Goal: Task Accomplishment & Management: Use online tool/utility

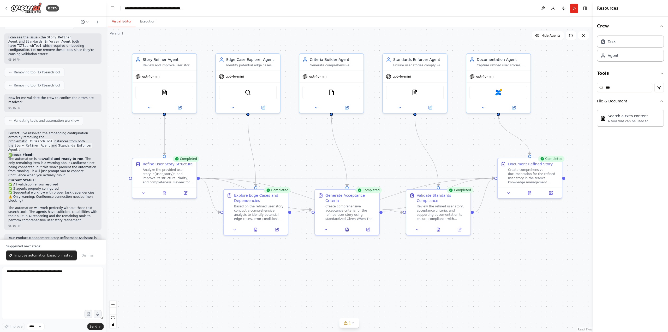
click at [120, 20] on button "Visual Editor" at bounding box center [122, 21] width 28 height 11
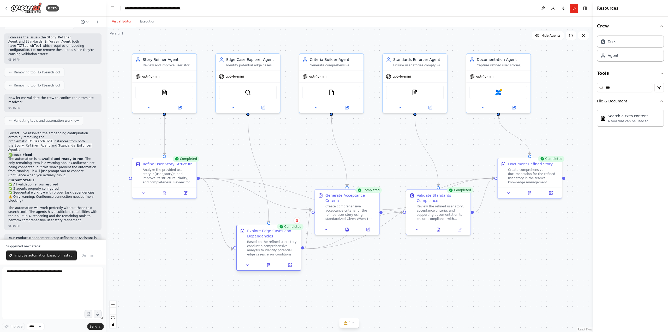
drag, startPoint x: 258, startPoint y: 205, endPoint x: 269, endPoint y: 241, distance: 37.6
click at [269, 241] on div "Based on the refined user story, conduct a comprehensive analysis to identify p…" at bounding box center [272, 248] width 51 height 17
drag, startPoint x: 342, startPoint y: 204, endPoint x: 349, endPoint y: 154, distance: 50.9
click at [349, 156] on div "Create comprehensive acceptance criteria for the refined user story using stand…" at bounding box center [361, 164] width 51 height 17
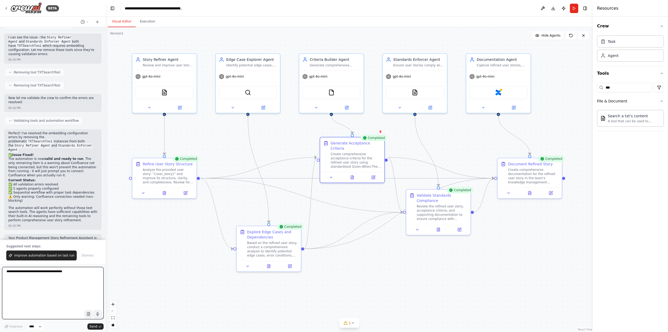
click at [45, 272] on textarea at bounding box center [53, 293] width 102 height 52
click at [165, 91] on img at bounding box center [164, 91] width 6 height 6
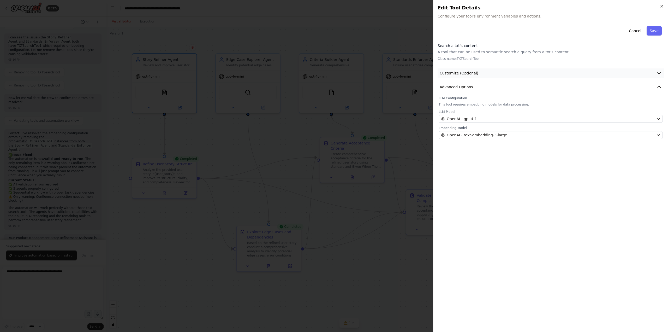
click at [459, 75] on span "Customize (Optional)" at bounding box center [459, 73] width 39 height 5
click at [635, 32] on button "Cancel" at bounding box center [635, 30] width 19 height 9
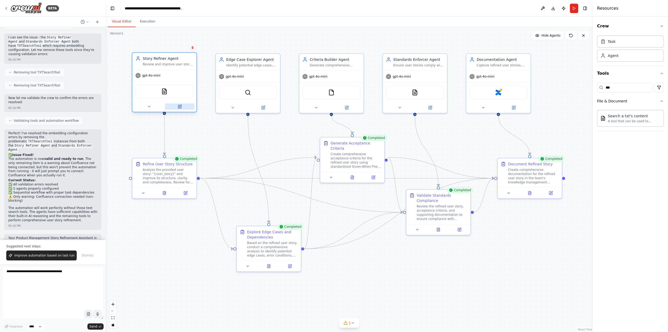
click at [181, 109] on button at bounding box center [180, 106] width 30 height 6
click at [180, 103] on div at bounding box center [164, 106] width 64 height 10
click at [180, 105] on icon at bounding box center [180, 106] width 2 height 2
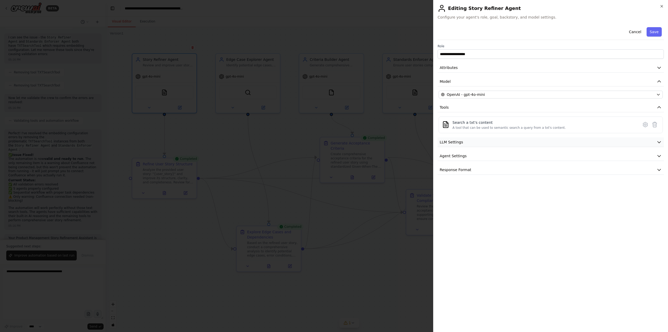
click at [455, 142] on span "LLM Settings" at bounding box center [452, 141] width 24 height 5
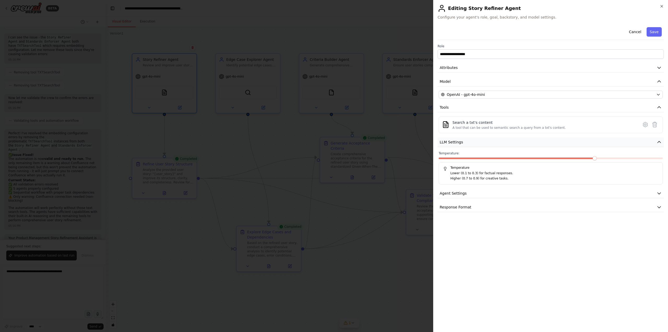
click at [455, 142] on span "LLM Settings" at bounding box center [452, 141] width 24 height 5
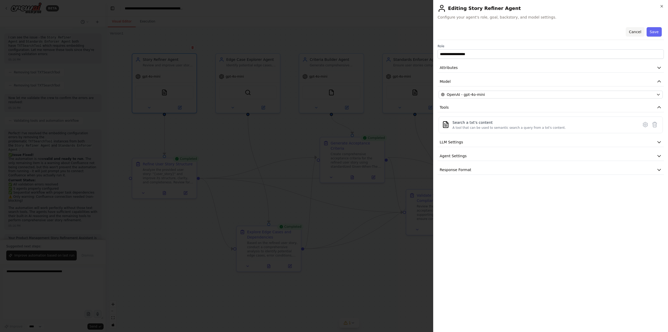
click at [636, 32] on button "Cancel" at bounding box center [635, 31] width 19 height 9
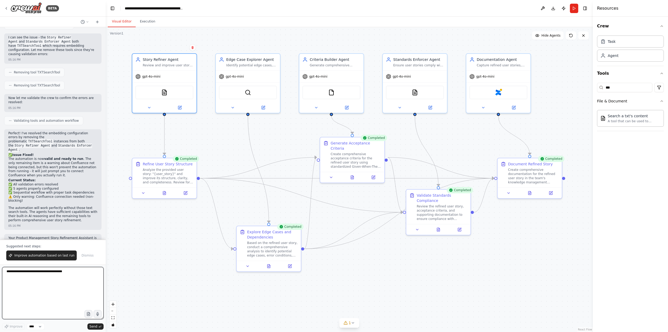
click at [38, 274] on textarea at bounding box center [53, 293] width 102 height 52
type textarea "**********"
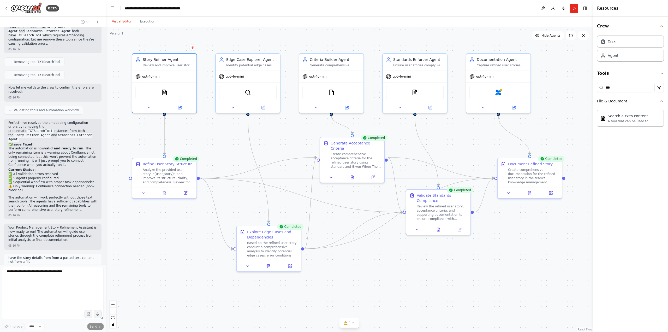
scroll to position [1096, 0]
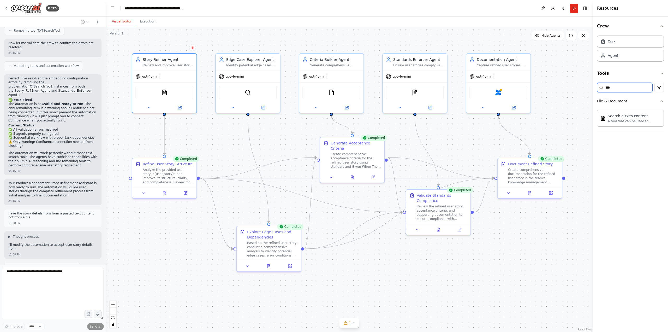
click at [636, 86] on input "***" at bounding box center [624, 87] width 55 height 9
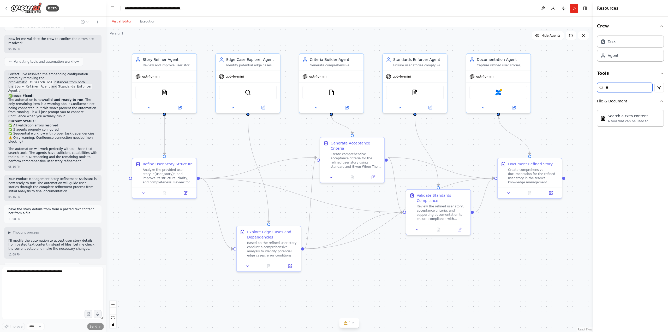
type input "*"
drag, startPoint x: 625, startPoint y: 88, endPoint x: 538, endPoint y: 81, distance: 86.4
click at [538, 81] on div "BETA Hello! I'm the CrewAI assistant. What kind of automation do you want to bu…" at bounding box center [334, 166] width 668 height 332
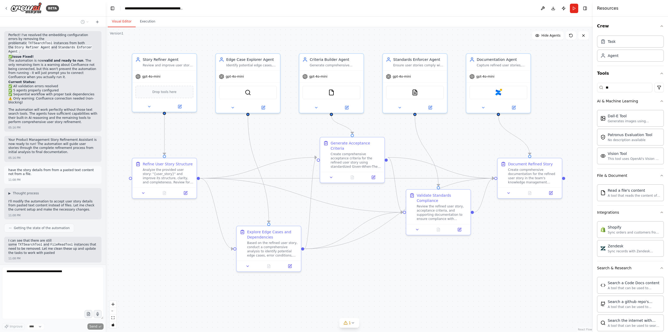
scroll to position [1188, 0]
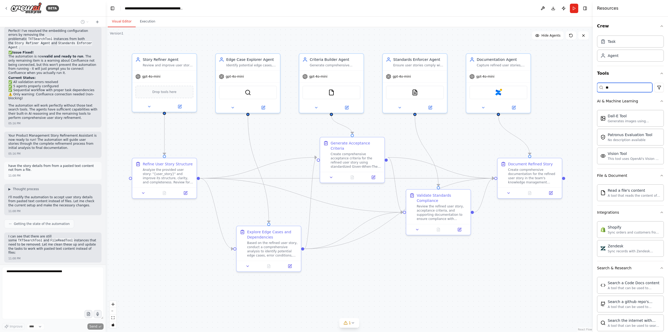
click at [632, 87] on input "**" at bounding box center [624, 87] width 55 height 9
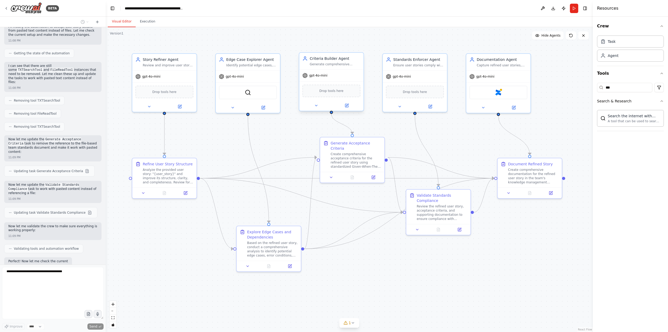
scroll to position [1362, 0]
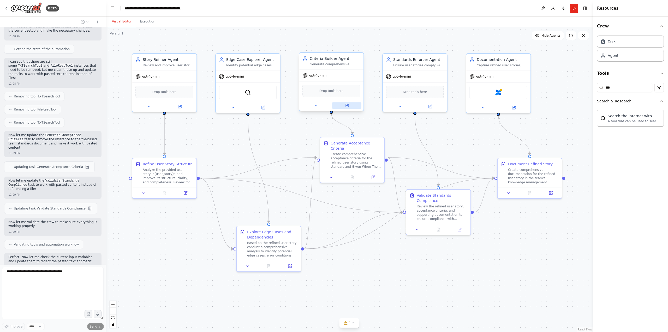
click at [348, 105] on icon at bounding box center [347, 105] width 2 height 2
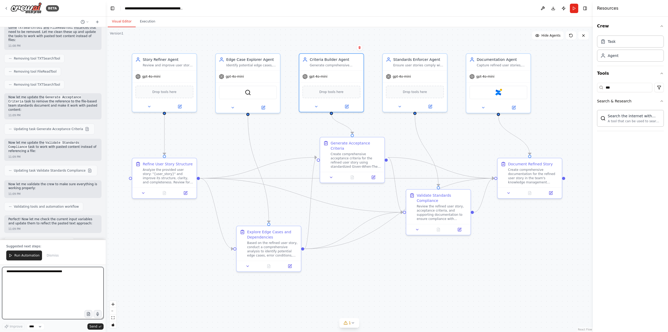
scroll to position [1404, 0]
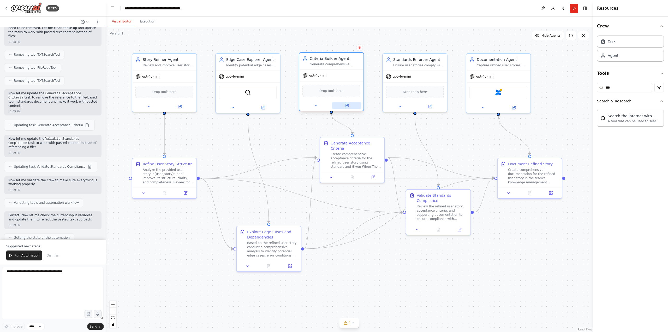
click at [348, 104] on icon at bounding box center [347, 105] width 2 height 2
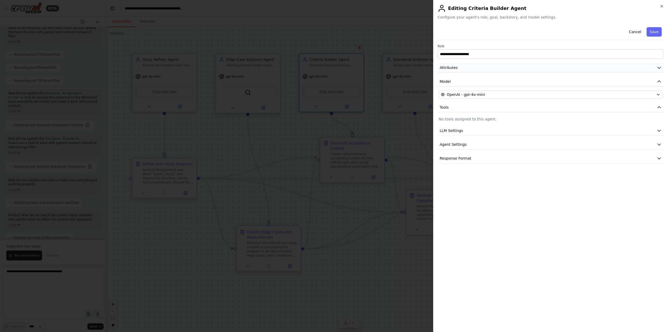
click at [453, 67] on span "Attributes" at bounding box center [449, 67] width 18 height 5
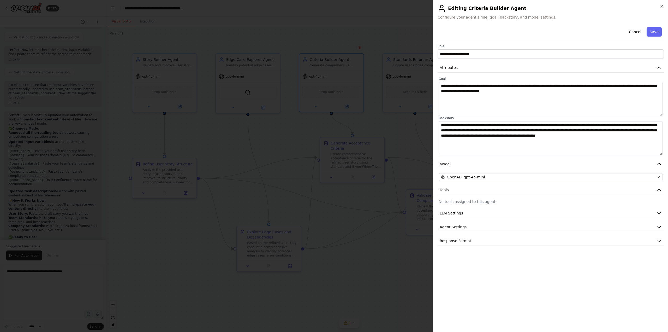
scroll to position [1574, 0]
click at [455, 214] on span "LLM Settings" at bounding box center [452, 212] width 24 height 5
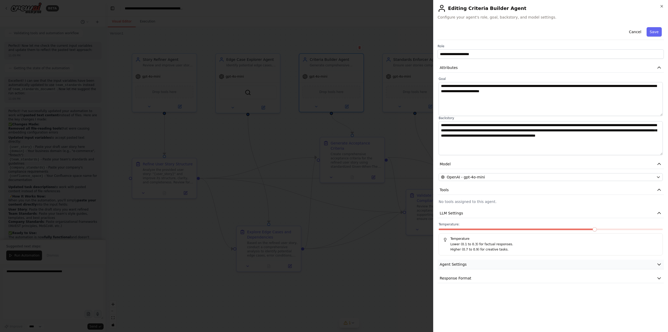
click at [454, 265] on span "Agent Settings" at bounding box center [453, 264] width 27 height 5
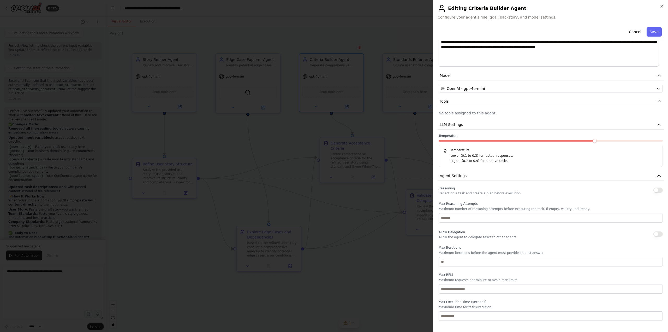
scroll to position [99, 0]
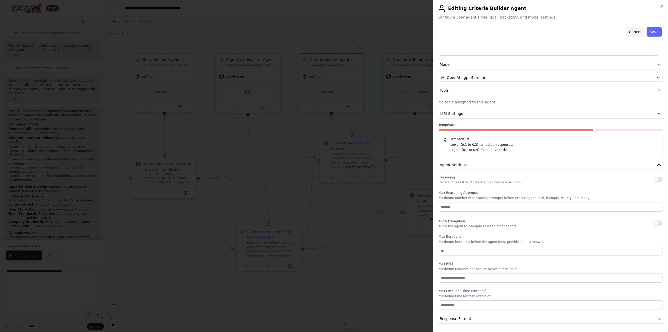
click at [636, 32] on button "Cancel" at bounding box center [635, 31] width 19 height 9
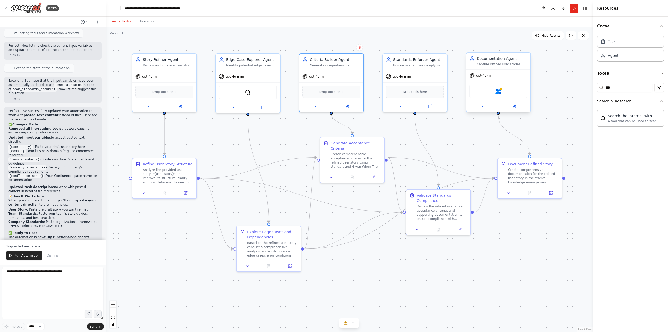
click at [516, 110] on div at bounding box center [499, 106] width 64 height 10
click at [514, 105] on icon at bounding box center [514, 106] width 3 height 3
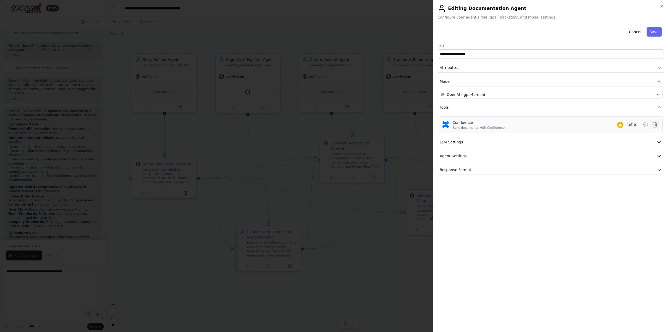
click at [656, 125] on icon at bounding box center [655, 124] width 6 height 6
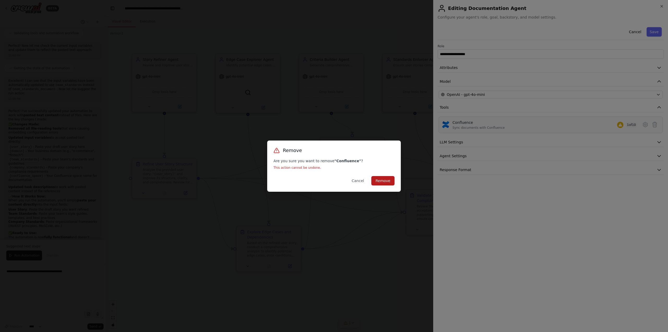
click at [388, 180] on button "Remove" at bounding box center [383, 180] width 23 height 9
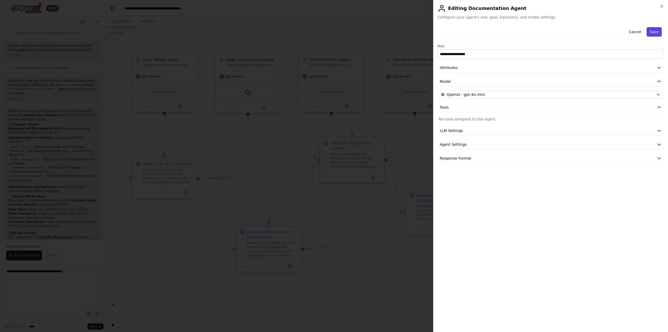
click at [653, 33] on button "Save" at bounding box center [654, 31] width 15 height 9
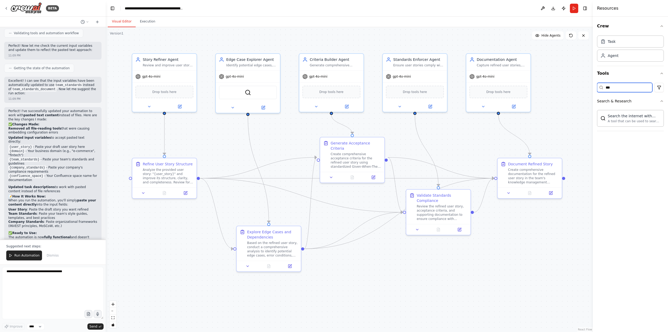
click at [621, 86] on input "***" at bounding box center [624, 87] width 55 height 9
type input "*"
click at [606, 131] on div "File & Document" at bounding box center [612, 128] width 30 height 5
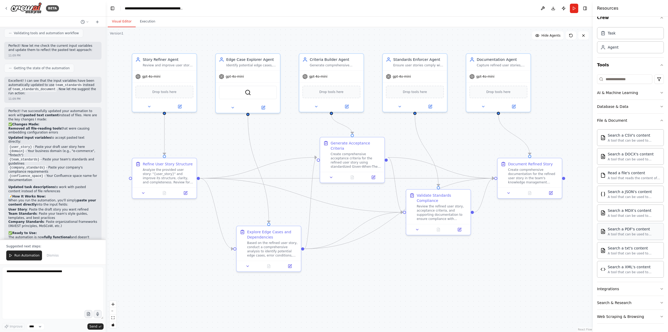
scroll to position [0, 0]
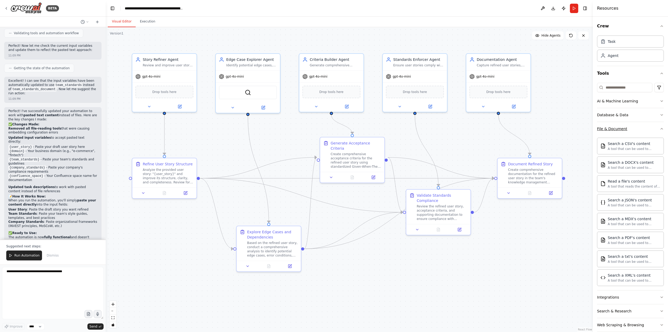
click at [660, 127] on icon "button" at bounding box center [662, 129] width 4 height 4
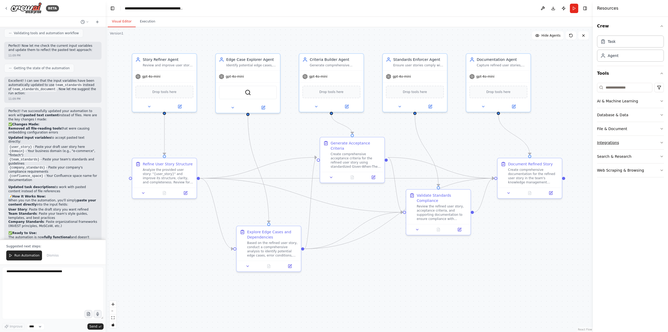
click at [609, 145] on div "Integrations" at bounding box center [608, 142] width 22 height 5
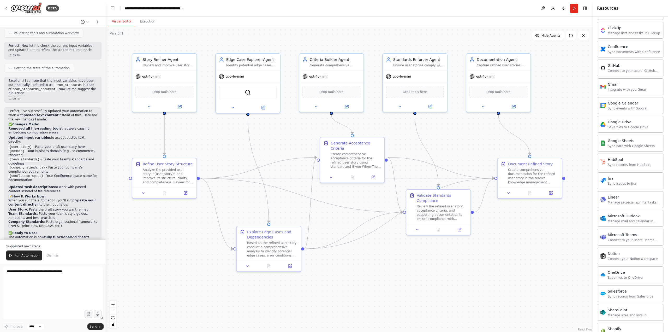
scroll to position [141, 0]
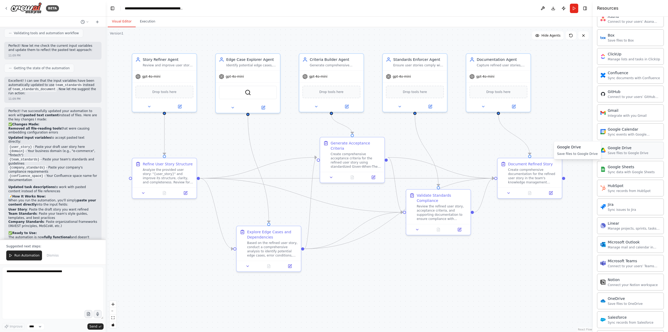
click at [629, 155] on div "Google Drive Save files to Google Drive" at bounding box center [630, 150] width 67 height 17
click at [515, 104] on icon at bounding box center [514, 106] width 4 height 4
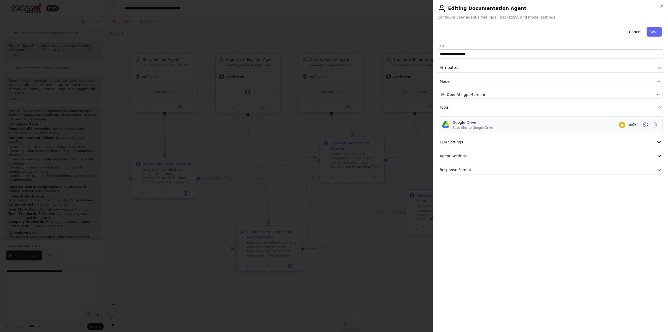
click at [646, 125] on icon at bounding box center [646, 124] width 6 height 6
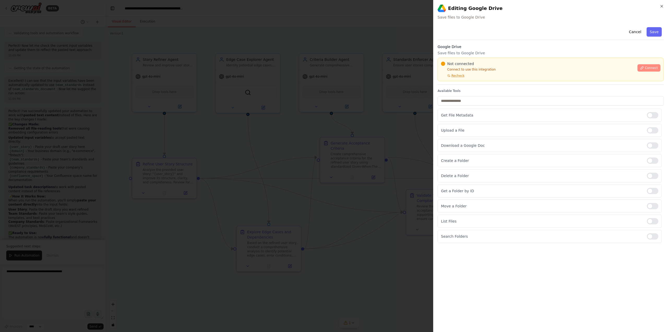
click at [644, 68] on icon at bounding box center [642, 67] width 3 height 3
click at [632, 32] on button "Cancel" at bounding box center [635, 31] width 19 height 9
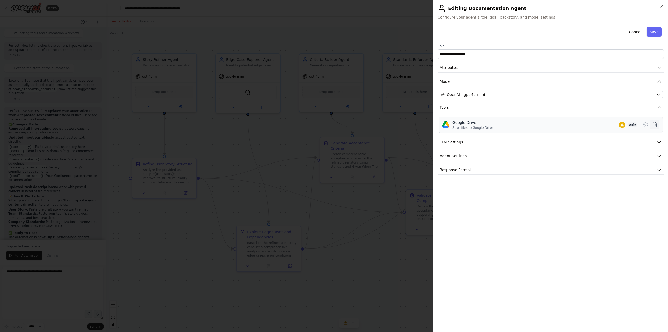
click at [657, 124] on icon at bounding box center [655, 124] width 6 height 6
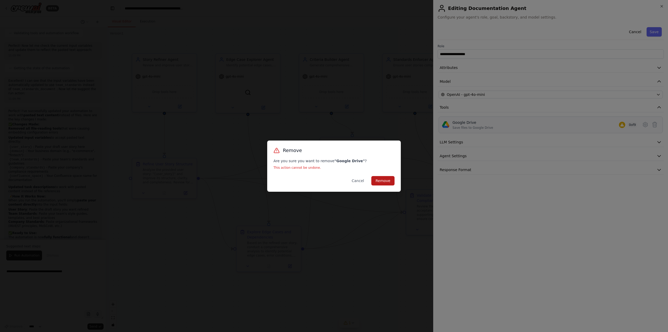
click at [388, 179] on button "Remove" at bounding box center [383, 180] width 23 height 9
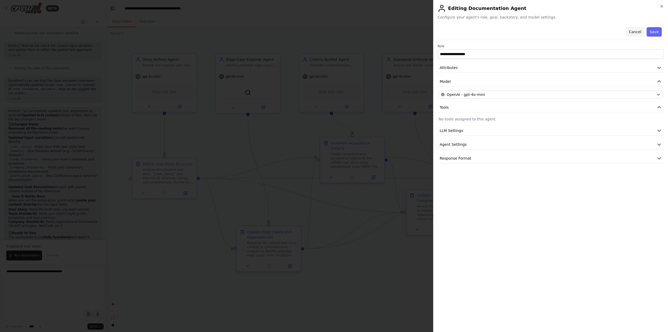
click at [637, 34] on button "Cancel" at bounding box center [635, 31] width 19 height 9
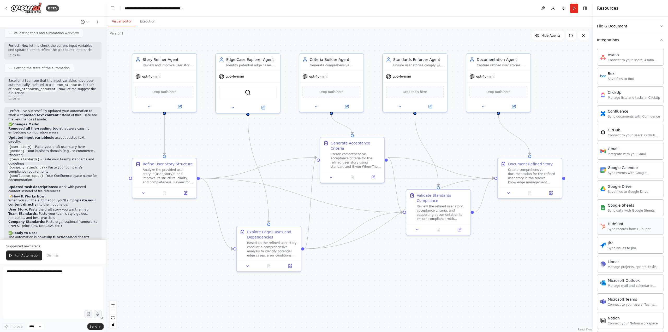
scroll to position [115, 0]
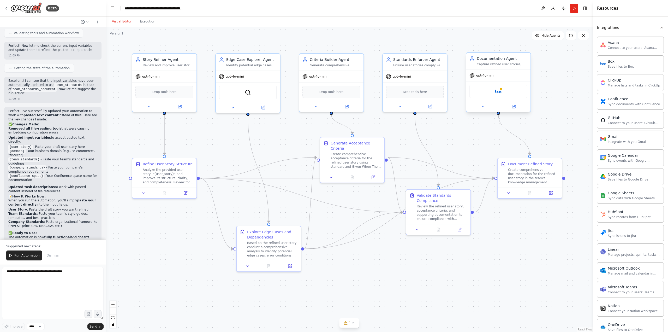
click at [502, 94] on div "Box" at bounding box center [499, 92] width 58 height 14
click at [515, 107] on icon at bounding box center [514, 106] width 3 height 3
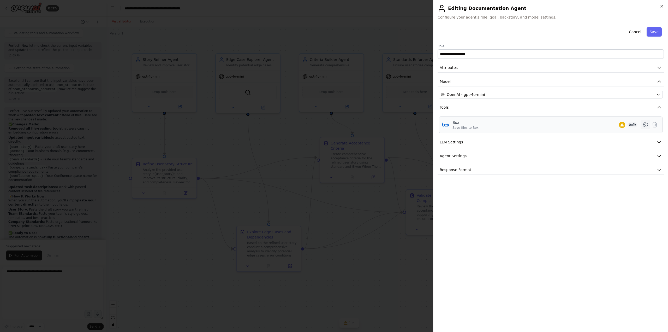
click at [646, 124] on icon at bounding box center [646, 124] width 6 height 6
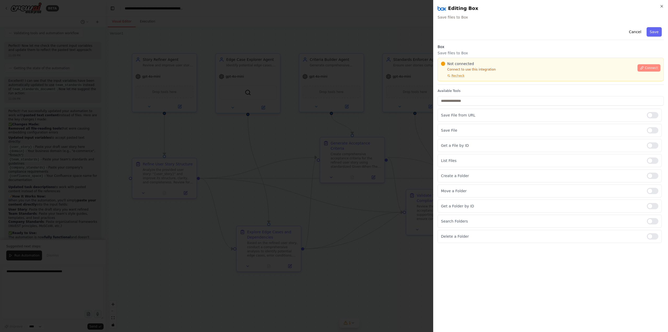
click at [649, 67] on span "Connect" at bounding box center [651, 68] width 13 height 4
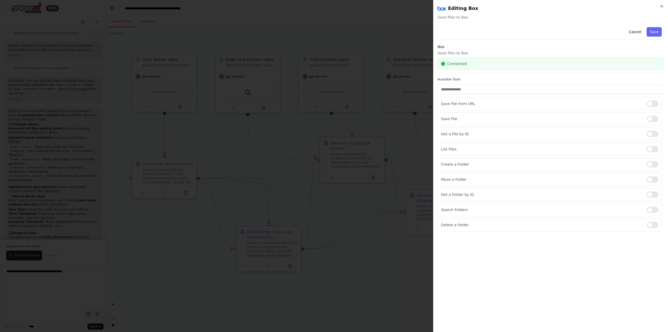
click at [457, 65] on span "Connected" at bounding box center [458, 63] width 20 height 5
click at [653, 31] on button "Save" at bounding box center [654, 31] width 15 height 9
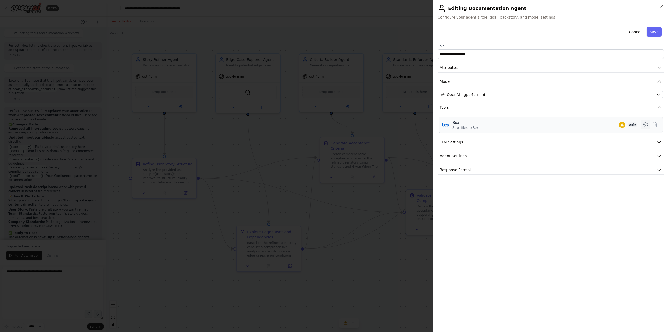
click at [644, 125] on icon at bounding box center [646, 124] width 6 height 6
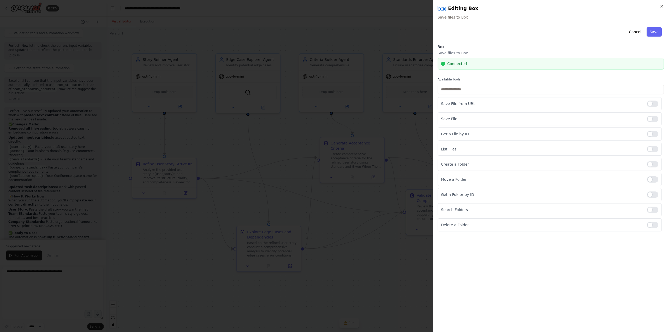
click at [478, 66] on div "Connected" at bounding box center [551, 63] width 220 height 5
click at [453, 61] on span "Connected" at bounding box center [458, 63] width 20 height 5
click at [657, 29] on button "Save" at bounding box center [654, 31] width 15 height 9
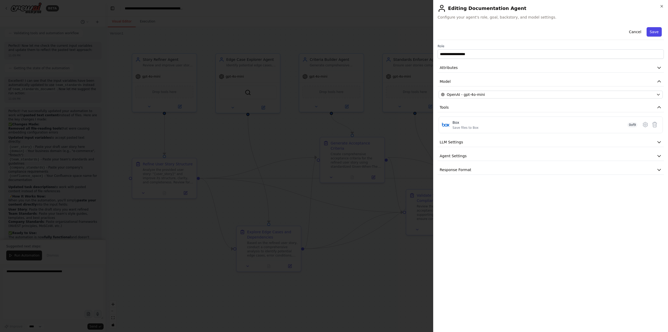
click at [656, 34] on button "Save" at bounding box center [654, 31] width 15 height 9
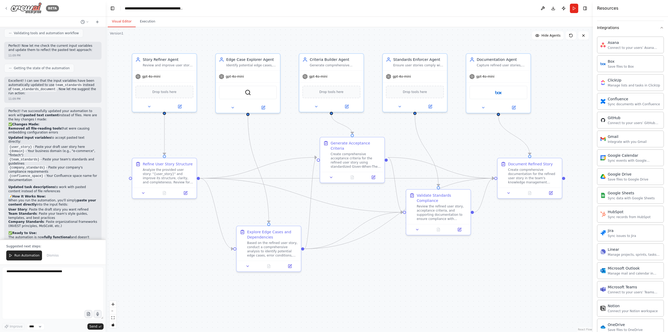
click at [7, 8] on icon at bounding box center [6, 8] width 4 height 4
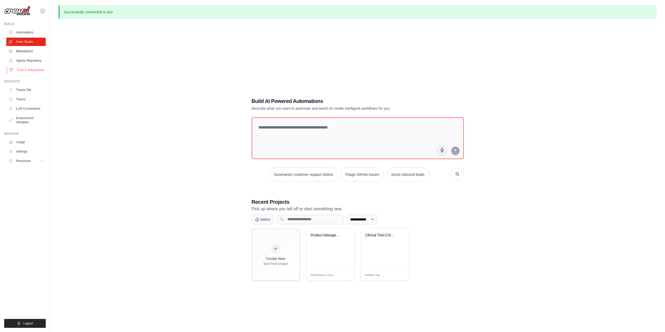
click at [17, 68] on link "Tools & Integrations" at bounding box center [26, 70] width 39 height 8
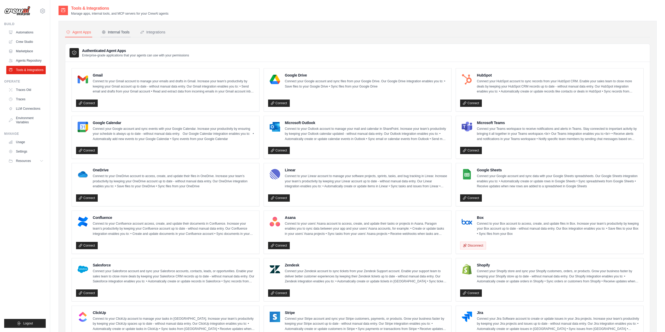
click at [118, 29] on button "Internal Tools" at bounding box center [116, 32] width 30 height 10
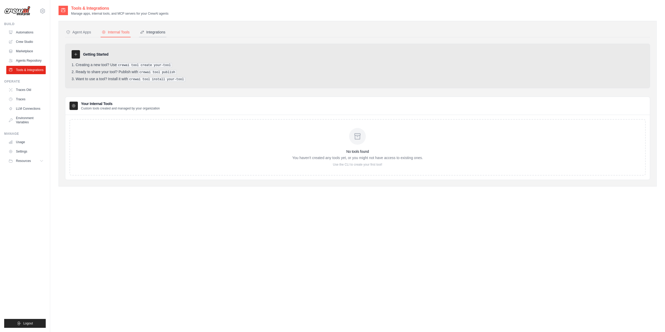
click at [156, 33] on div "Integrations" at bounding box center [152, 32] width 25 height 5
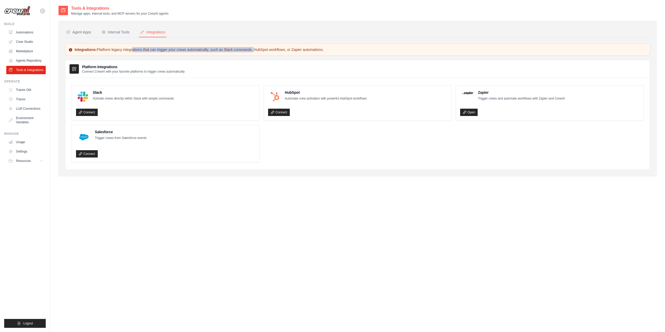
drag, startPoint x: 109, startPoint y: 48, endPoint x: 227, endPoint y: 46, distance: 117.8
click at [227, 46] on div "Integrations: Platform legacy integrations that can trigger your crews automati…" at bounding box center [357, 50] width 585 height 12
click at [112, 34] on div "Internal Tools" at bounding box center [116, 32] width 28 height 5
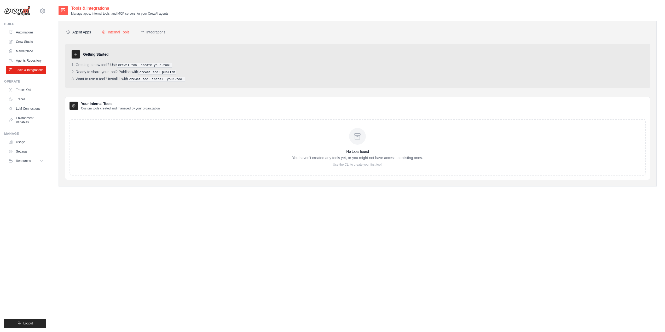
click at [83, 33] on div "Agent Apps" at bounding box center [78, 32] width 25 height 5
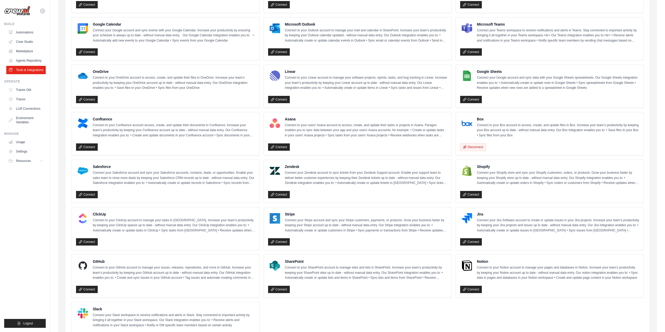
scroll to position [86, 0]
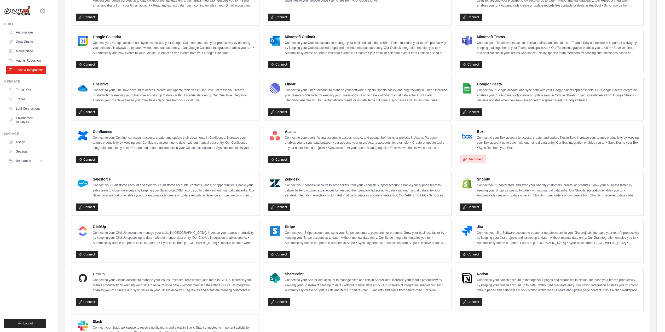
click at [471, 156] on button "Disconnect" at bounding box center [473, 159] width 26 height 8
click at [472, 159] on link "Connect" at bounding box center [471, 159] width 22 height 7
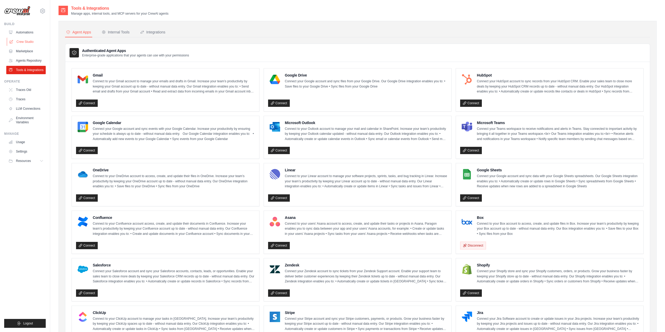
click at [27, 40] on link "Crew Studio" at bounding box center [26, 42] width 39 height 8
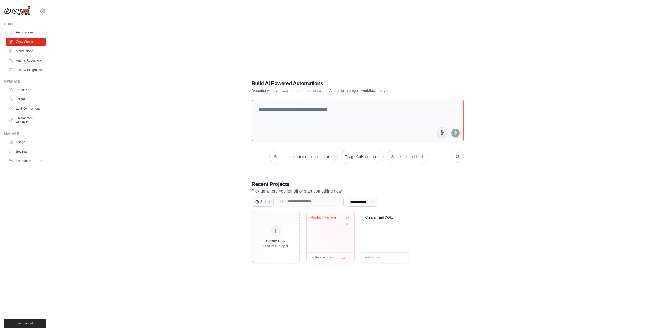
click at [337, 231] on div "Product Management Story Refinement..." at bounding box center [330, 231] width 48 height 41
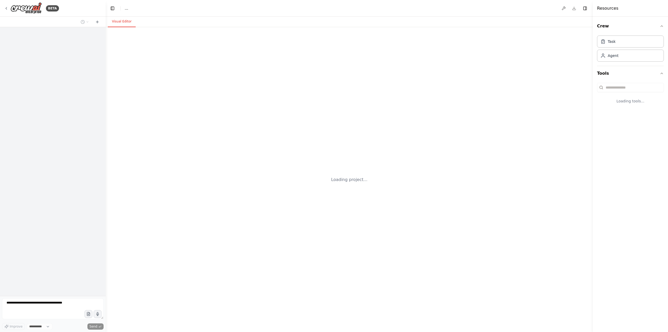
select select "****"
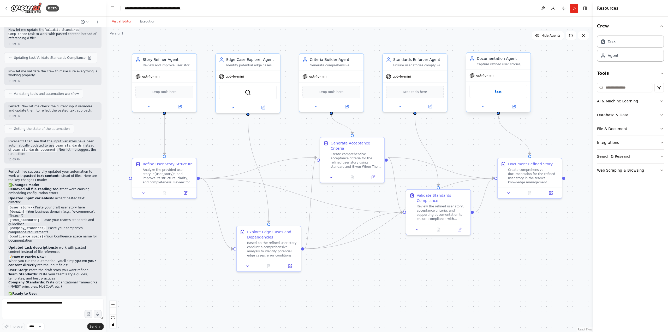
scroll to position [1517, 0]
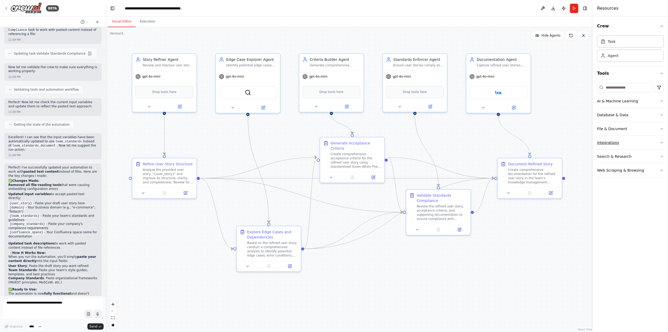
click at [617, 142] on div "Integrations" at bounding box center [608, 142] width 22 height 5
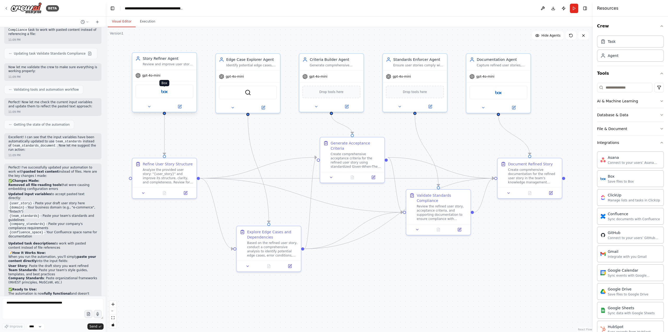
click at [162, 92] on img at bounding box center [164, 91] width 6 height 6
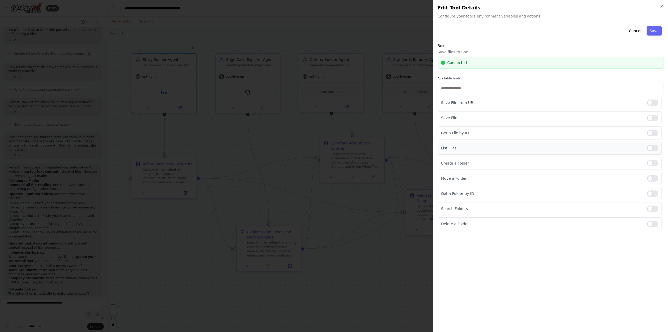
click at [656, 146] on div at bounding box center [652, 148] width 11 height 6
click at [655, 32] on button "Save" at bounding box center [654, 30] width 15 height 9
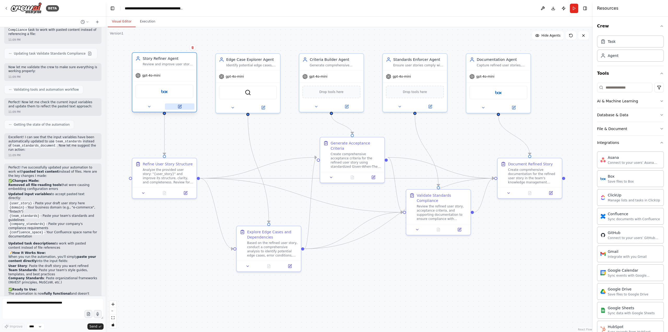
click at [183, 106] on button at bounding box center [180, 106] width 30 height 6
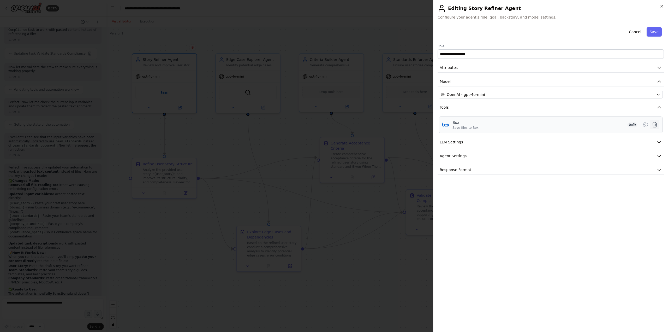
click at [656, 121] on button at bounding box center [654, 124] width 9 height 9
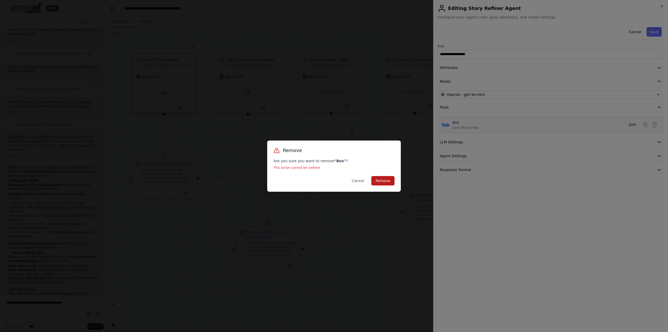
click at [384, 179] on button "Remove" at bounding box center [383, 180] width 23 height 9
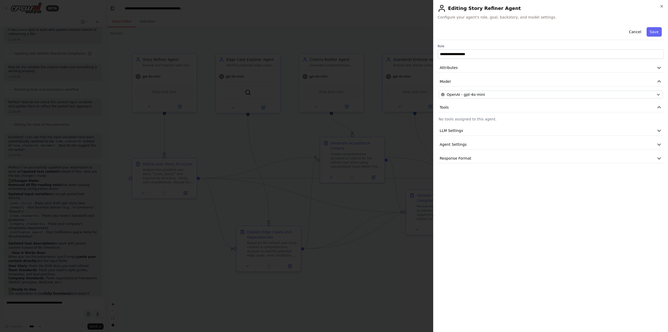
click at [656, 33] on button "Save" at bounding box center [654, 31] width 15 height 9
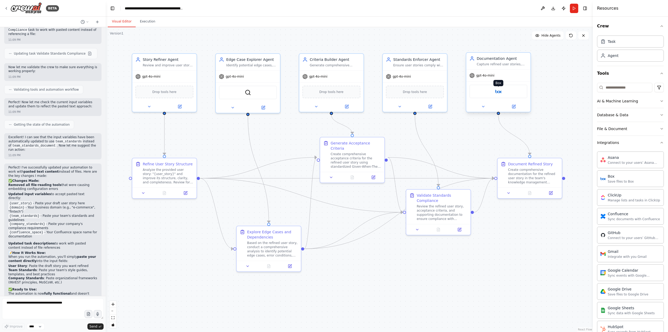
click at [497, 93] on img at bounding box center [499, 91] width 6 height 6
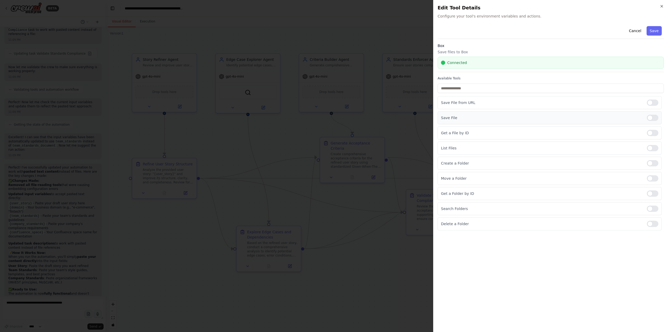
click at [653, 119] on div at bounding box center [652, 118] width 11 height 6
click at [652, 101] on div at bounding box center [652, 102] width 11 height 6
click at [654, 29] on button "Save" at bounding box center [654, 30] width 15 height 9
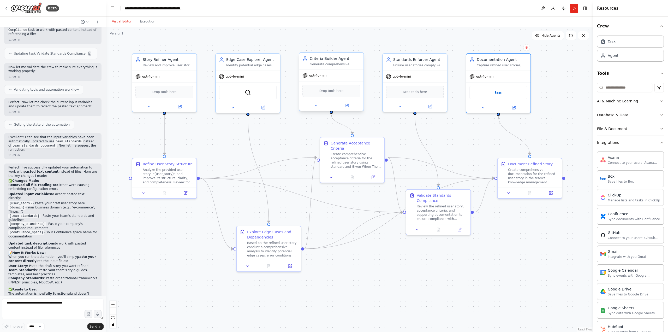
click at [330, 63] on div "Generate comprehensive acceptance criteria for user stories using standardized …" at bounding box center [335, 64] width 51 height 4
click at [353, 155] on div "Create comprehensive acceptance criteria for the refined user story using stand…" at bounding box center [356, 159] width 51 height 17
click at [372, 175] on icon at bounding box center [373, 176] width 3 height 3
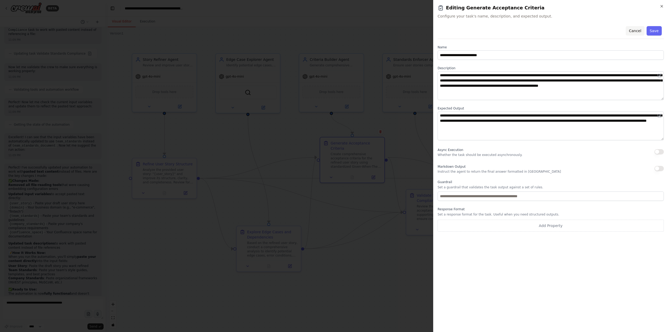
click at [636, 31] on button "Cancel" at bounding box center [635, 30] width 19 height 9
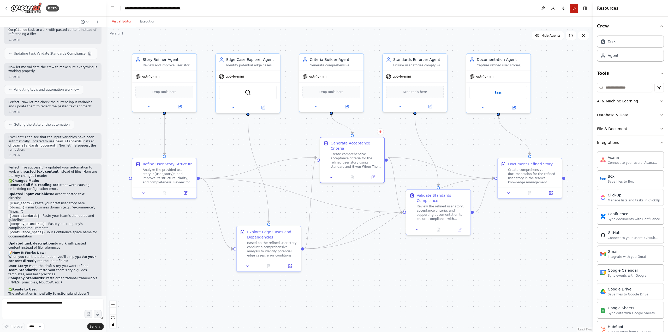
click at [574, 8] on button "Run" at bounding box center [574, 8] width 8 height 9
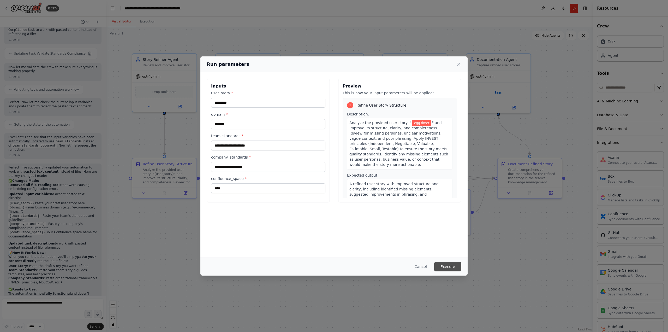
click at [456, 268] on button "Execute" at bounding box center [448, 266] width 27 height 9
click at [265, 146] on input "team_standards *" at bounding box center [268, 145] width 114 height 10
type input "**********"
click at [445, 266] on button "Execute" at bounding box center [448, 266] width 27 height 9
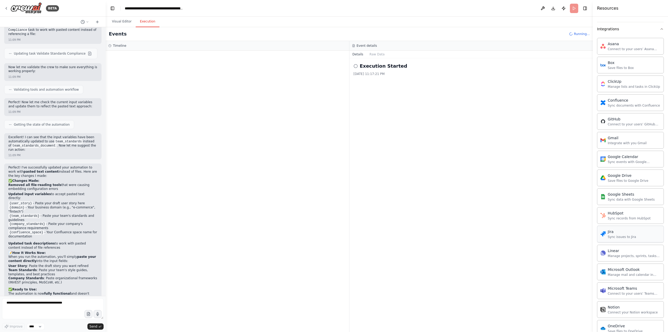
scroll to position [131, 0]
click at [120, 20] on button "Visual Editor" at bounding box center [122, 21] width 28 height 11
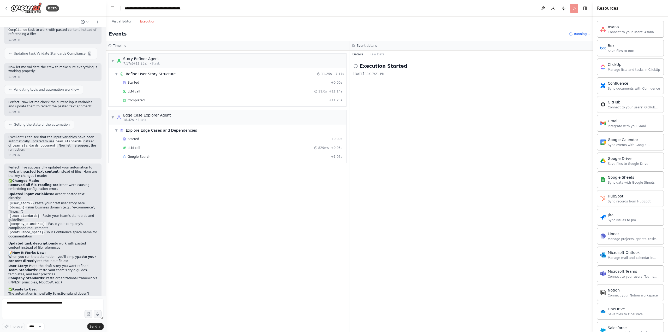
click at [142, 25] on button "Execution" at bounding box center [148, 21] width 24 height 11
click at [131, 91] on span "LLM call" at bounding box center [134, 91] width 13 height 4
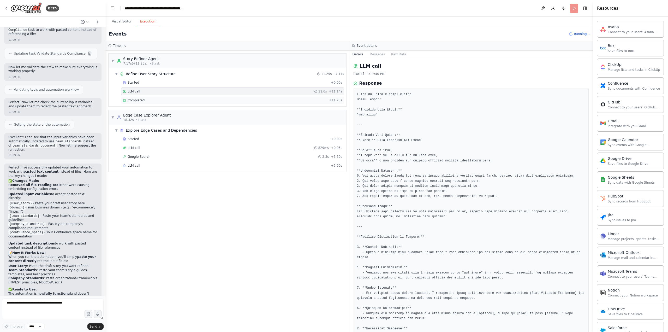
click at [138, 100] on span "Completed" at bounding box center [136, 100] width 17 height 4
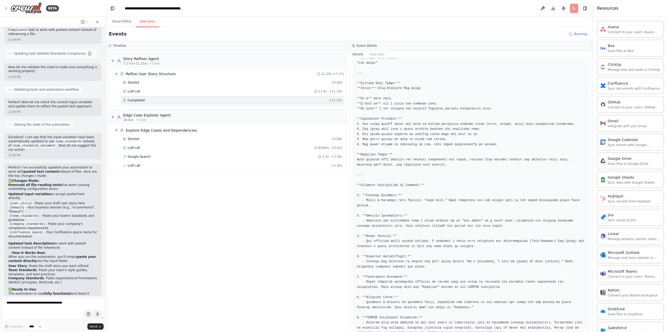
scroll to position [96, 0]
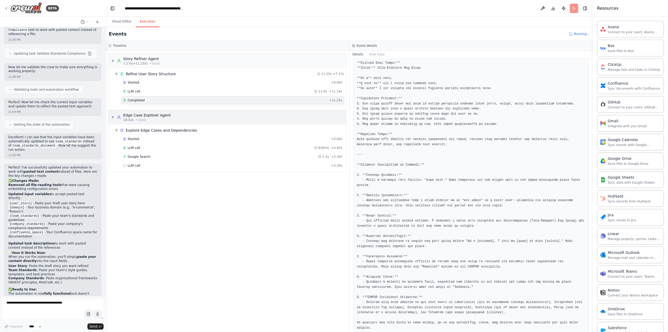
click at [173, 119] on div "▼ Edge Case Explorer Agent 18.42s • 1 task" at bounding box center [228, 117] width 238 height 15
click at [113, 115] on div "▶ Edge Case Explorer Agent 18.42s • 1 task" at bounding box center [141, 117] width 60 height 9
click at [142, 139] on div "Started" at bounding box center [226, 139] width 206 height 4
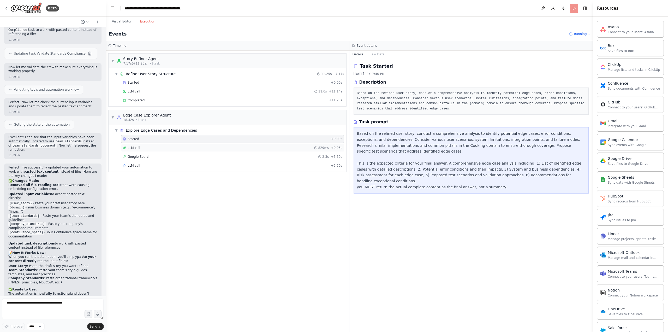
click at [139, 149] on span "LLM call" at bounding box center [134, 148] width 13 height 4
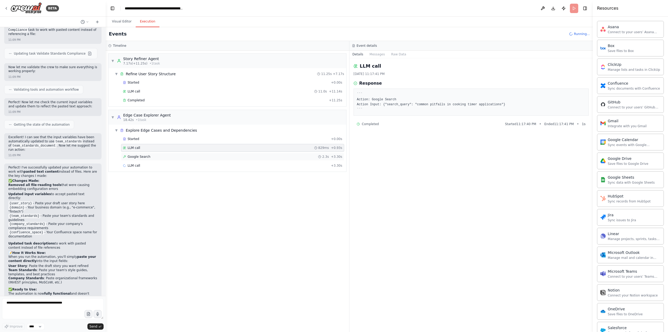
click at [146, 155] on span "Google Search" at bounding box center [139, 157] width 23 height 4
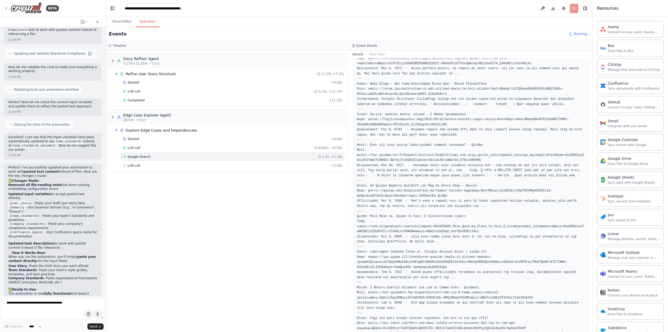
scroll to position [159, 0]
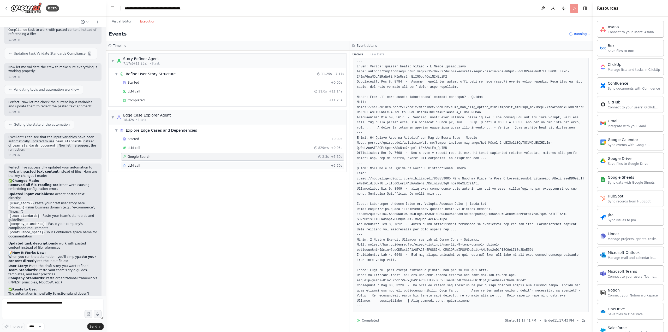
click at [137, 165] on span "LLM call" at bounding box center [134, 165] width 13 height 4
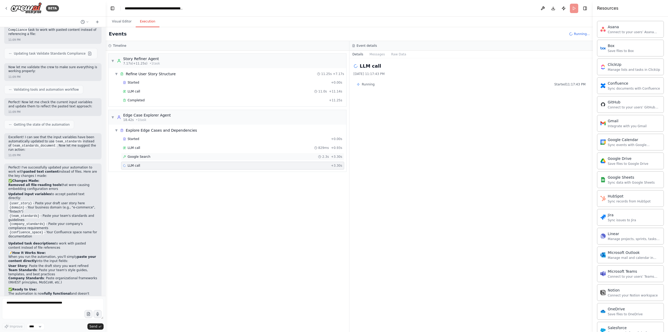
click at [144, 158] on span "Google Search" at bounding box center [139, 157] width 23 height 4
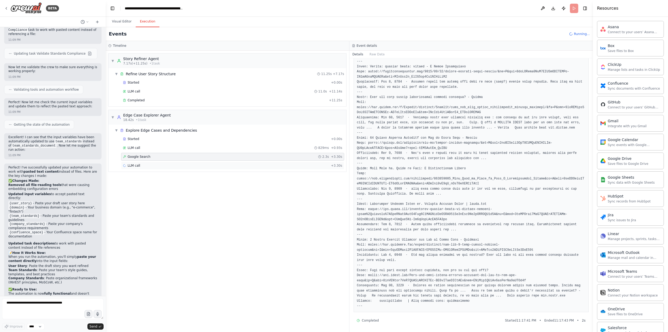
click at [142, 165] on div "LLM call + 3.30s" at bounding box center [233, 165] width 220 height 4
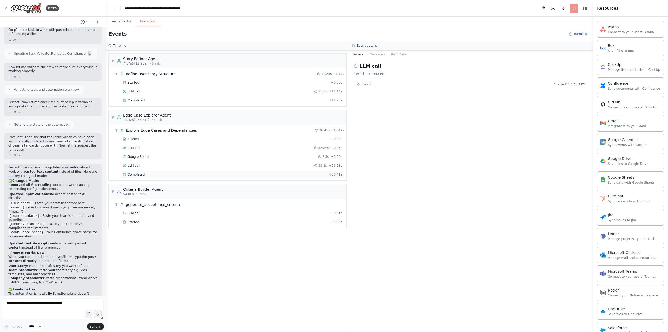
click at [138, 176] on span "Completed" at bounding box center [136, 174] width 17 height 4
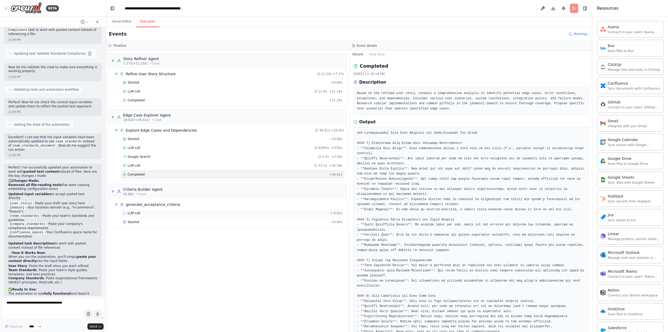
click at [132, 214] on span "LLM call" at bounding box center [134, 213] width 13 height 4
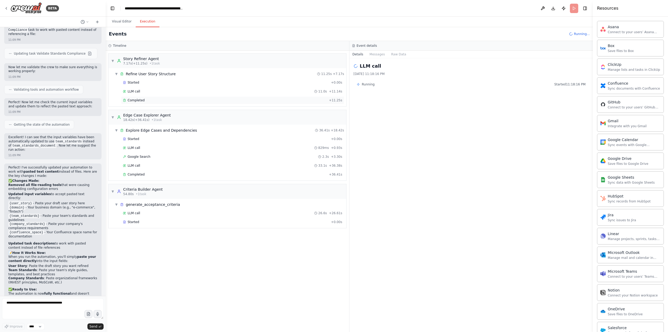
click at [133, 103] on div "Completed + 11.25s" at bounding box center [232, 100] width 223 height 8
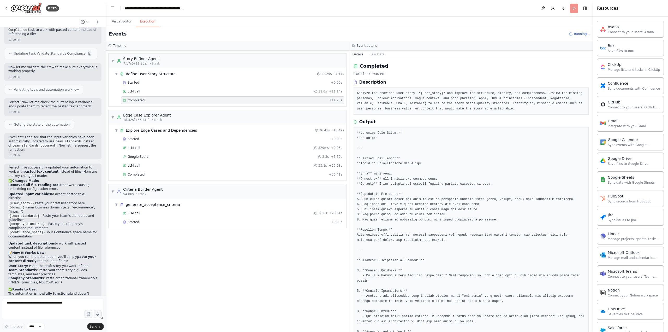
scroll to position [96, 0]
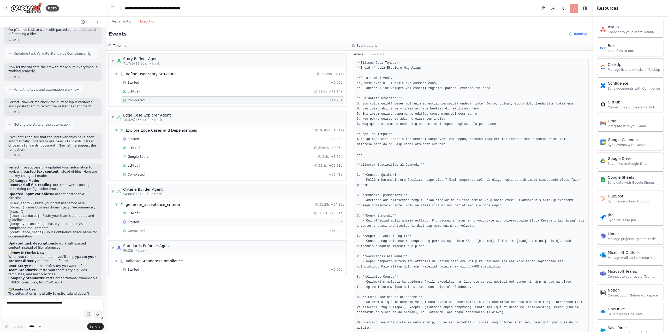
click at [136, 222] on span "Started" at bounding box center [133, 222] width 11 height 4
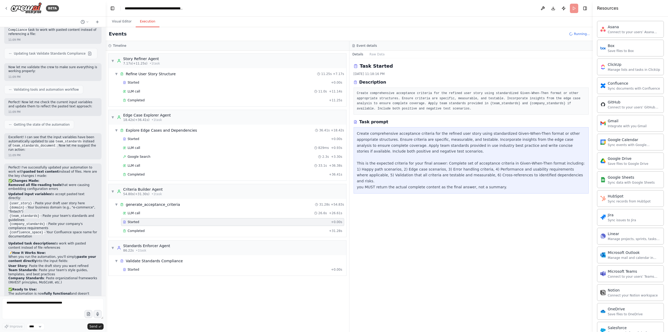
scroll to position [0, 0]
click at [138, 232] on span "Completed" at bounding box center [136, 231] width 17 height 4
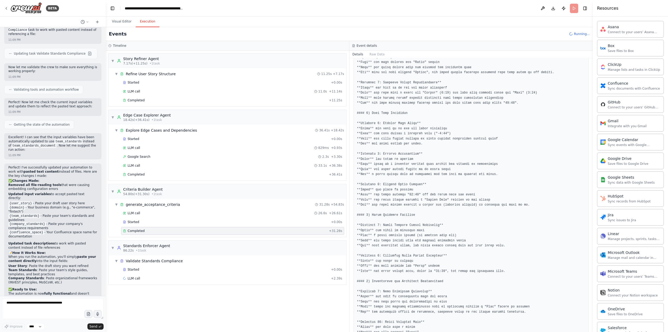
scroll to position [157, 0]
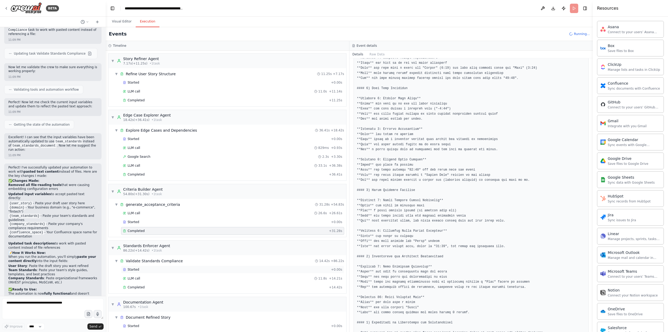
click at [145, 272] on div "Started + 0.00s" at bounding box center [232, 270] width 223 height 8
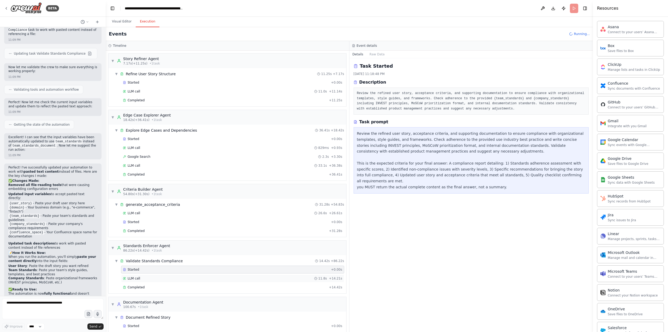
click at [159, 282] on div "LLM call 11.8s + 14.21s" at bounding box center [232, 278] width 223 height 8
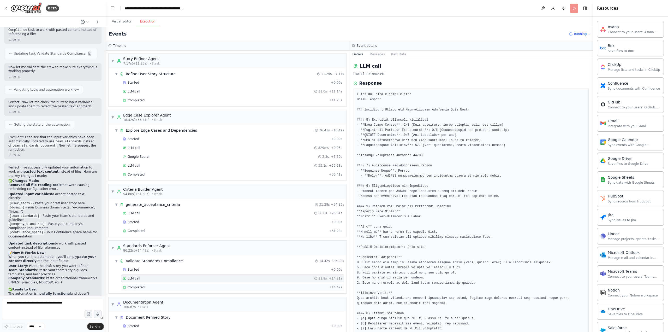
click at [143, 287] on span "Completed" at bounding box center [136, 287] width 17 height 4
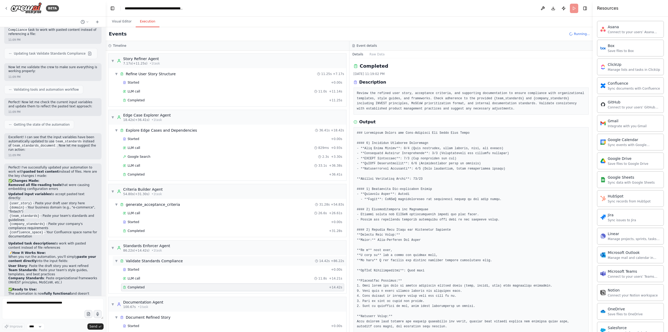
scroll to position [15, 0]
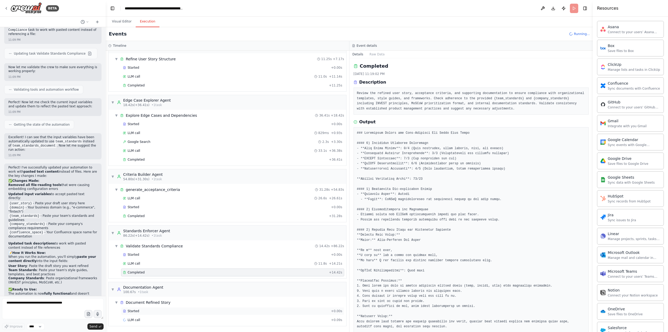
click at [131, 312] on span "Started" at bounding box center [133, 311] width 11 height 4
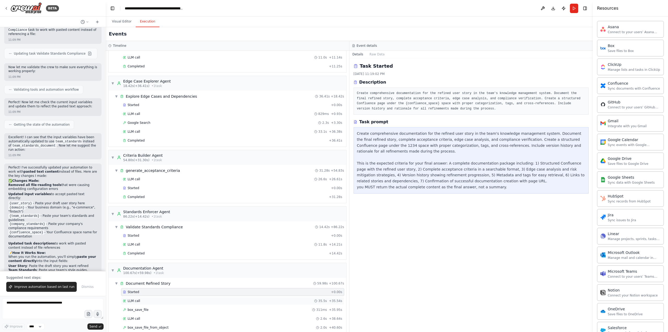
scroll to position [59, 0]
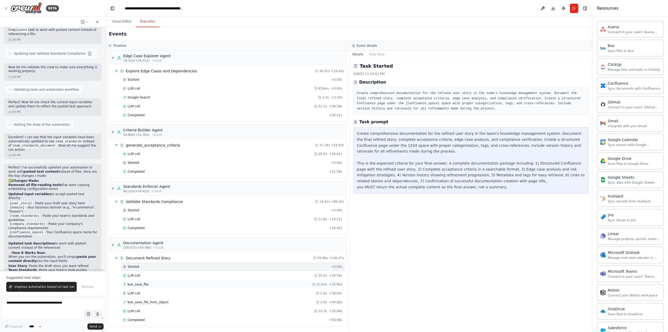
click at [136, 284] on span "box_save_file" at bounding box center [138, 284] width 21 height 4
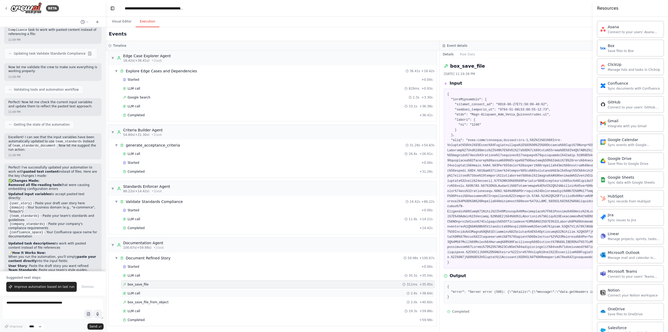
click at [148, 292] on div "LLM call 2.6s + 38.64s" at bounding box center [278, 293] width 310 height 4
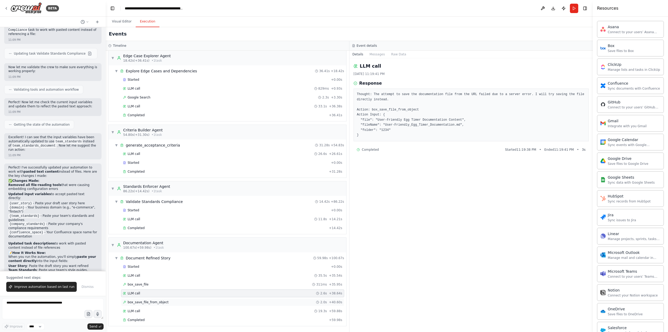
click at [155, 300] on span "box_save_file_from_object" at bounding box center [148, 302] width 41 height 4
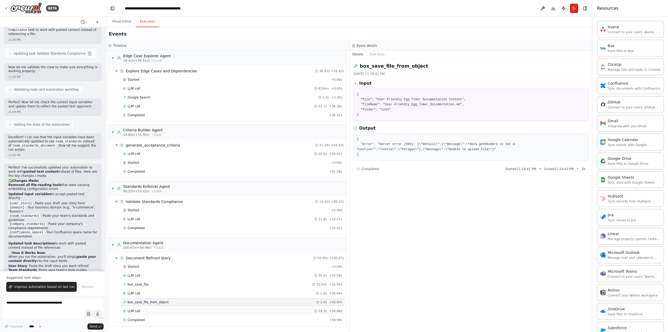
click at [133, 309] on span "LLM call" at bounding box center [134, 311] width 13 height 4
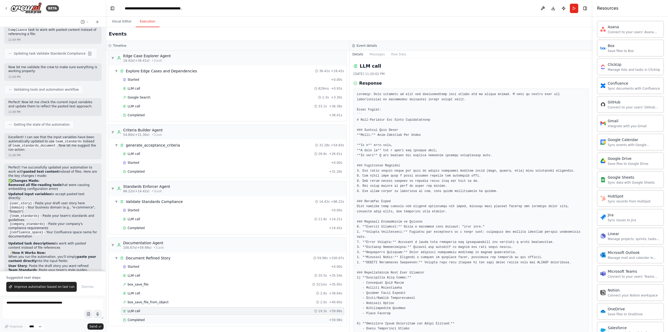
click at [140, 319] on span "Completed" at bounding box center [136, 320] width 17 height 4
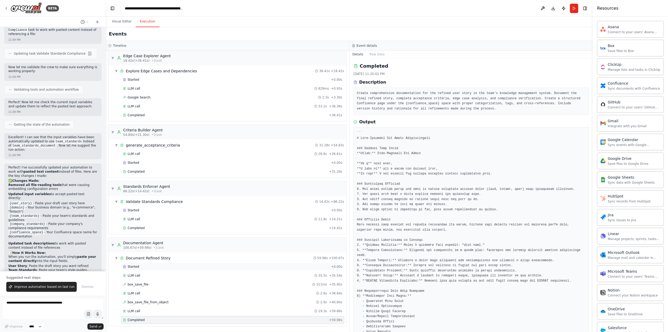
click at [134, 266] on span "Started" at bounding box center [133, 267] width 11 height 4
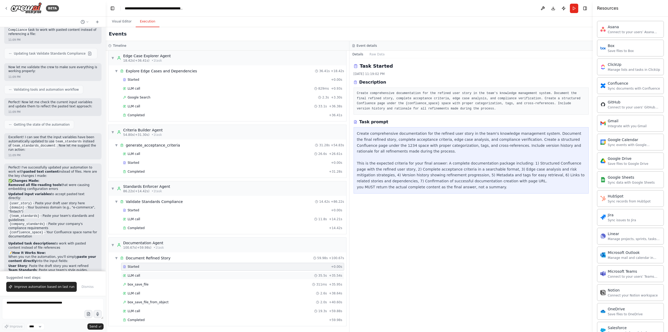
click at [149, 276] on div "LLM call 35.5s + 35.54s" at bounding box center [233, 275] width 220 height 4
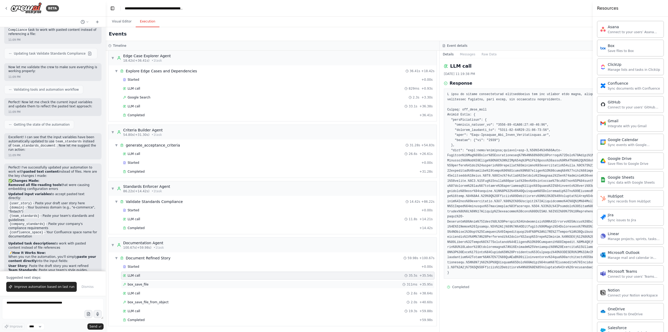
click at [148, 282] on div "box_save_file 311ms + 35.95s" at bounding box center [278, 284] width 310 height 4
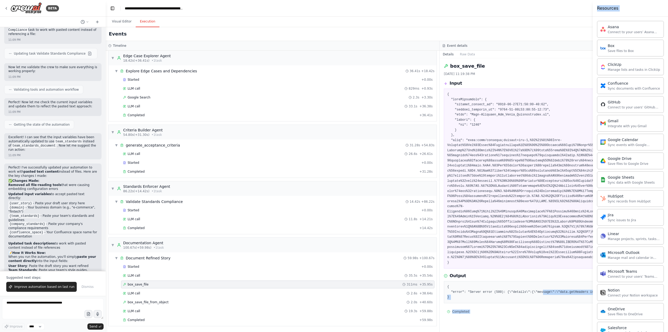
drag, startPoint x: 535, startPoint y: 283, endPoint x: 589, endPoint y: 283, distance: 54.3
click at [594, 283] on div "BETA Hello! I'm the CrewAI assistant. What kind of automation do you want to bu…" at bounding box center [334, 166] width 668 height 332
click at [566, 284] on pre "{ "error": "Server error (500): {\"details\":{\"message\":\"data.getHeaders is …" at bounding box center [607, 291] width 319 height 15
click at [116, 257] on span "▼" at bounding box center [116, 258] width 3 height 4
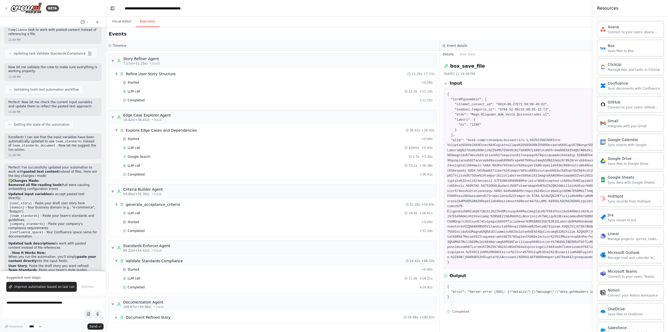
scroll to position [0, 0]
click at [79, 302] on textarea at bounding box center [53, 308] width 102 height 21
type textarea "**********"
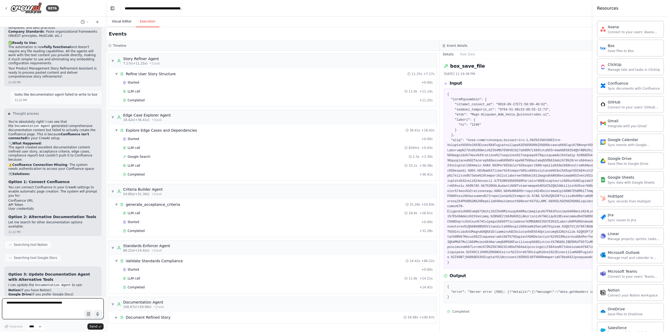
scroll to position [1768, 0]
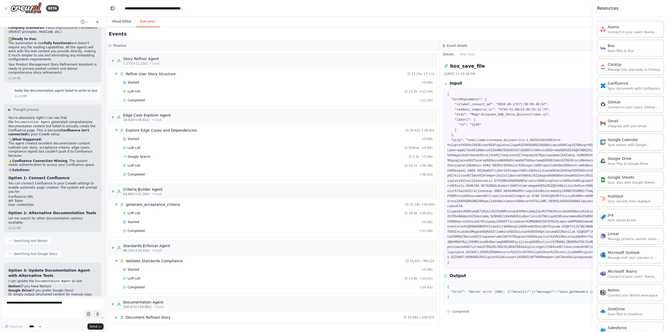
click at [123, 22] on button "Visual Editor" at bounding box center [122, 21] width 28 height 11
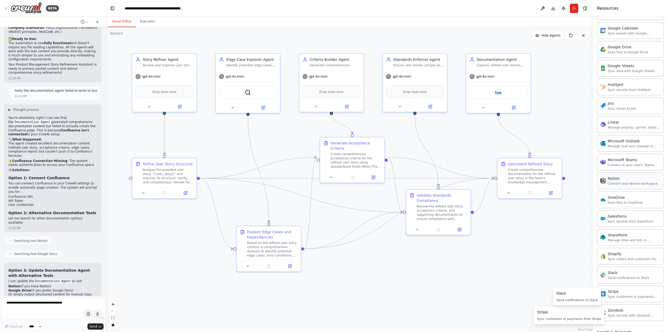
scroll to position [183, 0]
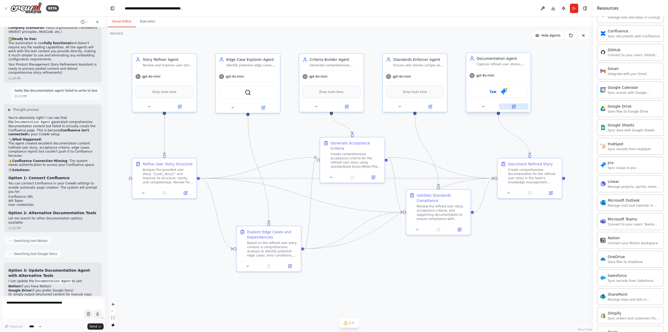
click at [514, 105] on icon at bounding box center [514, 106] width 4 height 4
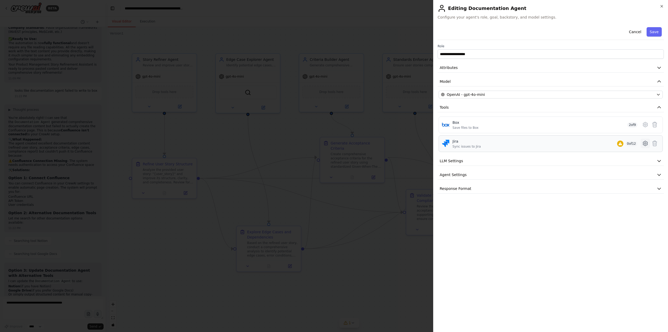
click at [646, 142] on icon at bounding box center [646, 143] width 6 height 6
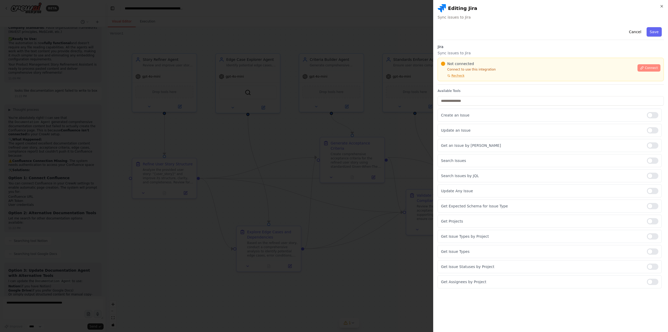
click at [643, 66] on icon at bounding box center [643, 68] width 4 height 4
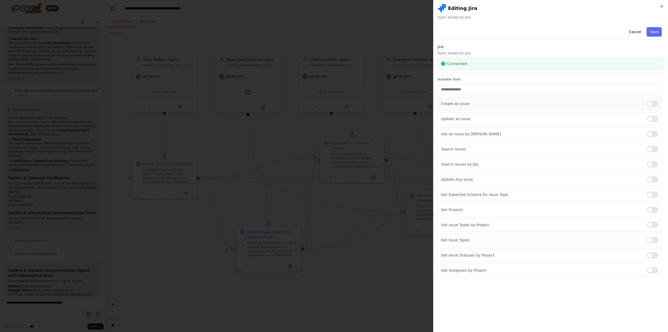
click at [653, 103] on div at bounding box center [652, 104] width 11 height 6
click at [653, 119] on div at bounding box center [652, 119] width 11 height 6
click at [653, 137] on div at bounding box center [652, 134] width 11 height 6
click at [653, 150] on div at bounding box center [652, 149] width 11 height 6
click at [652, 165] on div at bounding box center [652, 164] width 11 height 6
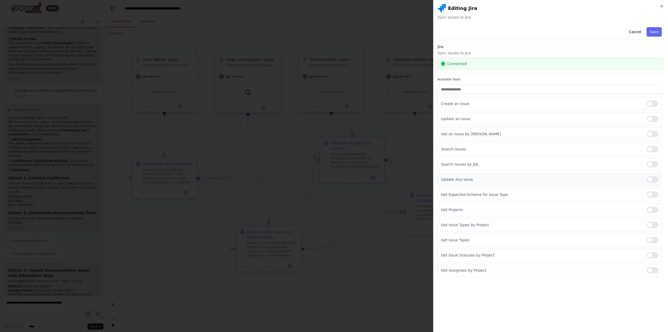
click at [655, 181] on div at bounding box center [652, 179] width 11 height 6
drag, startPoint x: 656, startPoint y: 194, endPoint x: 657, endPoint y: 208, distance: 13.6
click at [656, 196] on div at bounding box center [652, 194] width 11 height 6
click at [658, 213] on label at bounding box center [652, 210] width 11 height 6
drag, startPoint x: 659, startPoint y: 226, endPoint x: 658, endPoint y: 230, distance: 4.2
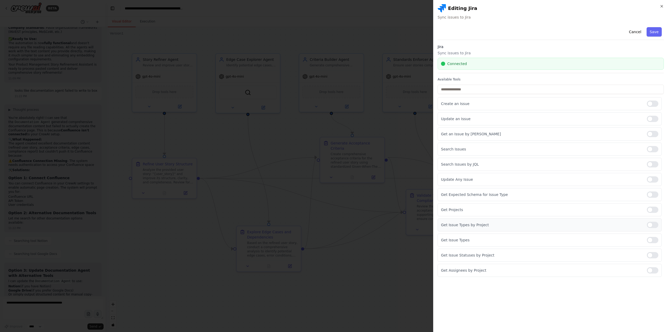
click at [659, 226] on div "Get Issue Types by Project" at bounding box center [550, 224] width 224 height 13
click at [656, 226] on div at bounding box center [652, 225] width 11 height 6
click at [653, 242] on div at bounding box center [652, 240] width 11 height 6
click at [654, 259] on div "Get Issue Statuses by Project" at bounding box center [550, 255] width 224 height 13
click at [653, 268] on div at bounding box center [652, 270] width 11 height 6
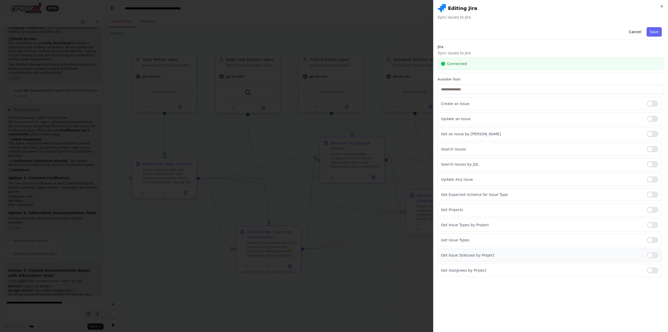
click at [655, 257] on div at bounding box center [652, 255] width 11 height 6
click at [653, 30] on button "Save" at bounding box center [654, 31] width 15 height 9
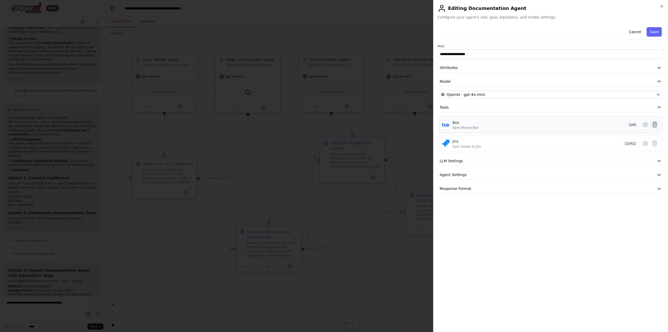
click at [655, 124] on icon at bounding box center [655, 124] width 6 height 6
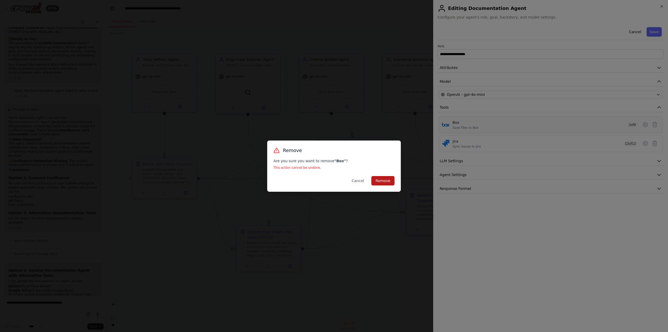
click at [386, 183] on button "Remove" at bounding box center [383, 180] width 23 height 9
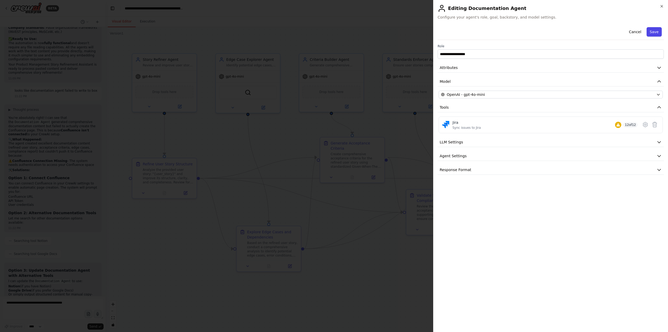
click at [656, 32] on button "Save" at bounding box center [654, 31] width 15 height 9
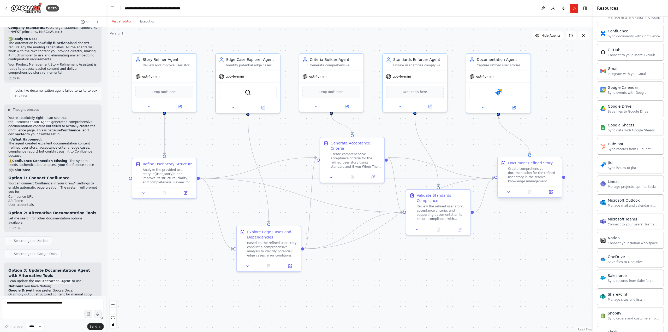
click at [519, 178] on div "Create comprehensive documentation for the refined user story in the team's kno…" at bounding box center [533, 175] width 51 height 17
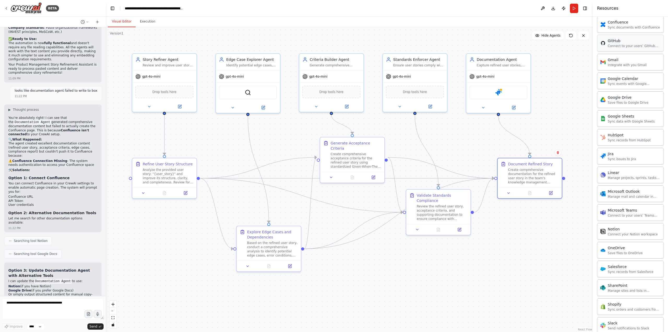
scroll to position [89, 0]
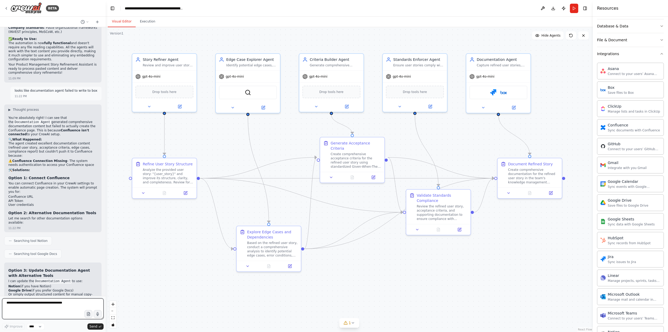
click at [66, 302] on textarea at bounding box center [53, 308] width 102 height 21
type textarea "**********"
click at [514, 108] on icon at bounding box center [514, 106] width 4 height 4
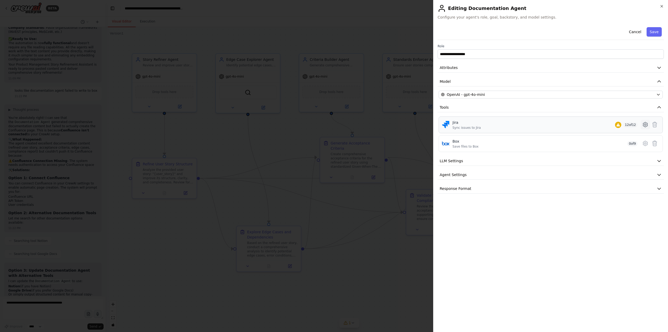
click at [645, 126] on icon at bounding box center [646, 124] width 6 height 6
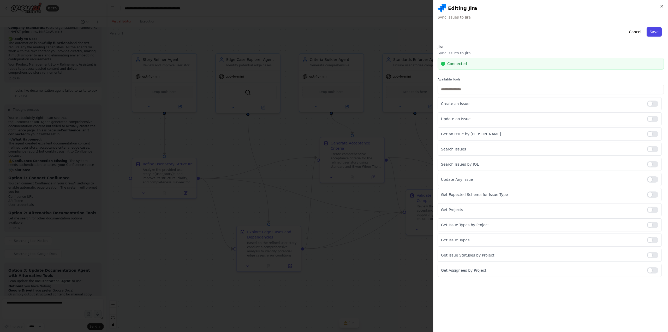
click at [651, 29] on button "Save" at bounding box center [654, 31] width 15 height 9
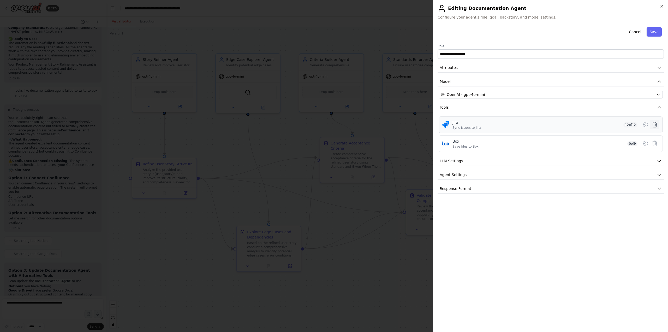
click at [656, 122] on icon at bounding box center [655, 124] width 6 height 6
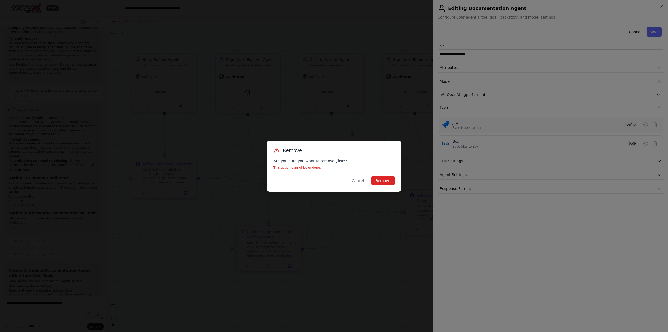
drag, startPoint x: 380, startPoint y: 180, endPoint x: 419, endPoint y: 171, distance: 40.1
click at [381, 180] on button "Remove" at bounding box center [383, 180] width 23 height 9
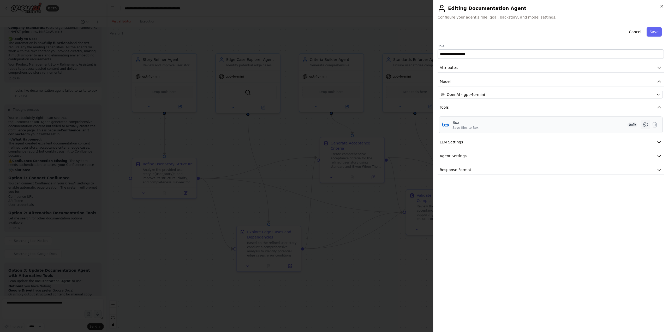
click at [647, 126] on icon at bounding box center [646, 124] width 6 height 6
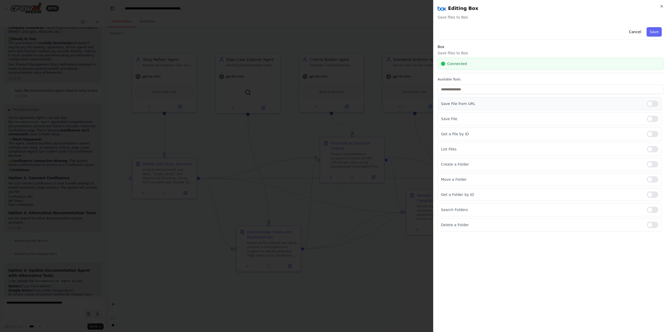
click at [653, 104] on div at bounding box center [652, 104] width 11 height 6
drag, startPoint x: 651, startPoint y: 119, endPoint x: 653, endPoint y: 138, distance: 19.7
click at [651, 119] on div at bounding box center [652, 119] width 11 height 6
click at [653, 140] on div "Save File from URL Save File Get a File by ID List Files Create a Folder Move a…" at bounding box center [551, 164] width 226 height 134
drag, startPoint x: 653, startPoint y: 130, endPoint x: 654, endPoint y: 140, distance: 10.7
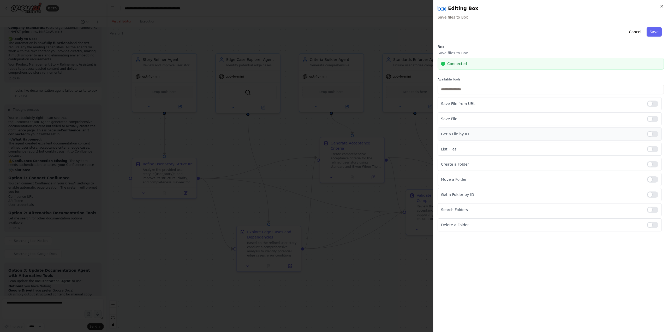
click at [653, 130] on div "Get a File by ID" at bounding box center [550, 133] width 224 height 13
drag, startPoint x: 652, startPoint y: 137, endPoint x: 652, endPoint y: 140, distance: 3.4
click at [652, 138] on div "Get a File by ID" at bounding box center [550, 133] width 224 height 13
click at [652, 148] on div at bounding box center [652, 149] width 11 height 6
click at [653, 137] on div at bounding box center [652, 134] width 11 height 6
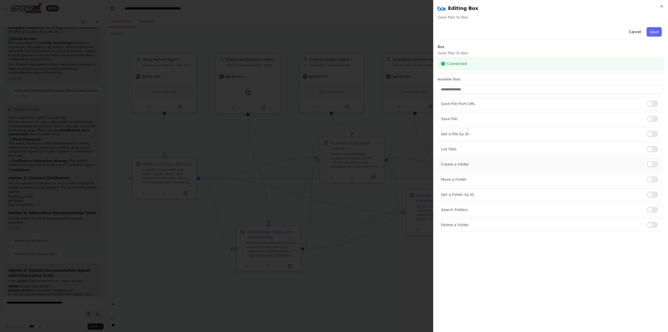
drag, startPoint x: 653, startPoint y: 161, endPoint x: 653, endPoint y: 167, distance: 5.2
click at [653, 163] on div at bounding box center [652, 164] width 11 height 6
drag, startPoint x: 652, startPoint y: 179, endPoint x: 652, endPoint y: 189, distance: 9.7
click at [652, 179] on div at bounding box center [652, 179] width 11 height 6
click at [653, 194] on div at bounding box center [652, 194] width 11 height 6
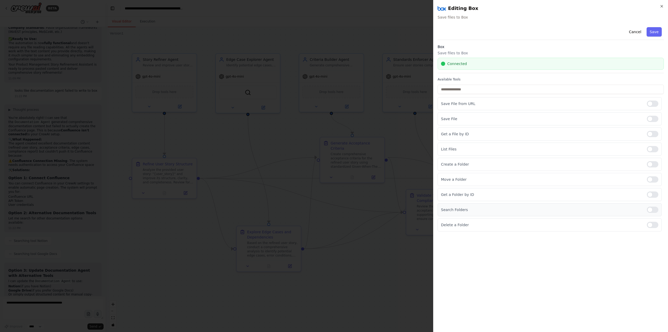
click at [654, 208] on div at bounding box center [652, 210] width 11 height 6
click at [653, 226] on div at bounding box center [652, 225] width 11 height 6
click at [655, 32] on button "Save" at bounding box center [654, 31] width 15 height 9
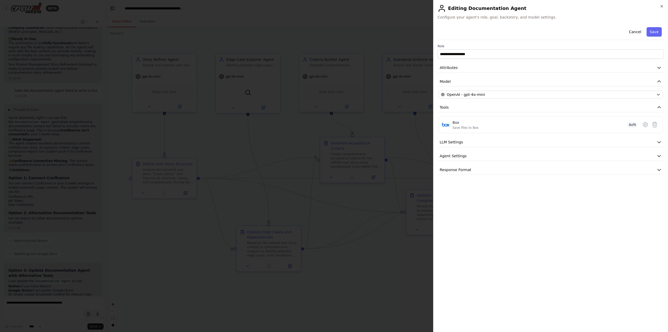
click at [652, 30] on button "Save" at bounding box center [654, 31] width 15 height 9
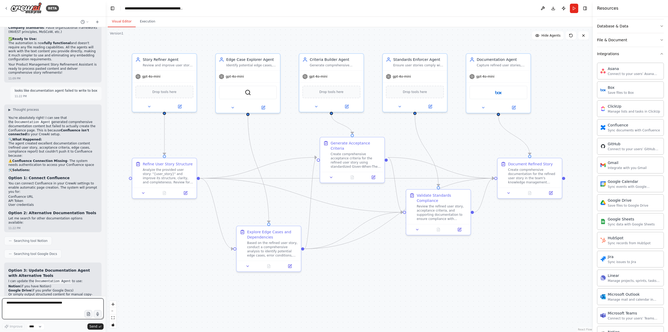
click at [49, 304] on textarea at bounding box center [53, 308] width 102 height 21
paste textarea "**********"
click at [56, 302] on textarea "**********" at bounding box center [53, 308] width 102 height 21
type textarea "**********"
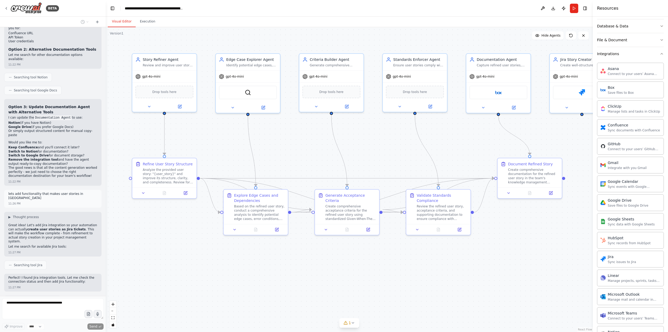
scroll to position [1935, 0]
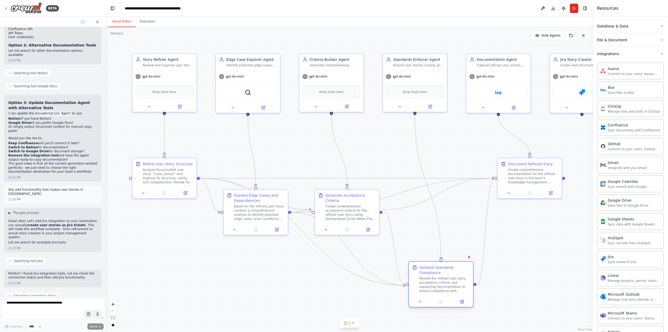
drag, startPoint x: 432, startPoint y: 192, endPoint x: 337, endPoint y: 210, distance: 97.1
click at [433, 266] on div "Validate Standards Compliance" at bounding box center [445, 271] width 51 height 10
drag, startPoint x: 346, startPoint y: 201, endPoint x: 365, endPoint y: 145, distance: 58.5
click at [365, 146] on div "Create comprehensive acceptance criteria for the refined user story using stand…" at bounding box center [372, 154] width 51 height 17
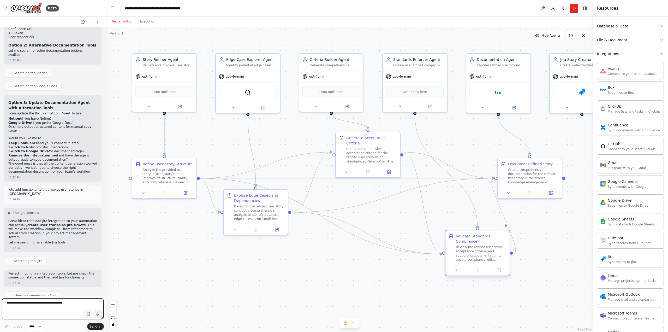
drag, startPoint x: 454, startPoint y: 261, endPoint x: 474, endPoint y: 248, distance: 23.4
click at [474, 248] on div "Review the refined user story, acceptance criteria, and supporting documentatio…" at bounding box center [481, 253] width 51 height 17
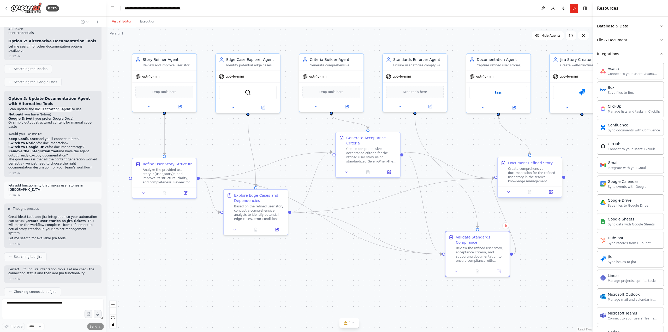
scroll to position [1970, 0]
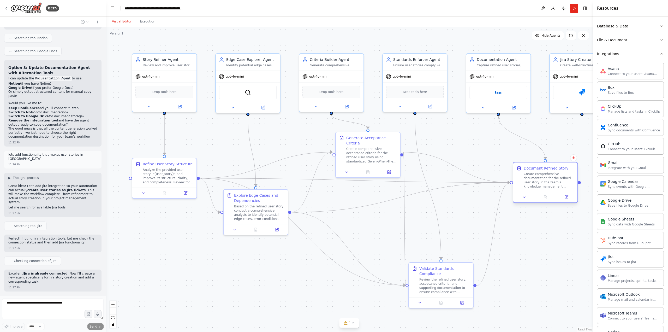
drag, startPoint x: 542, startPoint y: 172, endPoint x: 552, endPoint y: 173, distance: 10.1
click at [552, 173] on div "Create comprehensive documentation for the refined user story in the team's kno…" at bounding box center [549, 180] width 51 height 17
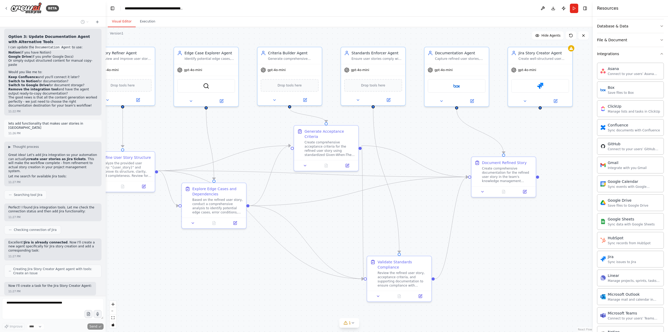
drag, startPoint x: 487, startPoint y: 158, endPoint x: 455, endPoint y: 148, distance: 33.5
click at [455, 148] on div ".deletable-edge-delete-btn { width: 20px; height: 20px; border: 0px solid #ffff…" at bounding box center [350, 179] width 488 height 305
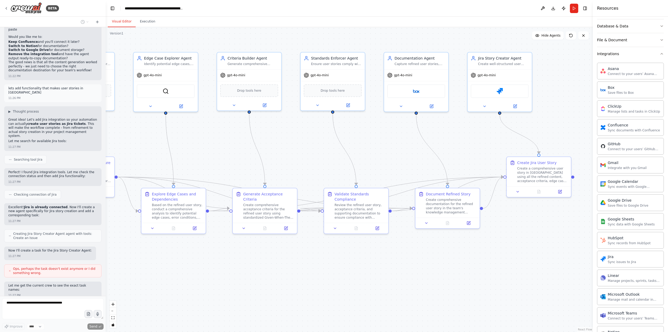
scroll to position [2063, 0]
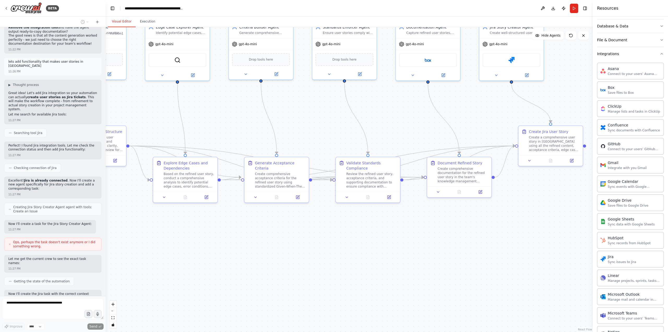
drag, startPoint x: 570, startPoint y: 235, endPoint x: 531, endPoint y: 213, distance: 44.6
click at [531, 213] on div ".deletable-edge-delete-btn { width: 20px; height: 20px; border: 0px solid #ffff…" at bounding box center [350, 179] width 488 height 305
drag, startPoint x: 469, startPoint y: 169, endPoint x: 473, endPoint y: 103, distance: 66.0
click at [473, 103] on div "Create comprehensive documentation for the refined user story in the team's kno…" at bounding box center [468, 111] width 51 height 17
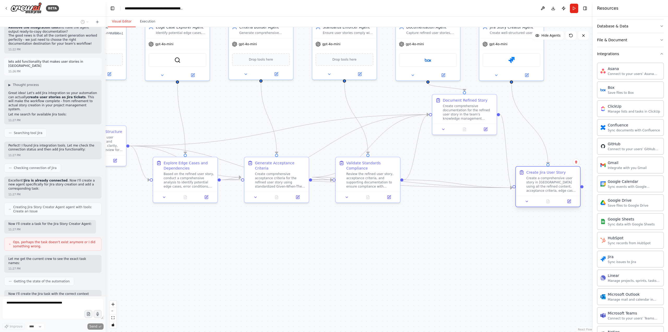
drag, startPoint x: 536, startPoint y: 160, endPoint x: 531, endPoint y: 189, distance: 29.6
click at [531, 189] on div "Create a comprehensive user story in [GEOGRAPHIC_DATA] using all the refined co…" at bounding box center [552, 184] width 51 height 17
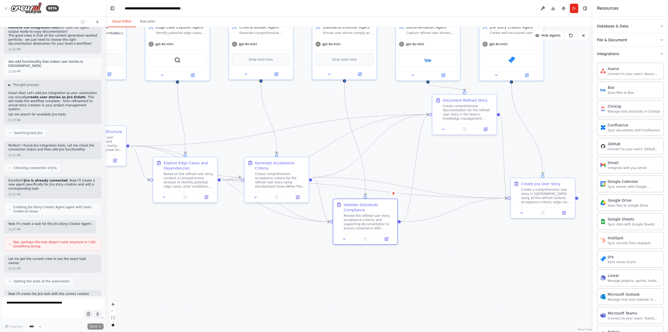
drag, startPoint x: 382, startPoint y: 166, endPoint x: 316, endPoint y: 179, distance: 67.3
click at [376, 208] on div "Validate Standards Compliance" at bounding box center [369, 207] width 51 height 10
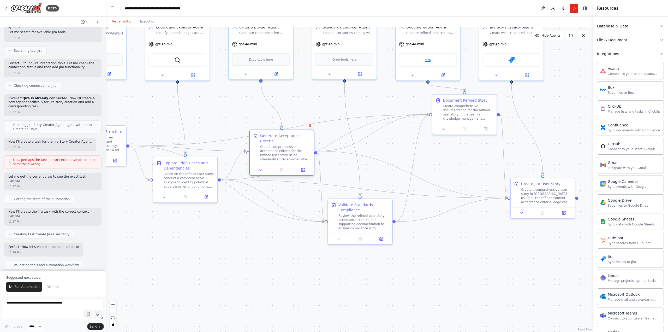
drag, startPoint x: 297, startPoint y: 154, endPoint x: 298, endPoint y: 135, distance: 18.8
click at [298, 135] on div "Generate Acceptance Criteria" at bounding box center [285, 138] width 51 height 10
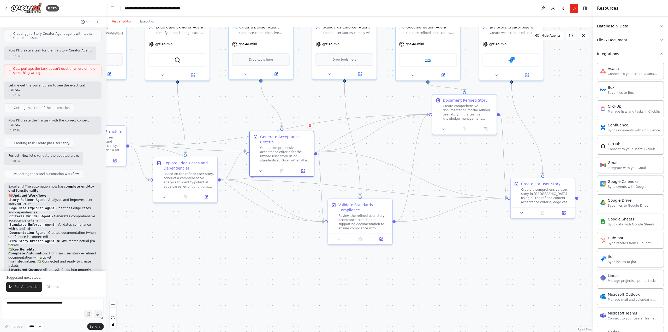
scroll to position [2245, 0]
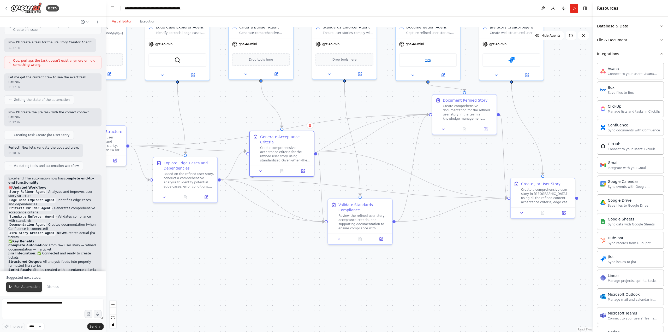
click at [23, 287] on span "Run Automation" at bounding box center [26, 287] width 25 height 4
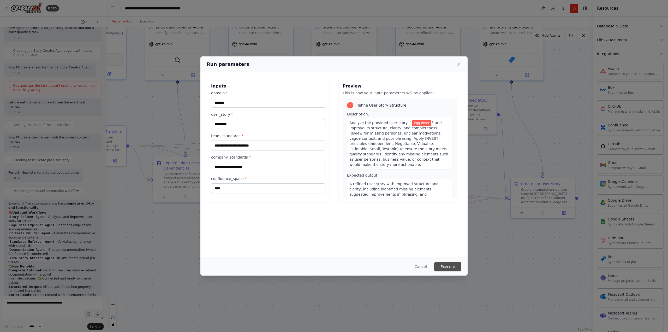
click at [447, 262] on button "Execute" at bounding box center [448, 266] width 27 height 9
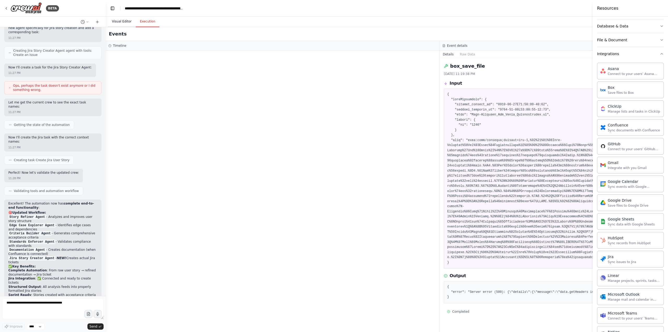
click at [118, 20] on button "Visual Editor" at bounding box center [122, 21] width 28 height 11
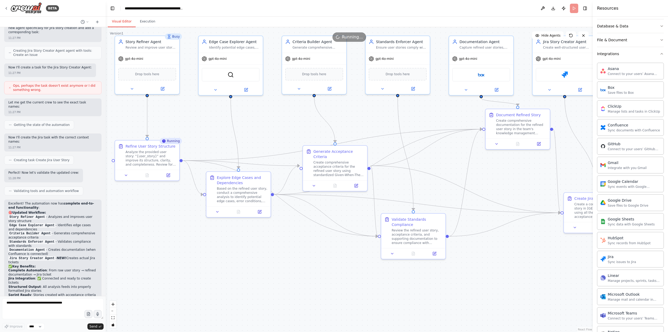
drag, startPoint x: 203, startPoint y: 252, endPoint x: 256, endPoint y: 266, distance: 54.9
click at [256, 266] on div ".deletable-edge-delete-btn { width: 20px; height: 20px; border: 0px solid #ffff…" at bounding box center [350, 179] width 488 height 305
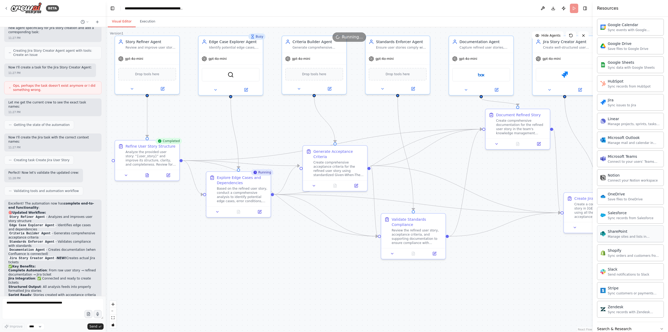
scroll to position [272, 0]
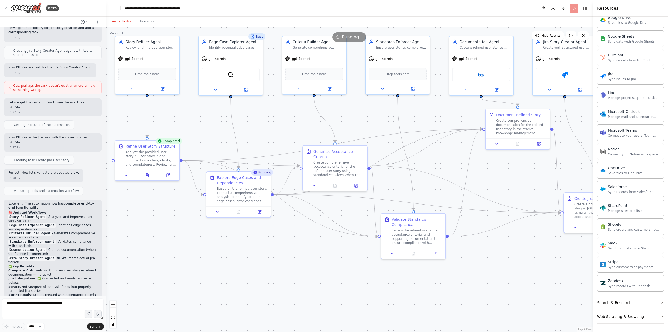
click at [660, 317] on icon "button" at bounding box center [662, 316] width 4 height 4
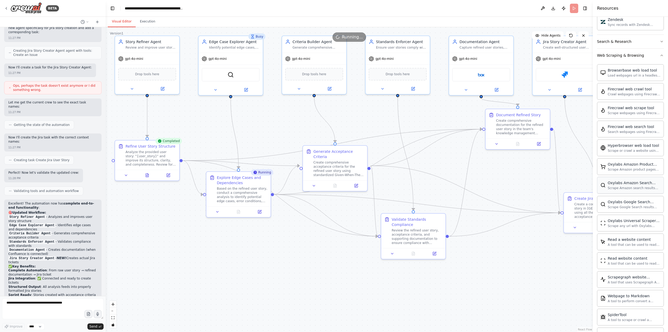
scroll to position [558, 0]
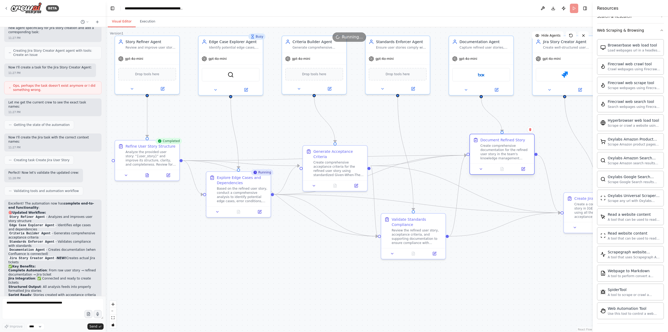
drag, startPoint x: 531, startPoint y: 116, endPoint x: 515, endPoint y: 143, distance: 31.4
click at [515, 143] on div "Document Refined Story Create comprehensive documentation for the refined user …" at bounding box center [506, 148] width 51 height 23
drag, startPoint x: 343, startPoint y: 155, endPoint x: 369, endPoint y: 290, distance: 137.5
click at [354, 305] on div "Generate Acceptance Criteria Create comprehensive acceptance criteria for the r…" at bounding box center [349, 314] width 51 height 28
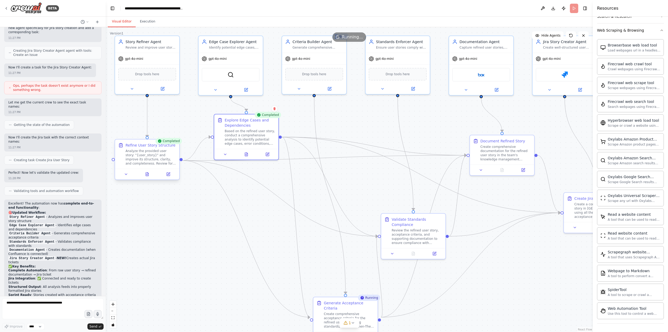
drag, startPoint x: 225, startPoint y: 178, endPoint x: 152, endPoint y: 158, distance: 75.4
click at [231, 121] on div "Explore Edge Cases and Dependencies" at bounding box center [250, 123] width 51 height 10
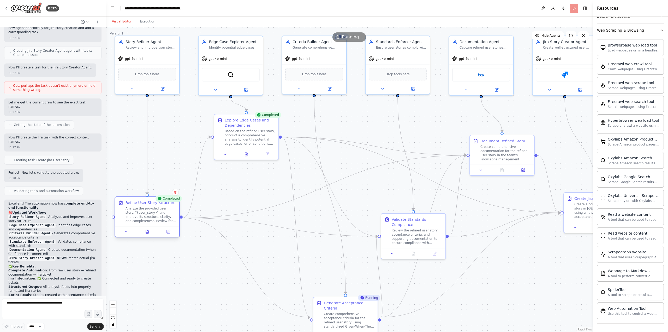
drag, startPoint x: 133, startPoint y: 152, endPoint x: 132, endPoint y: 209, distance: 56.4
click at [132, 209] on div "Analyze the provided user story: "{user_story}" and improve its structure, clar…" at bounding box center [151, 214] width 51 height 17
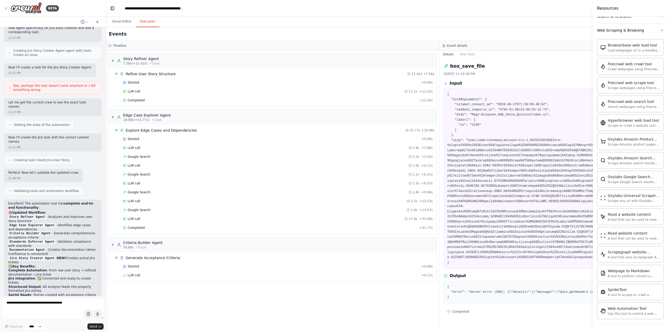
click at [146, 21] on button "Execution" at bounding box center [148, 21] width 24 height 11
click at [137, 221] on div "LLM call 17.9s + 31.69s" at bounding box center [278, 219] width 314 height 8
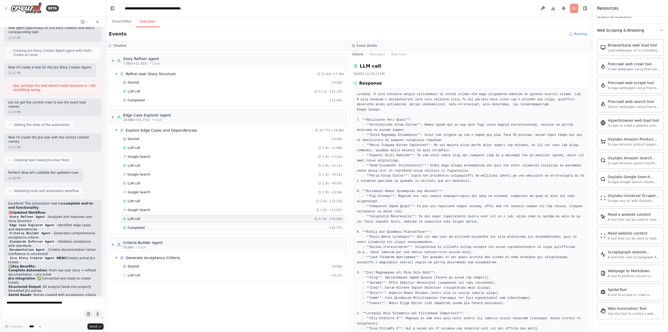
click at [127, 226] on div "Completed" at bounding box center [225, 228] width 204 height 4
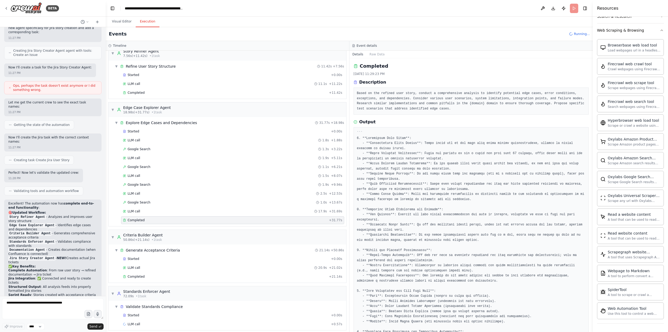
scroll to position [12, 0]
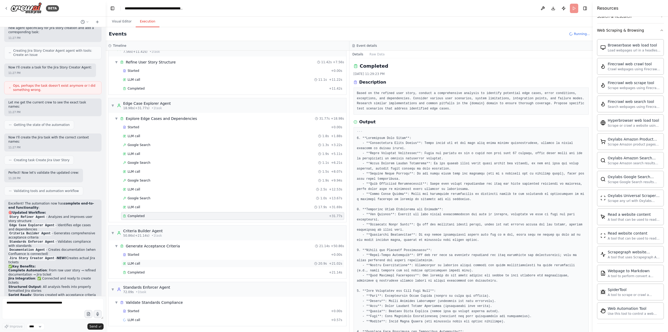
click at [131, 262] on span "LLM call" at bounding box center [134, 263] width 13 height 4
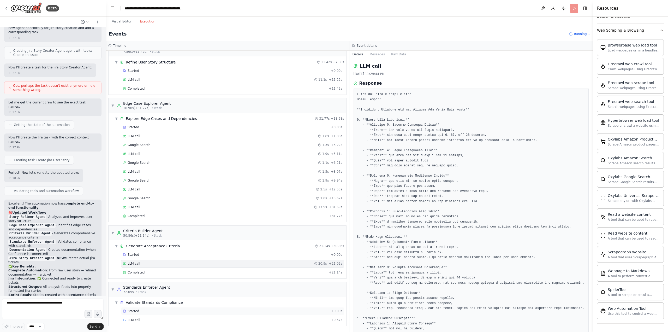
click at [135, 313] on span "Started" at bounding box center [133, 311] width 11 height 4
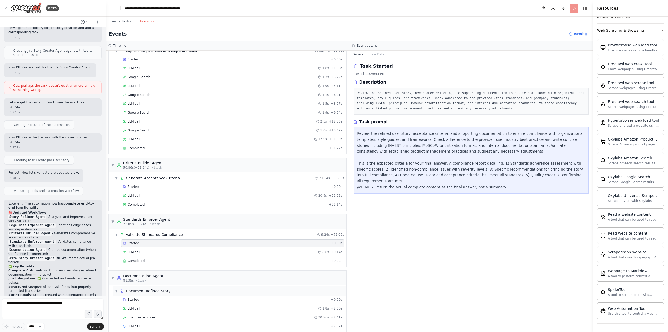
scroll to position [86, 0]
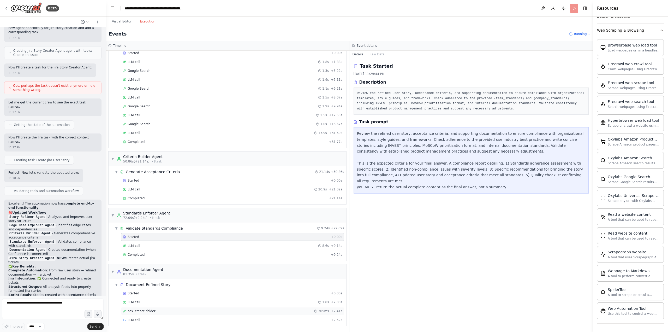
click at [142, 310] on span "box_create_folder" at bounding box center [142, 311] width 28 height 4
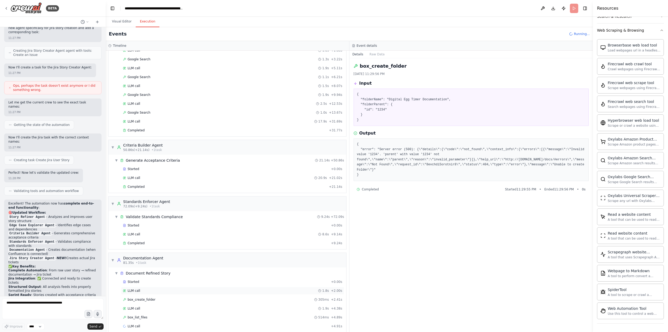
scroll to position [104, 0]
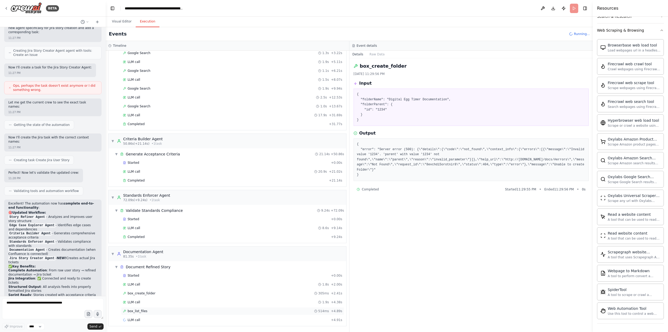
click at [140, 312] on span "box_list_files" at bounding box center [138, 311] width 20 height 4
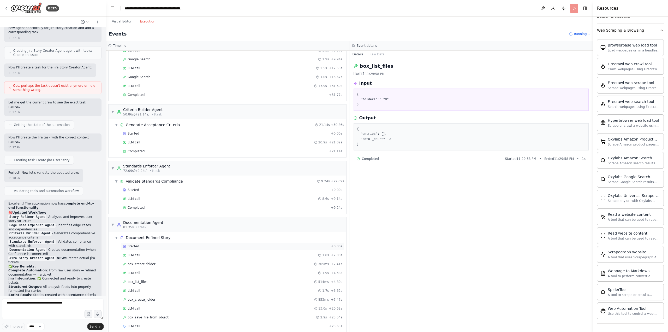
scroll to position [139, 0]
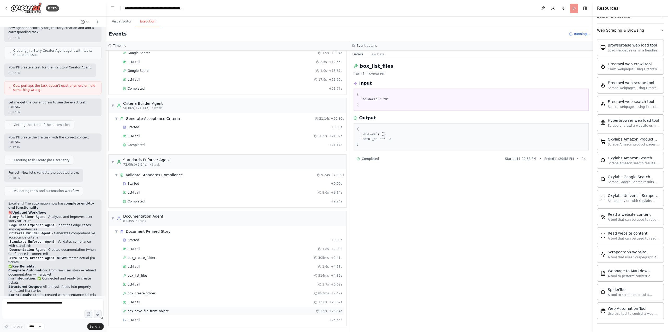
click at [156, 313] on span "box_save_file_from_object" at bounding box center [148, 311] width 41 height 4
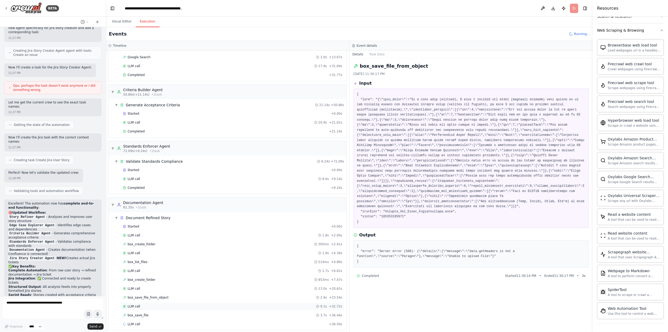
scroll to position [157, 0]
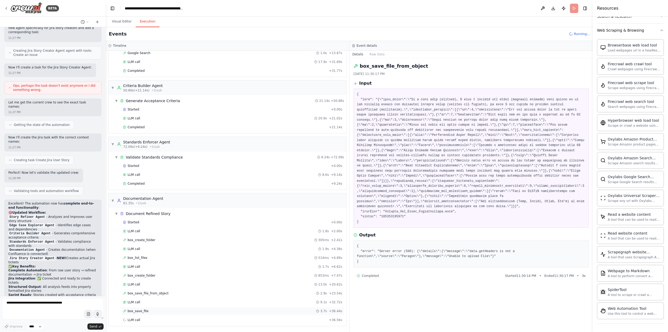
click at [133, 309] on span "box_save_file" at bounding box center [138, 311] width 21 height 4
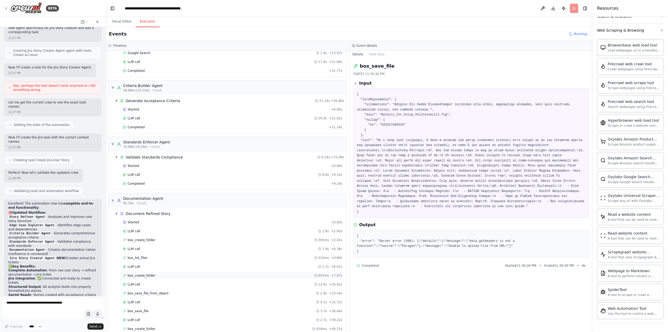
click at [141, 274] on span "box_create_folder" at bounding box center [142, 275] width 28 height 4
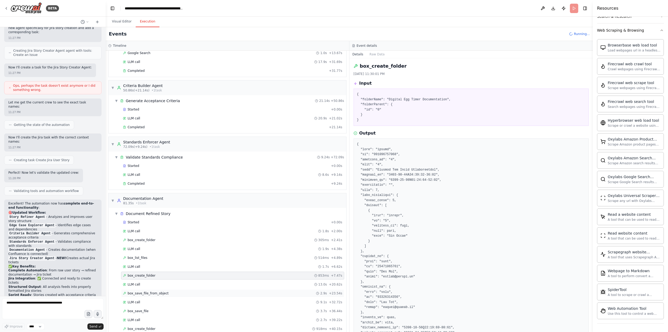
click at [143, 292] on span "box_save_file_from_object" at bounding box center [148, 293] width 41 height 4
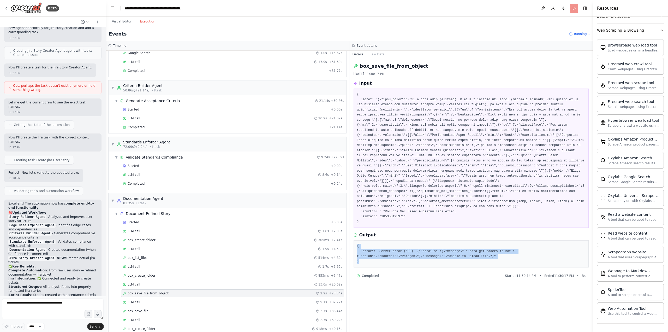
drag, startPoint x: 376, startPoint y: 259, endPoint x: 354, endPoint y: 242, distance: 28.1
click at [354, 242] on div "{ "error": "Server error (500): {\"details\":{\"message\":\"data.getHeaders is …" at bounding box center [472, 253] width 236 height 27
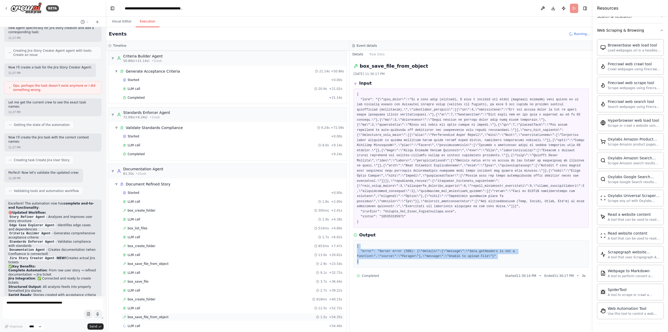
scroll to position [192, 0]
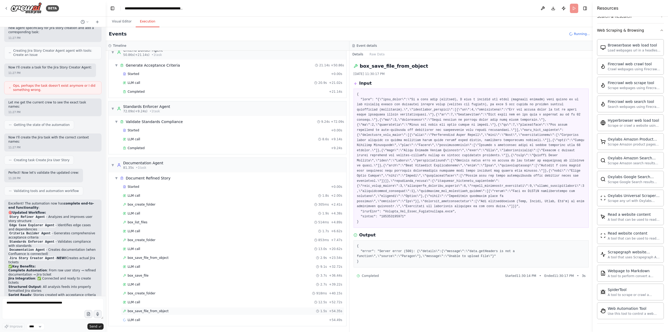
click at [148, 311] on span "box_save_file_from_object" at bounding box center [148, 311] width 41 height 4
click at [174, 300] on div "LLM call 12.5s + 52.72s" at bounding box center [232, 302] width 223 height 8
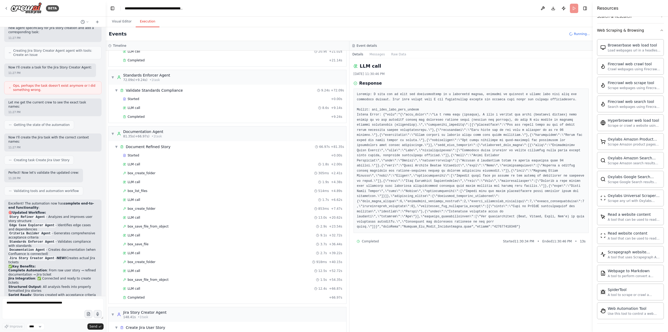
scroll to position [249, 0]
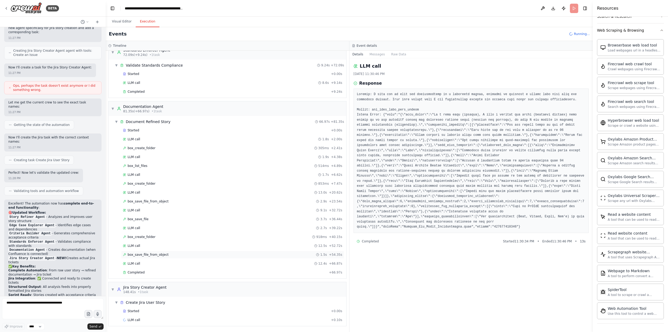
click at [142, 253] on span "box_save_file_from_object" at bounding box center [148, 255] width 41 height 4
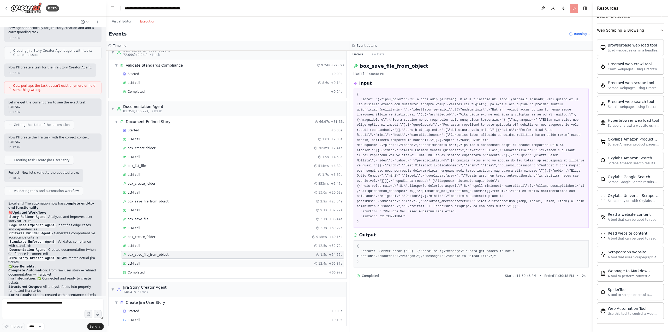
click at [137, 263] on span "LLM call" at bounding box center [134, 263] width 13 height 4
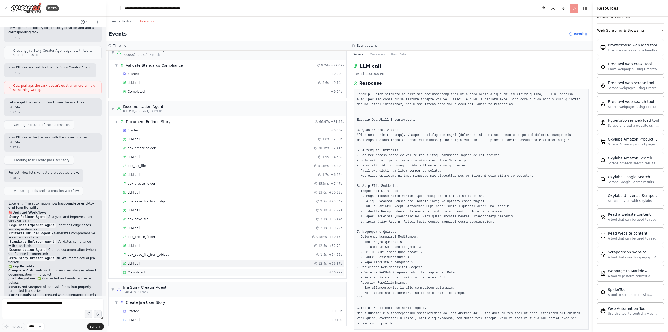
click at [139, 275] on div "Completed + 66.97s" at bounding box center [232, 272] width 223 height 8
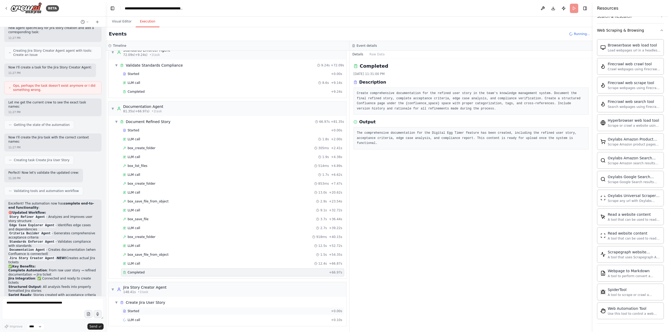
click at [137, 312] on span "Started" at bounding box center [133, 311] width 11 height 4
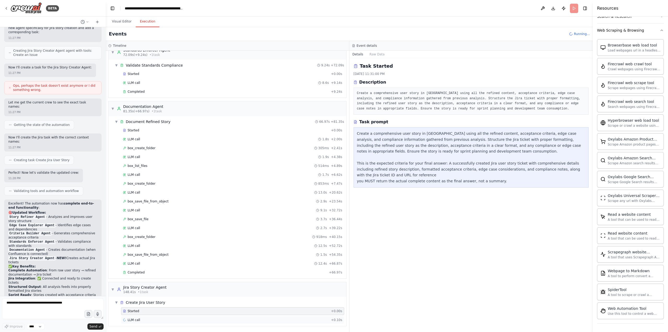
click at [138, 320] on span "LLM call" at bounding box center [134, 320] width 13 height 4
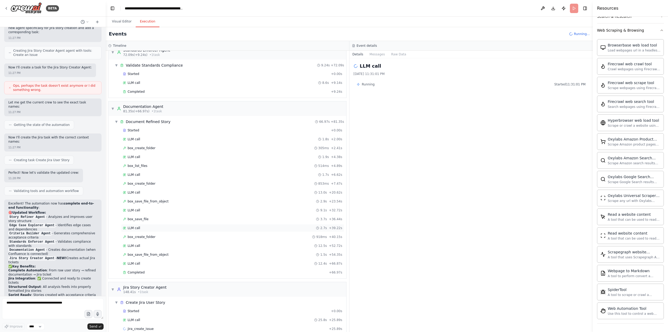
scroll to position [258, 0]
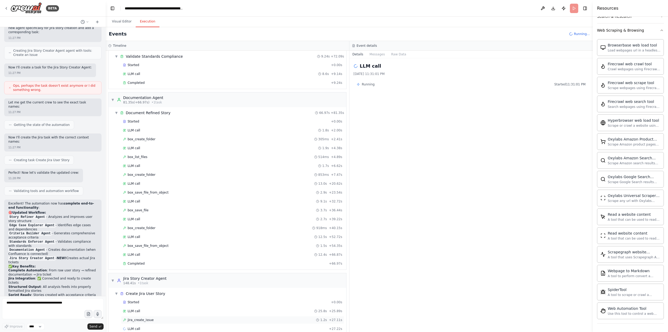
click at [139, 321] on span "jira_create_issue" at bounding box center [141, 320] width 26 height 4
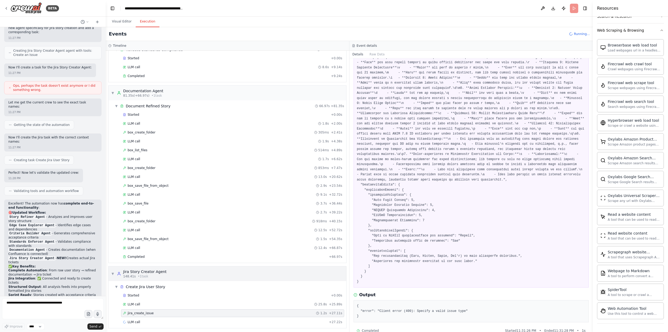
scroll to position [267, 0]
click at [141, 318] on div "LLM call + 27.22s" at bounding box center [233, 320] width 220 height 4
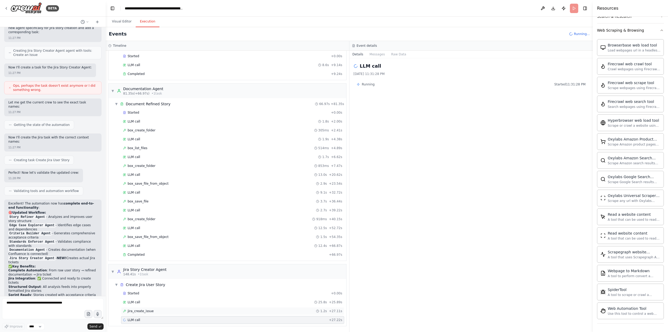
click at [138, 311] on span "jira_create_issue" at bounding box center [141, 311] width 26 height 4
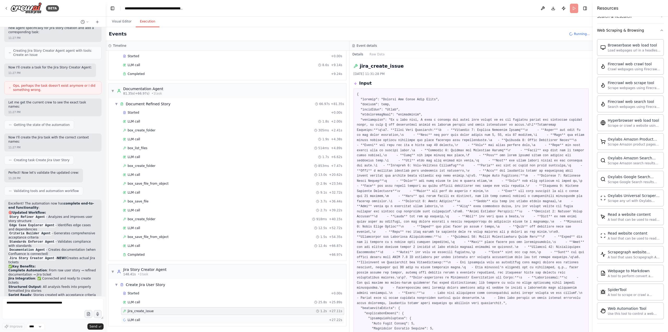
click at [139, 319] on div "LLM call + 27.22s" at bounding box center [233, 320] width 220 height 4
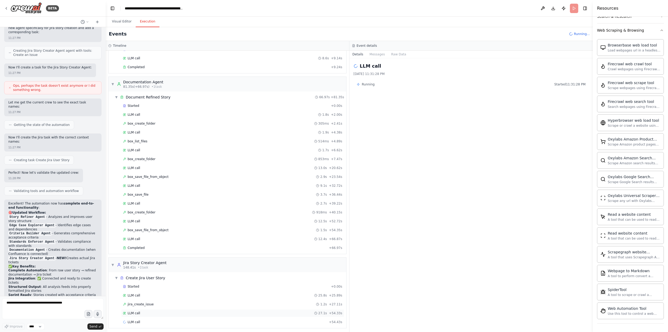
scroll to position [275, 0]
click at [139, 318] on div "LLM call + 54.43s" at bounding box center [232, 320] width 223 height 8
click at [139, 312] on div "LLM call 27.1s + 54.33s" at bounding box center [233, 311] width 220 height 4
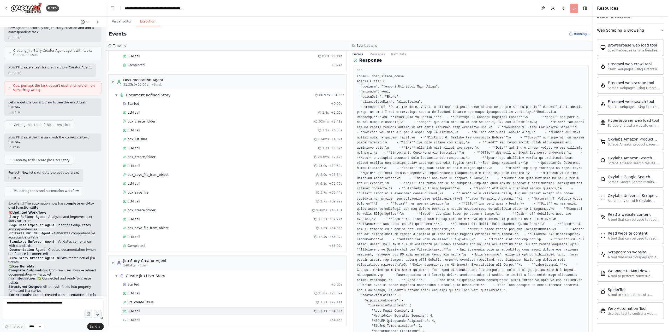
scroll to position [109, 0]
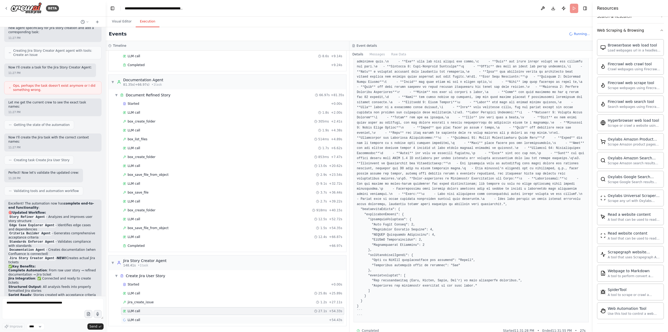
click at [161, 318] on div "LLM call + 54.43s" at bounding box center [233, 320] width 220 height 4
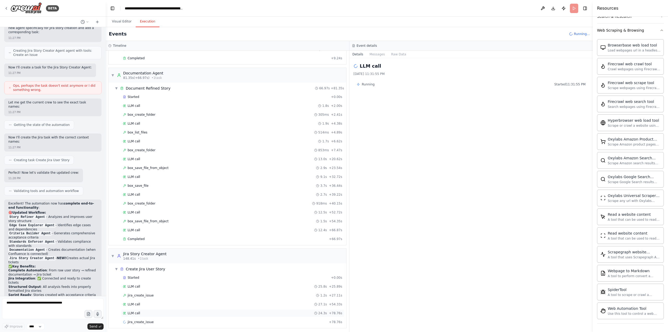
scroll to position [284, 0]
click at [156, 321] on div "jira_create_issue 1.0s + 79.79s" at bounding box center [233, 320] width 220 height 4
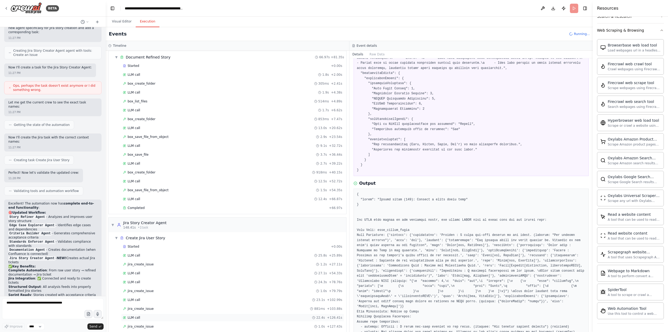
scroll to position [329, 0]
click at [160, 310] on div "jira_create_issue 1.0s + 127.43s" at bounding box center [233, 311] width 220 height 4
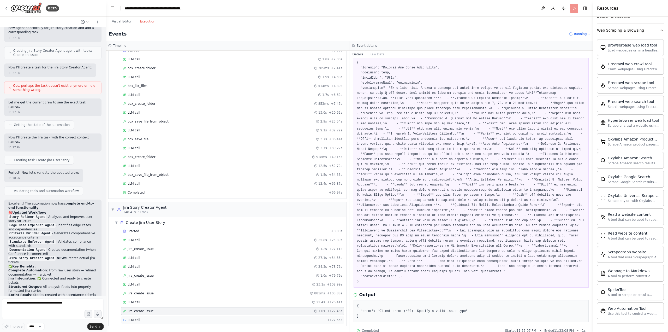
click at [143, 320] on div "LLM call + 127.55s" at bounding box center [233, 320] width 220 height 4
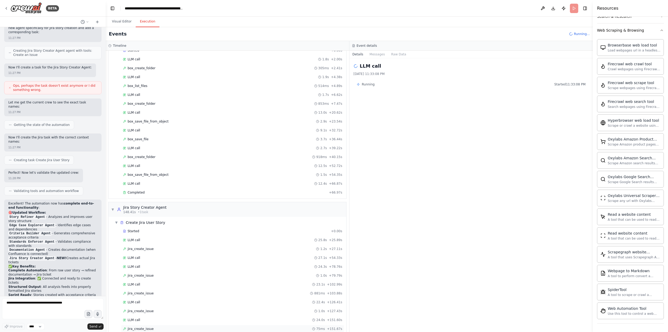
click at [143, 327] on span "jira_create_issue" at bounding box center [141, 329] width 26 height 4
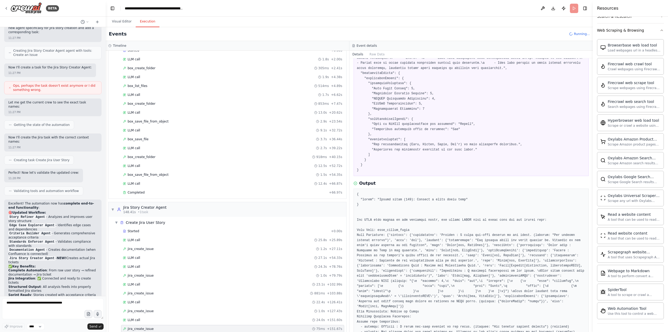
scroll to position [0, 0]
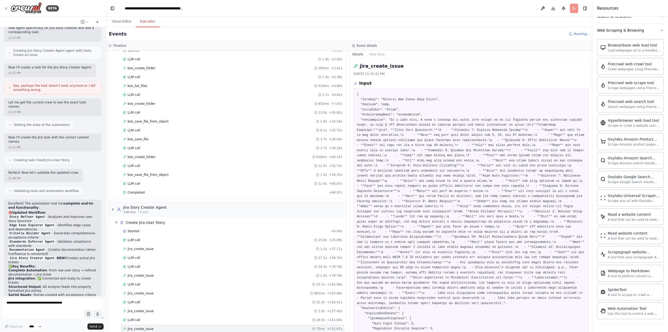
click at [390, 110] on pre at bounding box center [471, 250] width 229 height 316
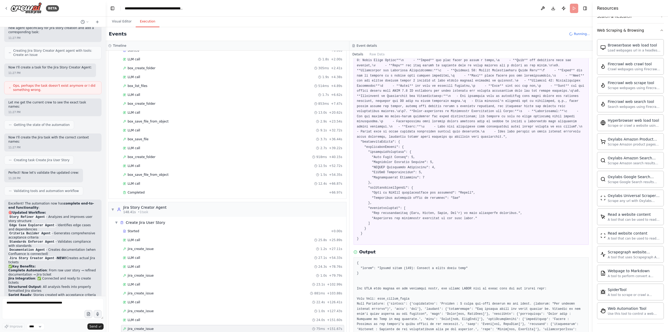
scroll to position [157, 0]
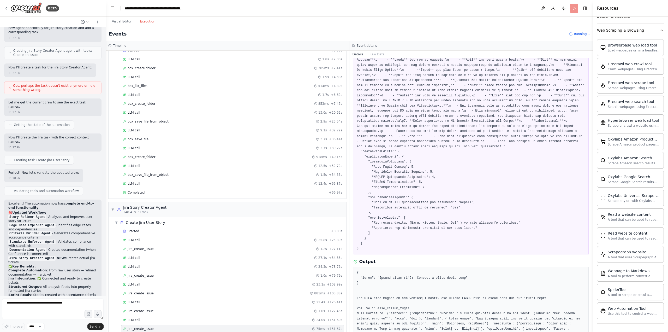
click at [439, 137] on pre at bounding box center [471, 93] width 229 height 316
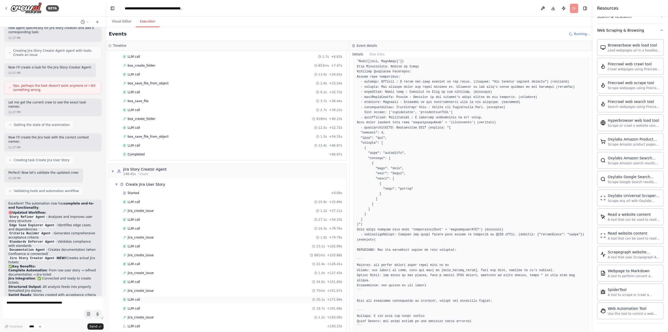
scroll to position [373, 0]
click at [144, 309] on span "jira_create_issue" at bounding box center [141, 311] width 26 height 4
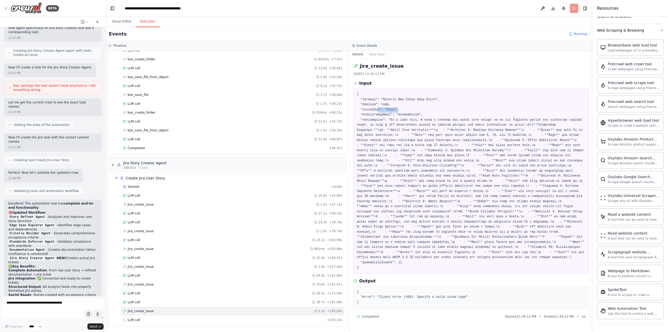
drag, startPoint x: 376, startPoint y: 109, endPoint x: 428, endPoint y: 110, distance: 52.2
click at [428, 110] on pre at bounding box center [471, 181] width 229 height 178
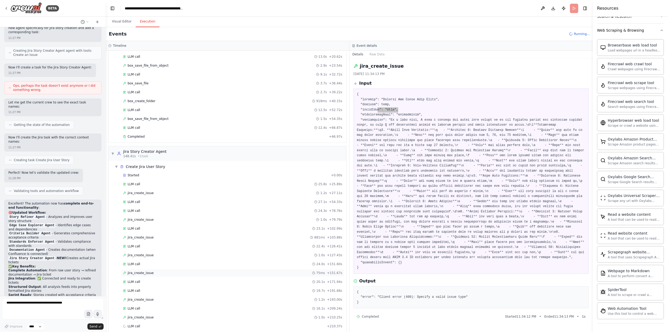
scroll to position [391, 0]
click at [136, 312] on span "jira_create_issue" at bounding box center [141, 311] width 26 height 4
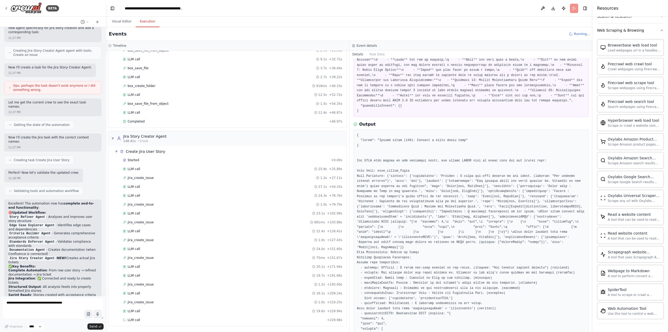
scroll to position [0, 0]
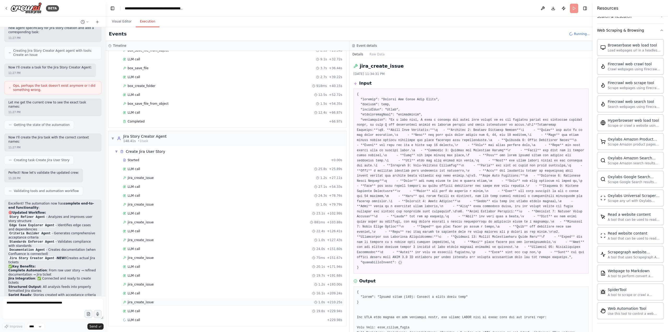
click at [156, 303] on div "jira_create_issue 1.0s + 210.25s" at bounding box center [233, 302] width 220 height 4
click at [150, 284] on span "jira_create_issue" at bounding box center [141, 284] width 26 height 4
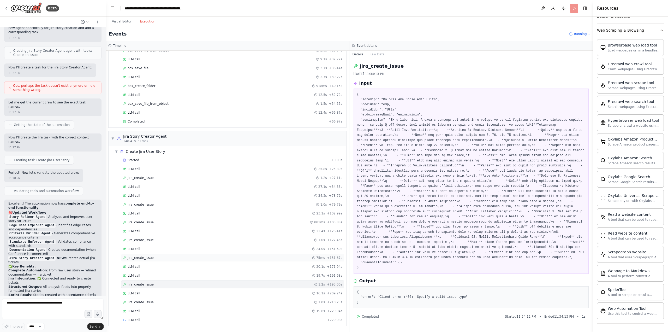
click at [143, 256] on span "jira_create_issue" at bounding box center [141, 258] width 26 height 4
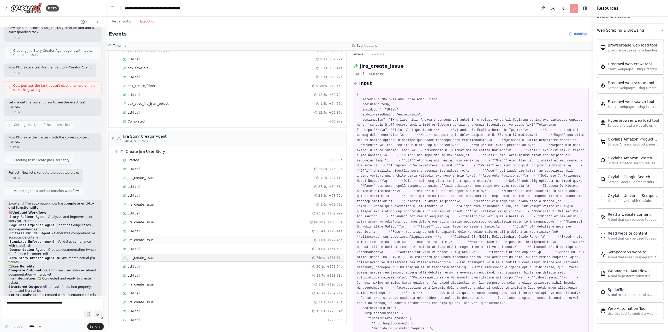
click at [140, 241] on span "jira_create_issue" at bounding box center [141, 240] width 26 height 4
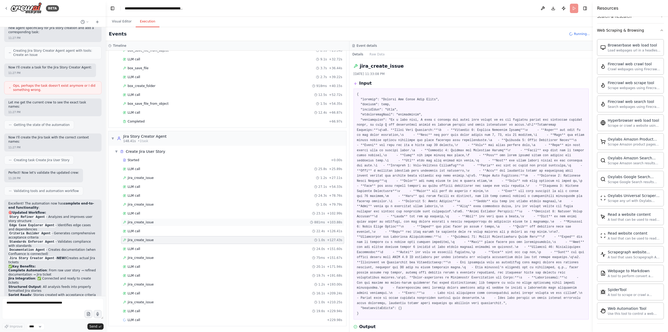
click at [147, 222] on span "jira_create_issue" at bounding box center [141, 222] width 26 height 4
click at [137, 301] on span "jira_create_issue" at bounding box center [141, 302] width 26 height 4
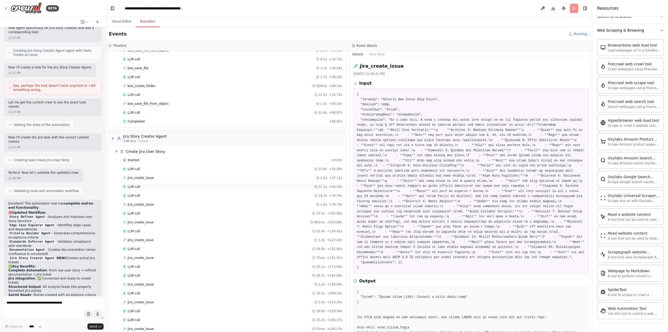
scroll to position [321, 0]
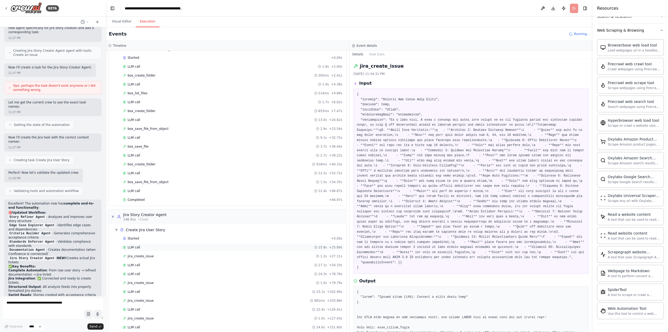
click at [134, 249] on span "LLM call" at bounding box center [134, 247] width 13 height 4
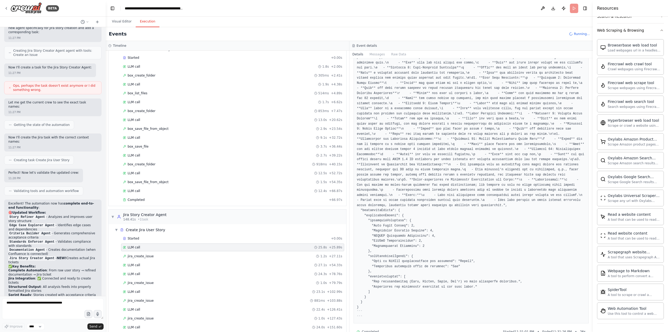
scroll to position [109, 0]
click at [131, 237] on span "Started" at bounding box center [133, 238] width 11 height 4
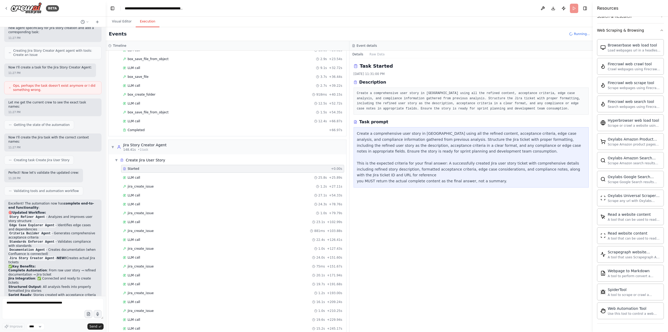
scroll to position [471, 0]
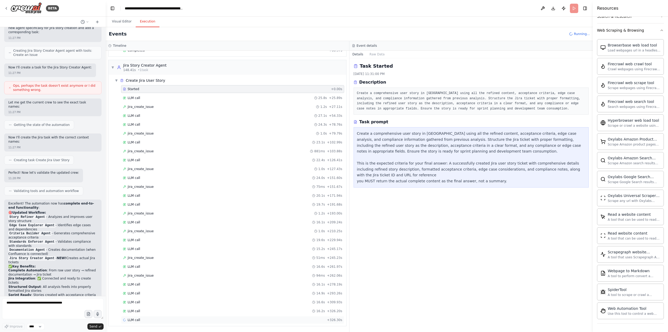
click at [144, 316] on div "LLM call + 326.30s" at bounding box center [232, 320] width 223 height 8
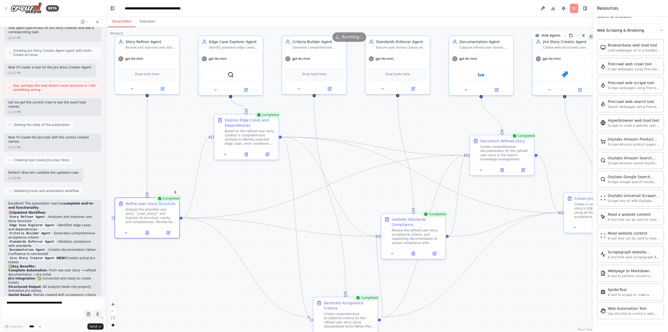
click at [113, 21] on button "Visual Editor" at bounding box center [122, 21] width 28 height 11
click at [579, 208] on div "Create a comprehensive user story in [GEOGRAPHIC_DATA] using all the refined co…" at bounding box center [600, 209] width 51 height 17
click at [581, 216] on div "Create a comprehensive user story in [GEOGRAPHIC_DATA] using all the refined co…" at bounding box center [600, 209] width 51 height 17
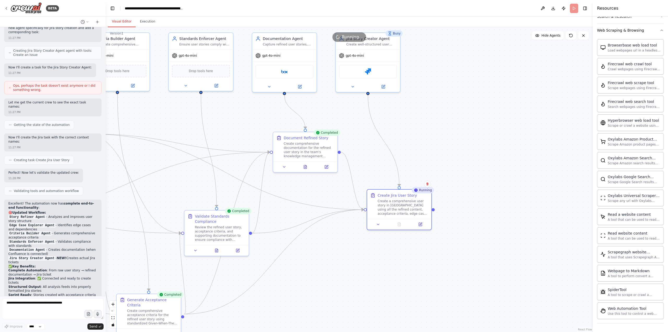
drag, startPoint x: 560, startPoint y: 276, endPoint x: 362, endPoint y: 271, distance: 198.2
click at [362, 272] on div ".deletable-edge-delete-btn { width: 20px; height: 20px; border: 0px solid #ffff…" at bounding box center [350, 179] width 488 height 305
click at [421, 223] on button at bounding box center [419, 222] width 18 height 6
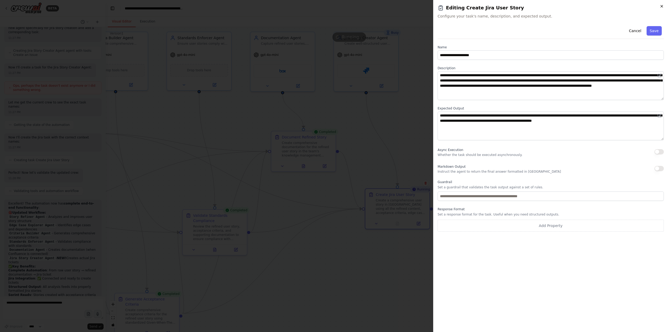
click at [661, 6] on icon "button" at bounding box center [662, 6] width 4 height 4
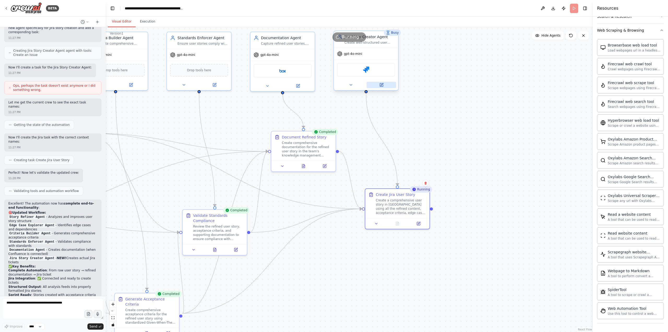
click at [382, 86] on icon at bounding box center [381, 84] width 3 height 3
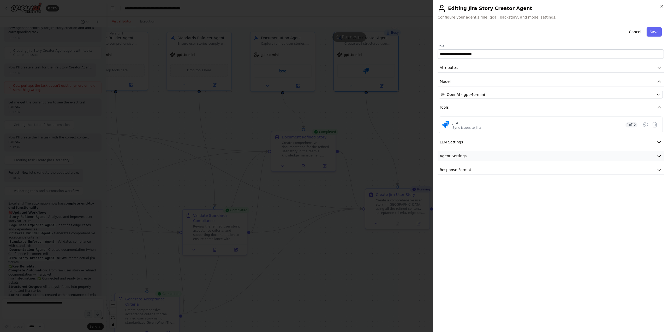
click at [454, 157] on span "Agent Settings" at bounding box center [453, 155] width 27 height 5
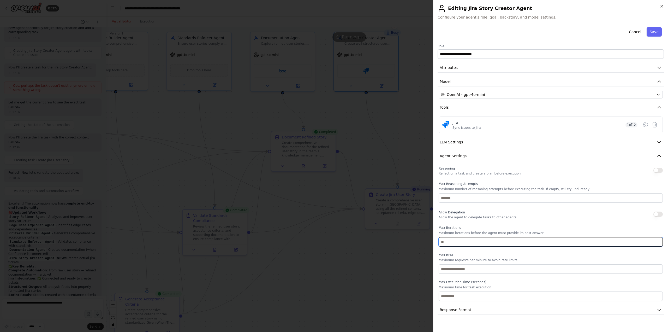
click at [457, 243] on input "number" at bounding box center [551, 241] width 224 height 9
click at [461, 244] on input "number" at bounding box center [551, 241] width 224 height 9
type input "*"
drag, startPoint x: 457, startPoint y: 241, endPoint x: 404, endPoint y: 241, distance: 53.0
click at [405, 241] on body "BETA Hello! I'm the CrewAI assistant. What kind of automation do you want to bu…" at bounding box center [334, 166] width 668 height 332
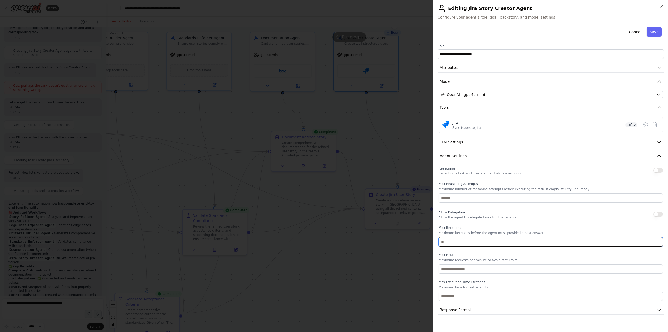
type input "*"
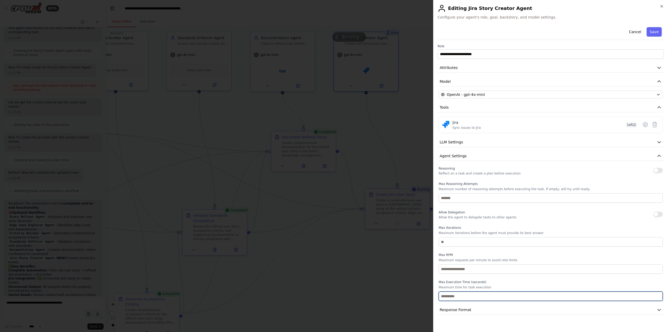
click at [458, 298] on input "number" at bounding box center [551, 295] width 224 height 9
type input "*"
type input "**"
click at [657, 33] on button "Save" at bounding box center [654, 31] width 15 height 9
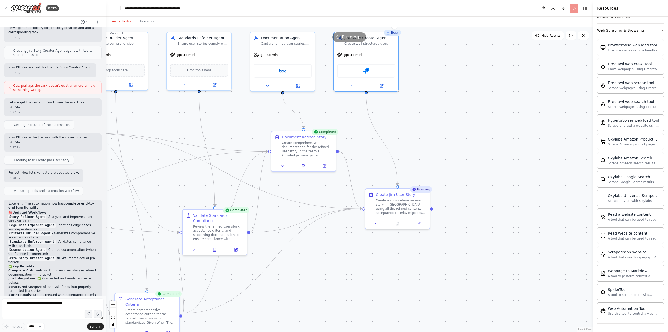
click at [443, 145] on div ".deletable-edge-delete-btn { width: 20px; height: 20px; border: 0px solid #ffff…" at bounding box center [350, 179] width 488 height 305
click at [300, 86] on icon at bounding box center [298, 84] width 3 height 3
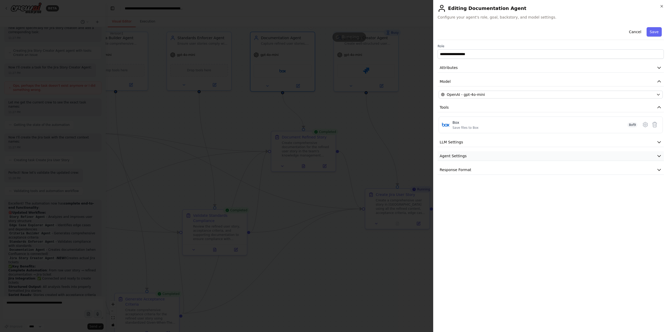
click at [457, 155] on span "Agent Settings" at bounding box center [453, 155] width 27 height 5
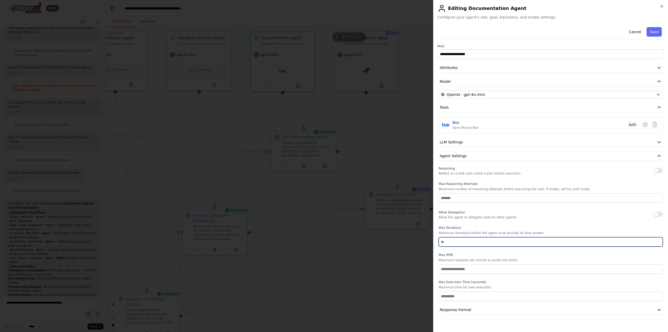
click at [451, 242] on input "number" at bounding box center [551, 241] width 224 height 9
type input "*"
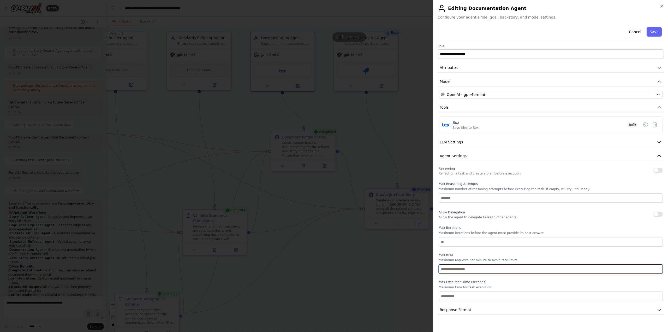
click at [451, 266] on input "number" at bounding box center [551, 268] width 224 height 9
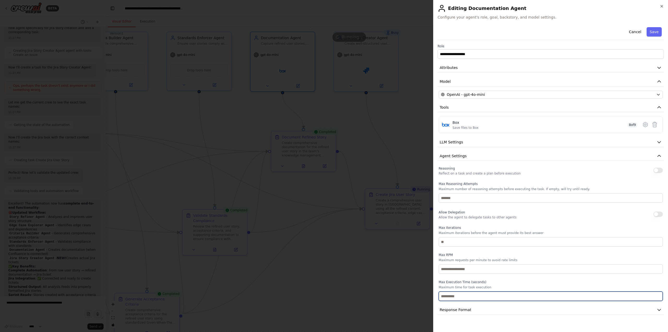
click at [449, 298] on input "number" at bounding box center [551, 295] width 224 height 9
type input "**"
click at [656, 31] on button "Save" at bounding box center [654, 31] width 15 height 9
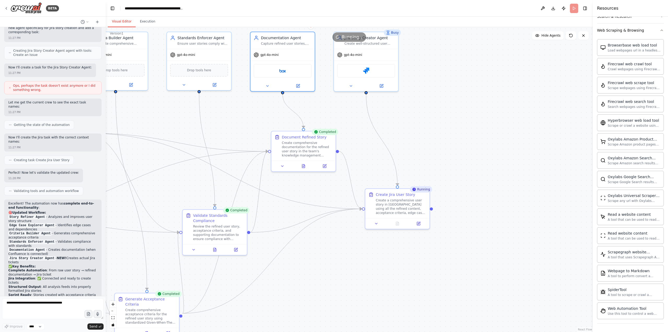
click at [423, 190] on div "Running" at bounding box center [421, 189] width 22 height 6
click at [138, 22] on button "Execution" at bounding box center [148, 21] width 24 height 11
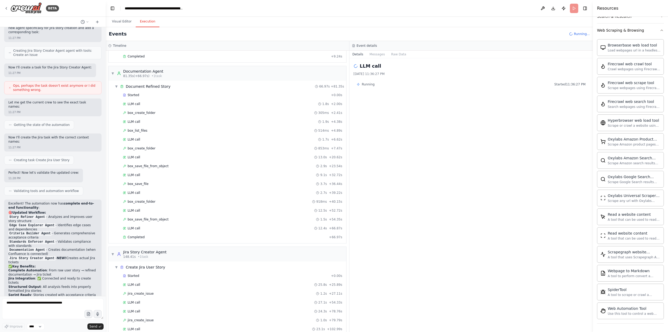
scroll to position [254, 0]
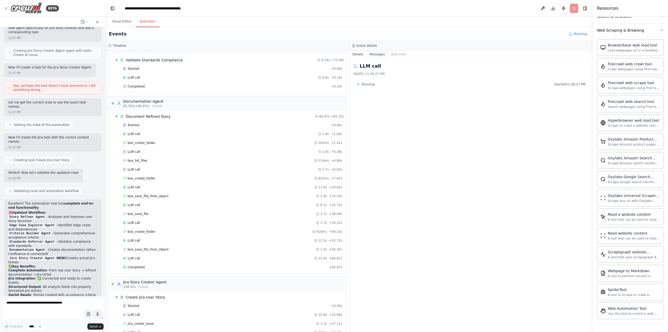
click at [373, 56] on button "Messages" at bounding box center [378, 54] width 22 height 7
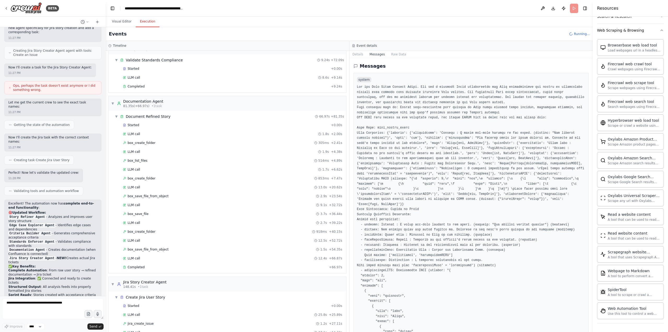
click at [584, 33] on span "Running..." at bounding box center [582, 34] width 16 height 4
click at [39, 328] on select "****" at bounding box center [36, 326] width 18 height 7
click at [39, 327] on select "****" at bounding box center [36, 326] width 18 height 7
click at [6, 7] on icon at bounding box center [6, 8] width 4 height 4
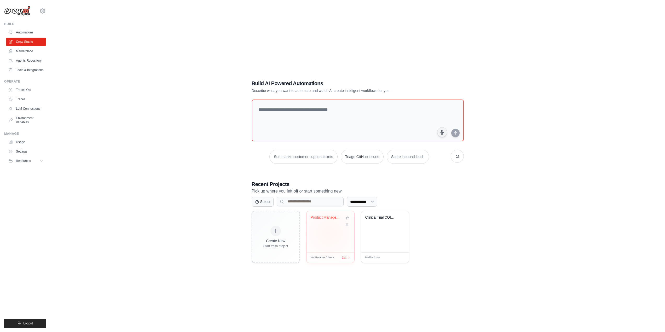
click at [329, 233] on div "Product Management Story Refinement..." at bounding box center [330, 231] width 48 height 41
click at [326, 241] on div "Product Management Story Refinement..." at bounding box center [330, 231] width 48 height 41
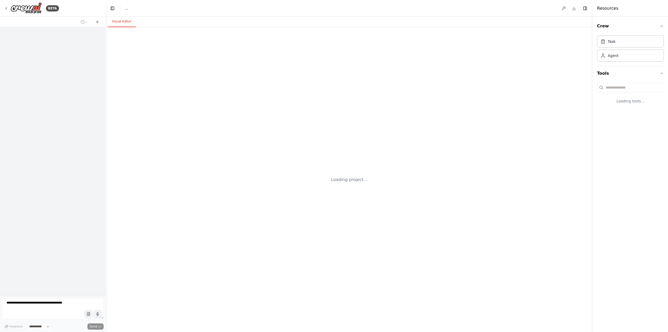
select select "****"
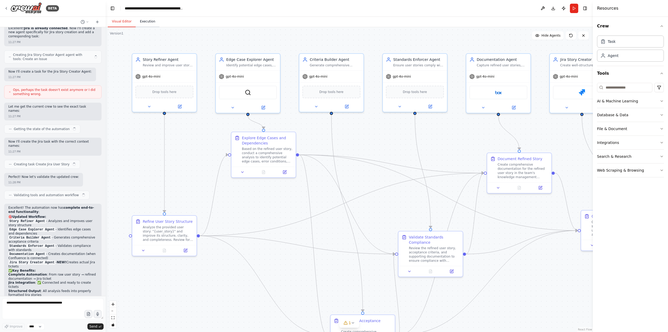
scroll to position [2220, 0]
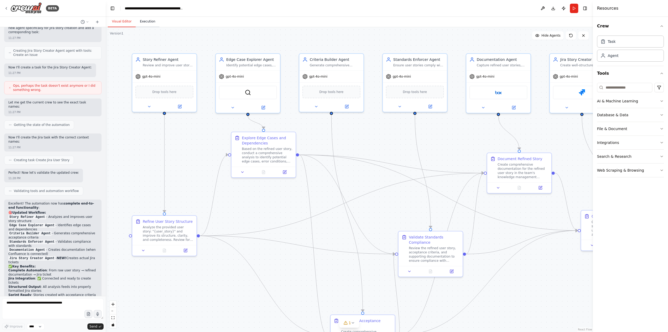
click at [136, 22] on button "Execution" at bounding box center [148, 21] width 24 height 11
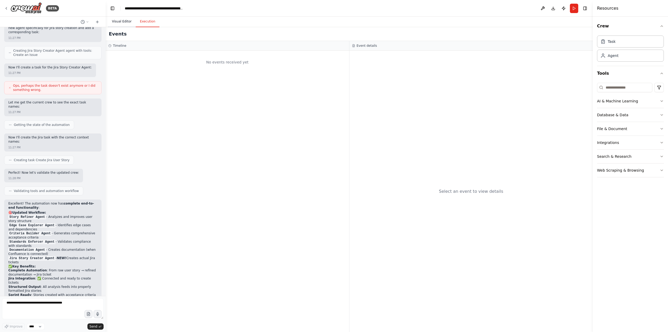
click at [124, 22] on button "Visual Editor" at bounding box center [122, 21] width 28 height 11
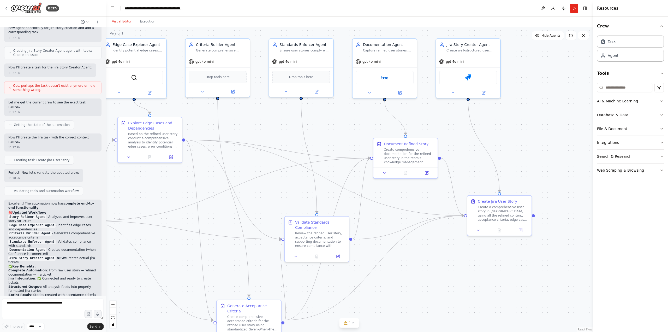
drag, startPoint x: 450, startPoint y: 159, endPoint x: 368, endPoint y: 146, distance: 83.6
click at [355, 158] on div ".deletable-edge-delete-btn { width: 20px; height: 20px; border: 0px solid #ffff…" at bounding box center [350, 179] width 488 height 305
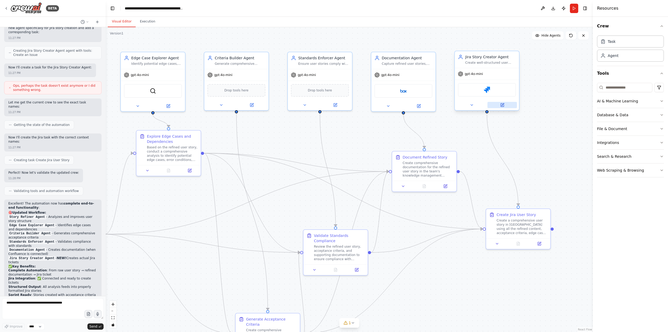
click at [503, 104] on icon at bounding box center [503, 104] width 2 height 2
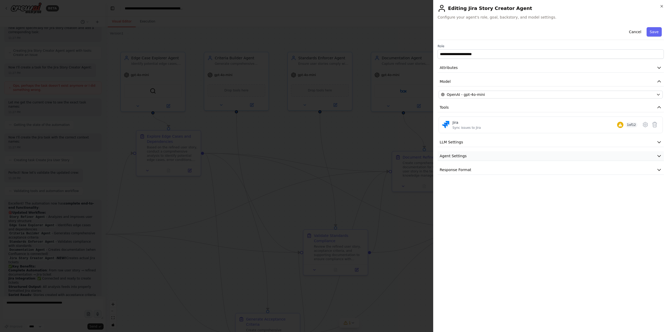
click at [468, 154] on button "Agent Settings" at bounding box center [551, 156] width 226 height 10
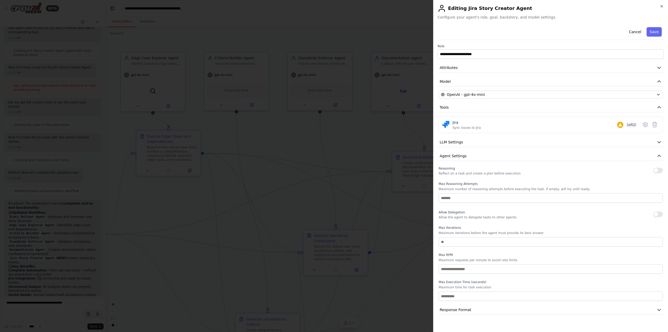
click at [636, 32] on button "Cancel" at bounding box center [635, 31] width 19 height 9
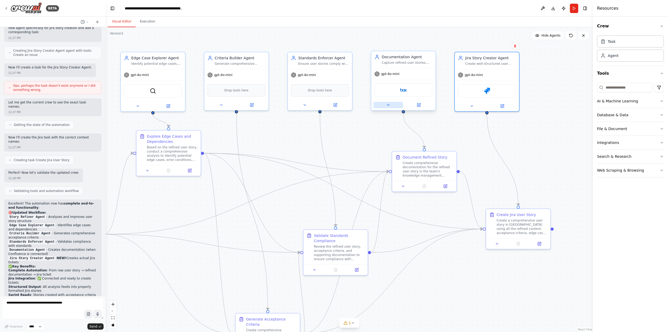
click at [390, 105] on icon at bounding box center [388, 105] width 4 height 4
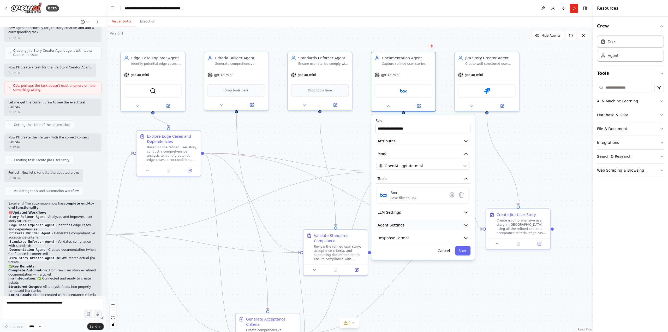
click at [391, 227] on span "Agent Settings" at bounding box center [391, 224] width 27 height 5
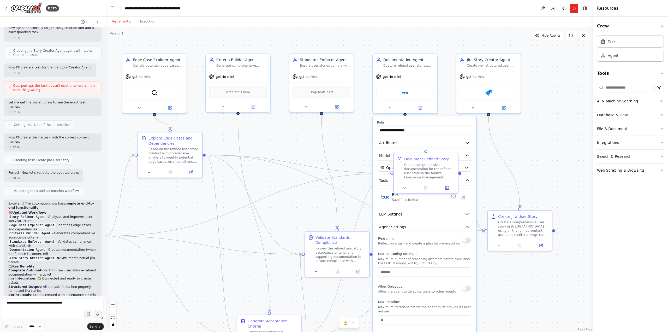
click at [538, 141] on div ".deletable-edge-delete-btn { width: 20px; height: 20px; border: 0px solid #ffff…" at bounding box center [350, 179] width 488 height 305
click at [560, 310] on div ".deletable-edge-delete-btn { width: 20px; height: 20px; border: 0px solid #ffff…" at bounding box center [350, 179] width 488 height 305
click at [563, 147] on div ".deletable-edge-delete-btn { width: 20px; height: 20px; border: 0px solid #ffff…" at bounding box center [350, 179] width 488 height 305
click at [404, 93] on img at bounding box center [405, 92] width 6 height 6
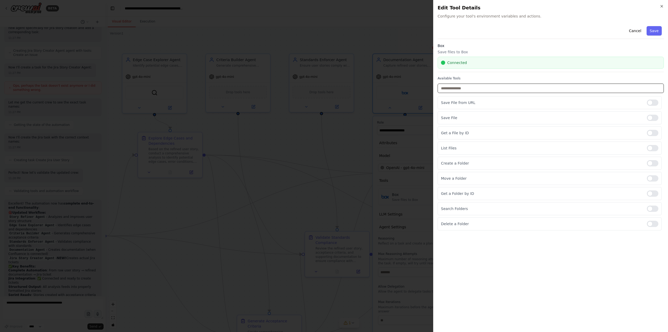
click at [457, 90] on input "text" at bounding box center [551, 88] width 226 height 9
click at [657, 28] on button "Save" at bounding box center [654, 30] width 15 height 9
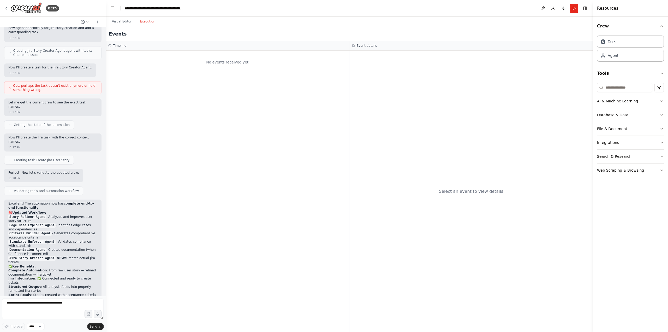
click at [146, 24] on button "Execution" at bounding box center [148, 21] width 24 height 11
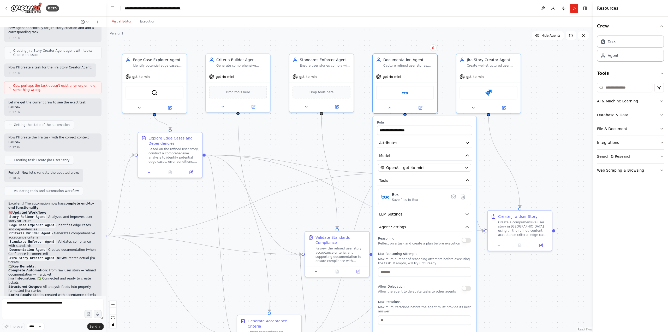
click at [117, 21] on button "Visual Editor" at bounding box center [122, 21] width 28 height 11
click at [529, 231] on div "Create a comprehensive user story in [GEOGRAPHIC_DATA] using all the refined co…" at bounding box center [523, 227] width 51 height 17
click at [393, 110] on div at bounding box center [405, 107] width 64 height 10
drag, startPoint x: 389, startPoint y: 105, endPoint x: 399, endPoint y: 105, distance: 10.2
click at [389, 105] on icon at bounding box center [390, 107] width 4 height 4
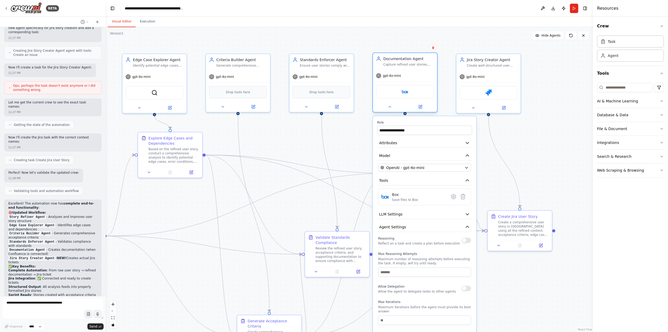
click at [385, 110] on div at bounding box center [405, 107] width 64 height 10
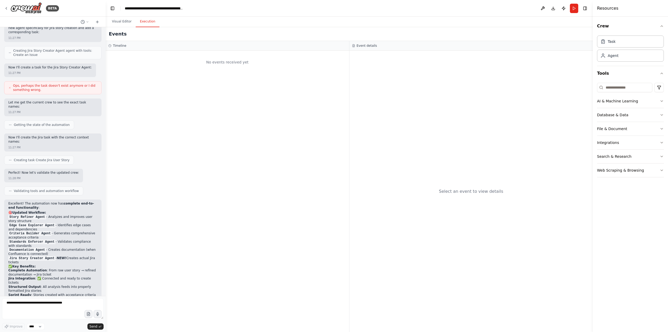
click at [145, 24] on button "Execution" at bounding box center [148, 21] width 24 height 11
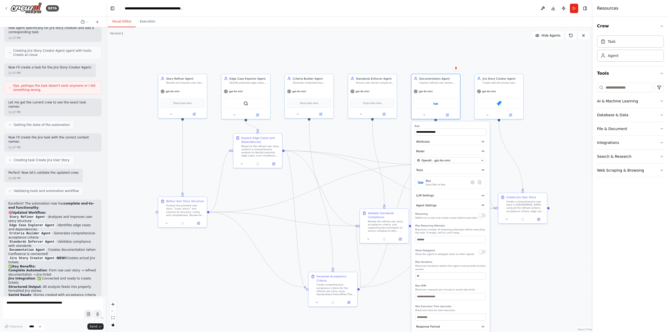
click at [122, 22] on button "Visual Editor" at bounding box center [122, 21] width 28 height 11
click at [3, 7] on div "BETA" at bounding box center [53, 8] width 106 height 17
click at [5, 7] on icon at bounding box center [6, 8] width 4 height 4
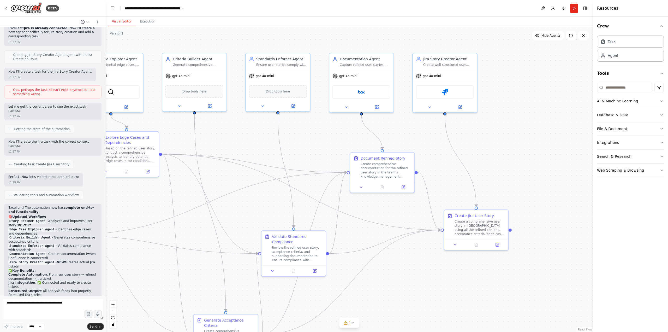
scroll to position [2220, 0]
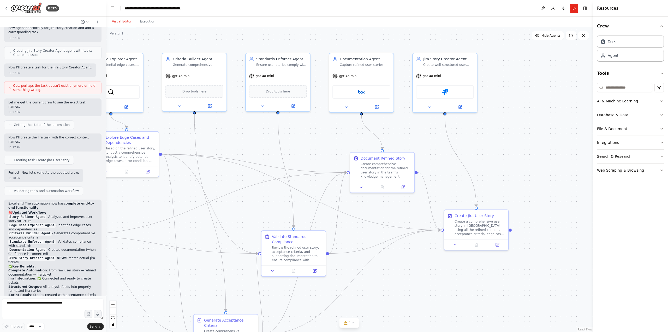
drag, startPoint x: 533, startPoint y: 298, endPoint x: 393, endPoint y: 299, distance: 140.5
click at [393, 299] on div ".deletable-edge-delete-btn { width: 20px; height: 20px; border: 0px solid #ffff…" at bounding box center [350, 179] width 488 height 305
click at [444, 64] on div "Create well-structured user stories in [GEOGRAPHIC_DATA] using refined story co…" at bounding box center [445, 65] width 51 height 4
click at [457, 111] on div at bounding box center [442, 107] width 64 height 10
click at [457, 108] on icon at bounding box center [457, 107] width 2 height 2
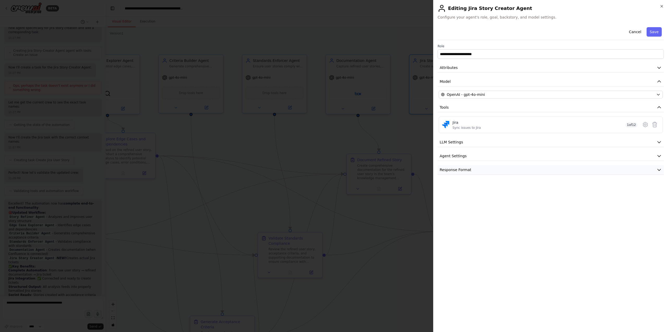
click at [450, 168] on span "Response Format" at bounding box center [456, 169] width 32 height 5
click at [452, 154] on span "Agent Settings" at bounding box center [453, 155] width 27 height 5
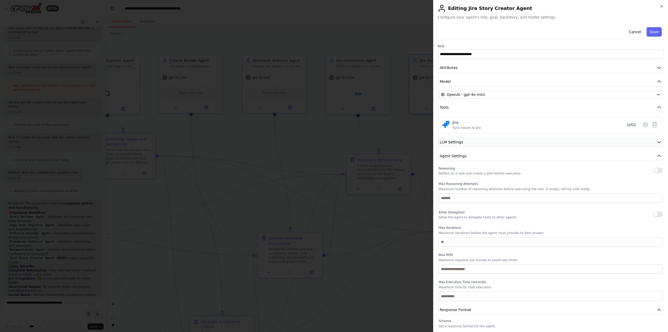
click at [453, 143] on span "LLM Settings" at bounding box center [452, 141] width 24 height 5
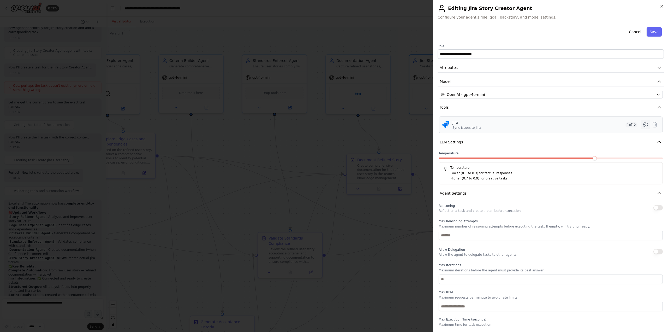
click at [645, 124] on icon at bounding box center [646, 125] width 2 height 2
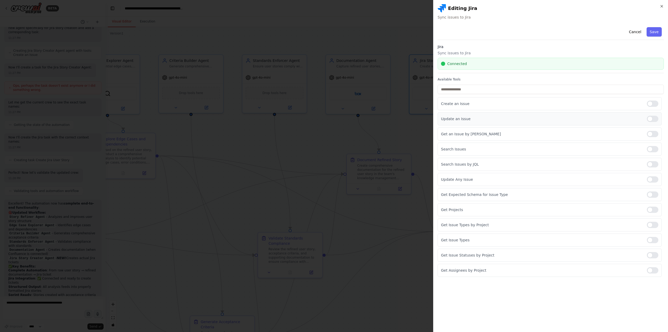
click at [651, 119] on div at bounding box center [652, 119] width 11 height 6
click at [652, 135] on div at bounding box center [652, 134] width 11 height 6
drag, startPoint x: 650, startPoint y: 149, endPoint x: 650, endPoint y: 152, distance: 3.4
click at [650, 150] on div at bounding box center [652, 149] width 11 height 6
drag, startPoint x: 652, startPoint y: 163, endPoint x: 653, endPoint y: 170, distance: 7.3
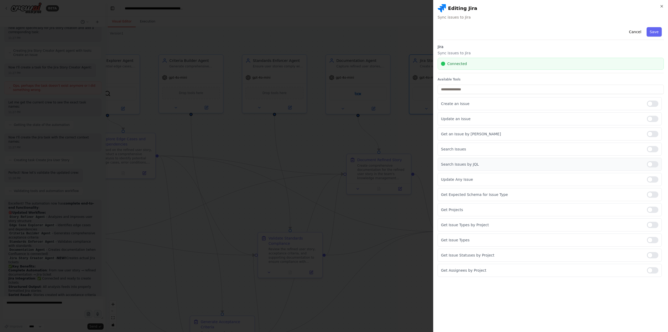
click at [652, 165] on div at bounding box center [652, 164] width 11 height 6
drag, startPoint x: 653, startPoint y: 178, endPoint x: 653, endPoint y: 190, distance: 11.8
click at [653, 182] on div at bounding box center [652, 179] width 11 height 6
drag, startPoint x: 652, startPoint y: 192, endPoint x: 653, endPoint y: 204, distance: 11.8
click at [652, 193] on div at bounding box center [652, 194] width 11 height 6
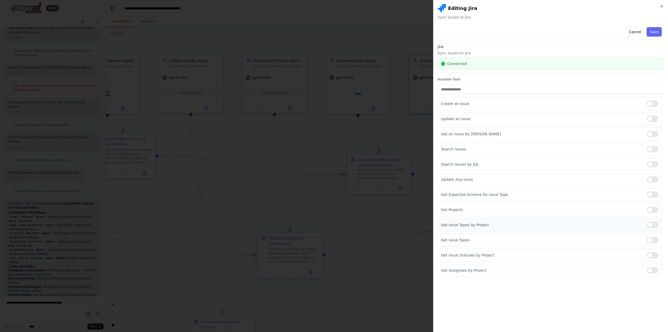
drag, startPoint x: 652, startPoint y: 211, endPoint x: 656, endPoint y: 222, distance: 12.3
click at [653, 212] on div at bounding box center [652, 210] width 11 height 6
drag, startPoint x: 656, startPoint y: 223, endPoint x: 656, endPoint y: 234, distance: 10.7
click at [656, 225] on div at bounding box center [652, 225] width 11 height 6
drag, startPoint x: 653, startPoint y: 242, endPoint x: 654, endPoint y: 254, distance: 12.1
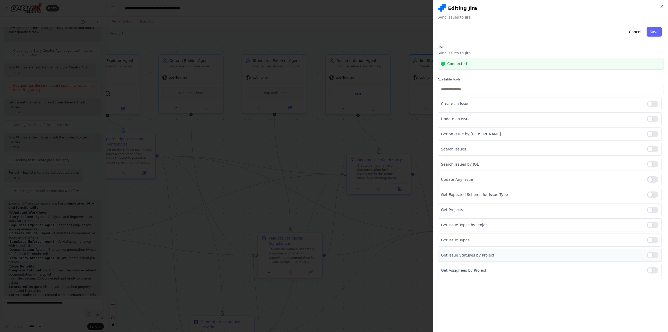
click at [653, 244] on div "Get Issue Types" at bounding box center [550, 239] width 224 height 13
click at [655, 258] on div at bounding box center [652, 255] width 11 height 6
click at [656, 268] on div at bounding box center [652, 270] width 11 height 6
click at [652, 244] on div "Get Issue Types" at bounding box center [550, 239] width 224 height 13
click at [652, 240] on div at bounding box center [652, 240] width 11 height 6
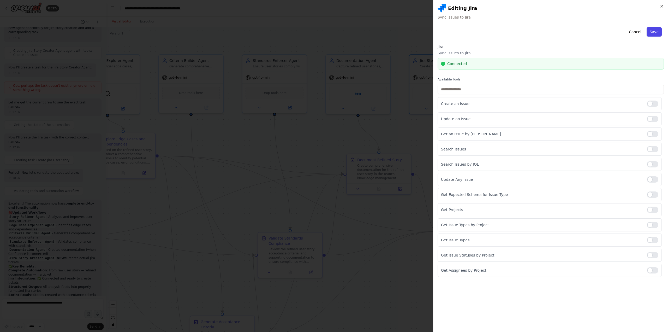
click at [659, 30] on button "Save" at bounding box center [654, 31] width 15 height 9
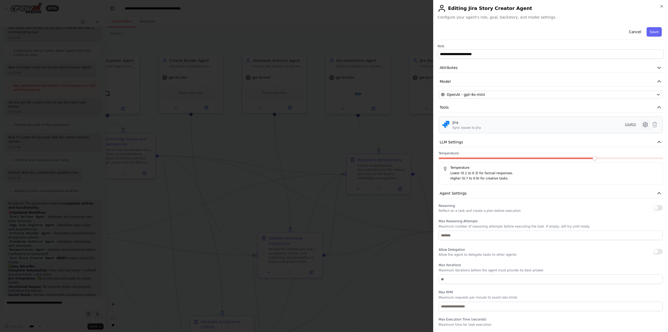
click at [643, 122] on icon at bounding box center [646, 124] width 6 height 6
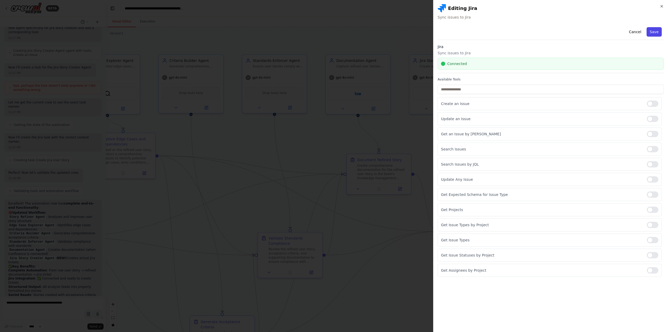
click at [657, 30] on button "Save" at bounding box center [654, 31] width 15 height 9
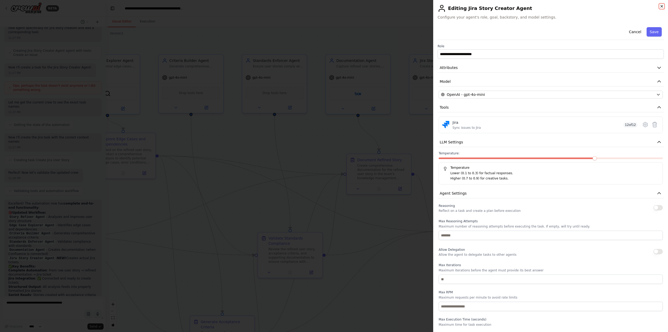
click at [662, 7] on icon "button" at bounding box center [662, 6] width 2 height 2
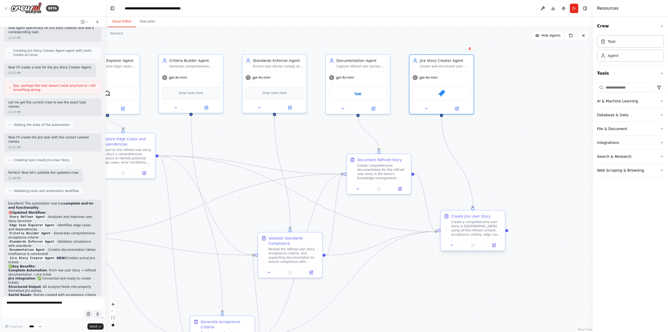
click at [479, 229] on div "Create a comprehensive user story in [GEOGRAPHIC_DATA] using all the refined co…" at bounding box center [476, 228] width 51 height 17
click at [495, 245] on icon at bounding box center [495, 244] width 2 height 2
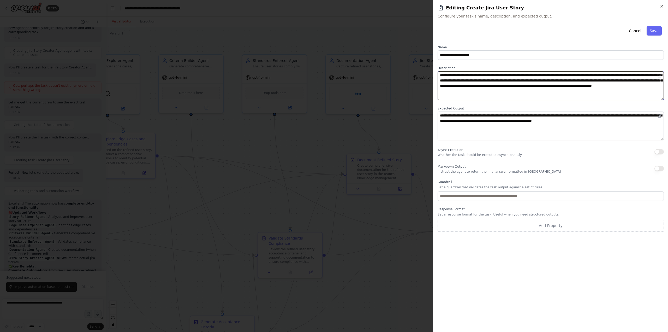
click at [578, 94] on textarea "**********" at bounding box center [551, 85] width 226 height 29
paste textarea "**********"
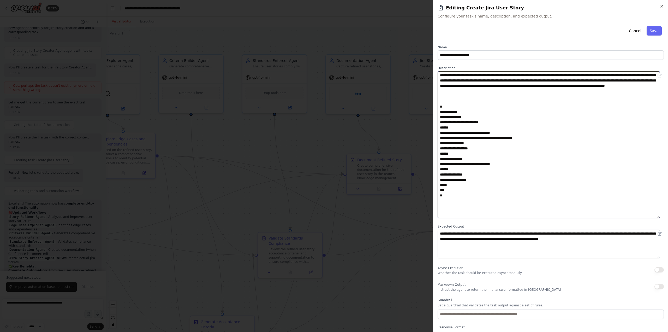
scroll to position [0, 0]
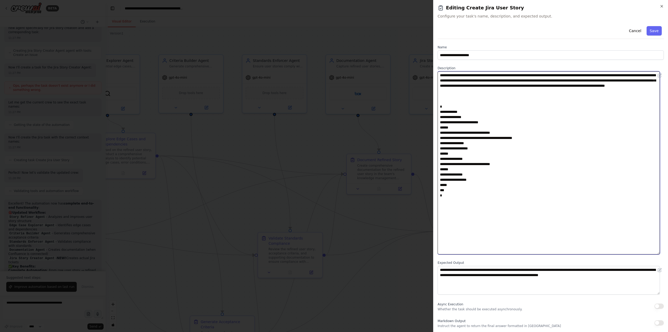
drag, startPoint x: 661, startPoint y: 97, endPoint x: 666, endPoint y: 252, distance: 154.4
click at [666, 252] on div "**********" at bounding box center [550, 166] width 235 height 332
drag, startPoint x: 453, startPoint y: 172, endPoint x: 434, endPoint y: 163, distance: 20.8
click at [433, 164] on div "**********" at bounding box center [550, 166] width 235 height 332
type textarea "**********"
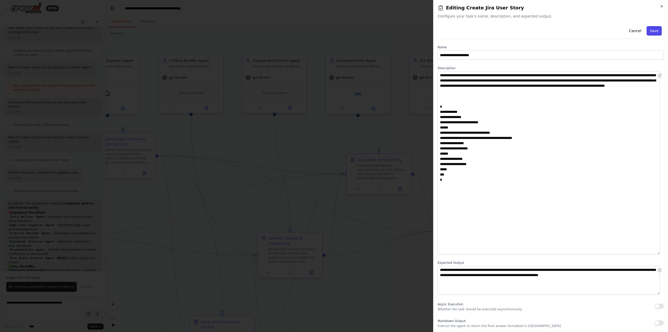
click at [654, 30] on button "Save" at bounding box center [654, 30] width 15 height 9
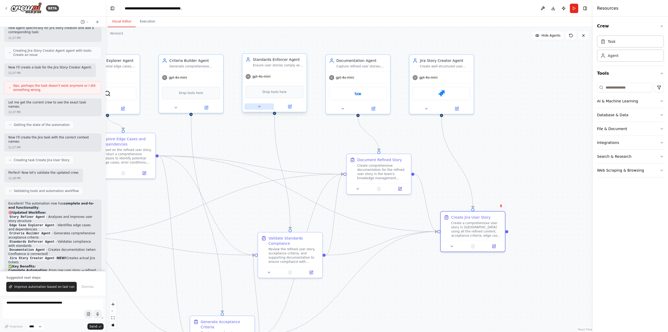
click at [259, 107] on icon at bounding box center [260, 106] width 2 height 1
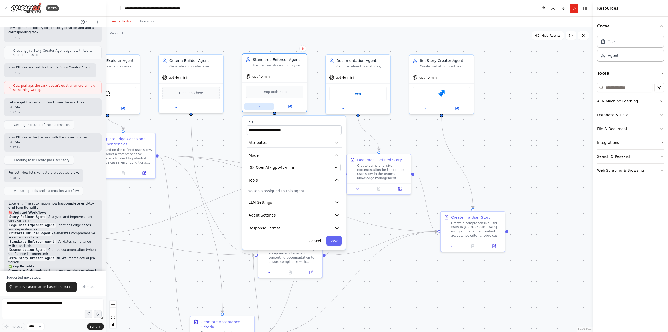
click at [258, 107] on icon at bounding box center [259, 106] width 4 height 4
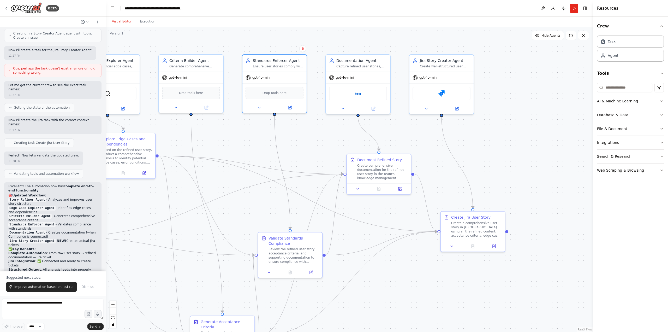
scroll to position [2245, 0]
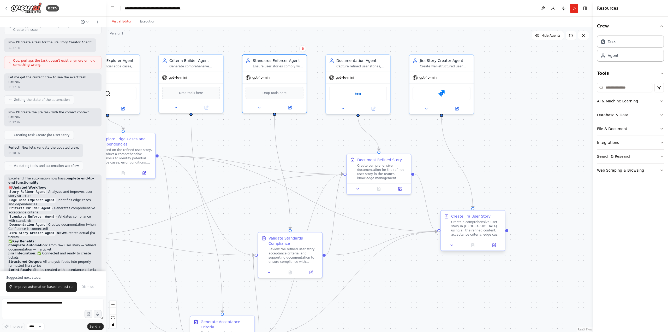
click at [470, 225] on div "Create a comprehensive user story in [GEOGRAPHIC_DATA] using all the refined co…" at bounding box center [476, 228] width 51 height 17
drag, startPoint x: 455, startPoint y: 235, endPoint x: 451, endPoint y: 231, distance: 4.8
click at [451, 231] on div "Create a comprehensive user story in [GEOGRAPHIC_DATA] using all the refined co…" at bounding box center [476, 228] width 51 height 17
click at [40, 307] on textarea at bounding box center [53, 308] width 102 height 21
type textarea "**********"
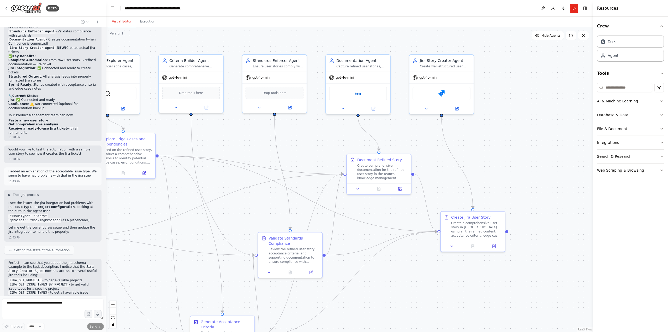
scroll to position [2434, 0]
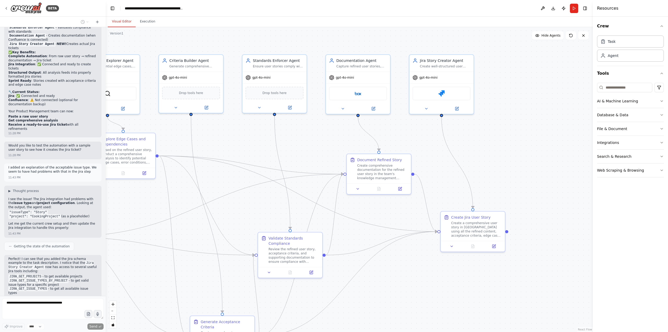
click at [144, 209] on div ".deletable-edge-delete-btn { width: 20px; height: 20px; border: 0px solid #ffff…" at bounding box center [350, 179] width 488 height 305
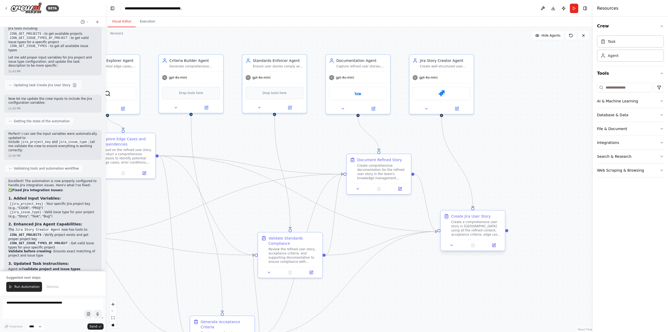
scroll to position [2680, 0]
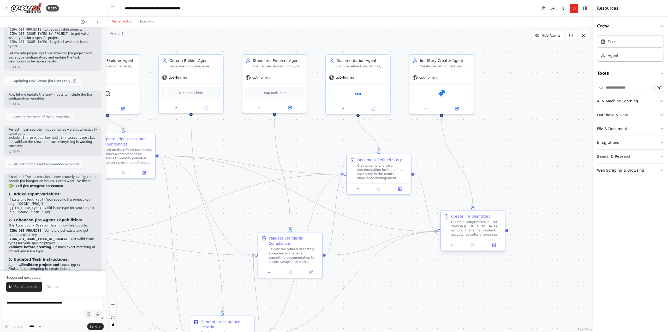
click at [479, 227] on div "Create a comprehensive user story in [GEOGRAPHIC_DATA] using all the refined co…" at bounding box center [476, 228] width 51 height 17
click at [494, 244] on icon at bounding box center [494, 245] width 3 height 3
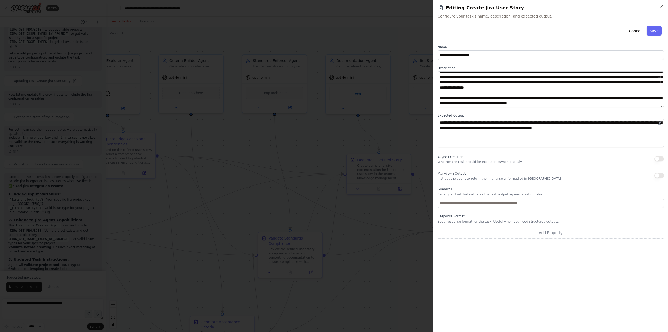
scroll to position [0, 0]
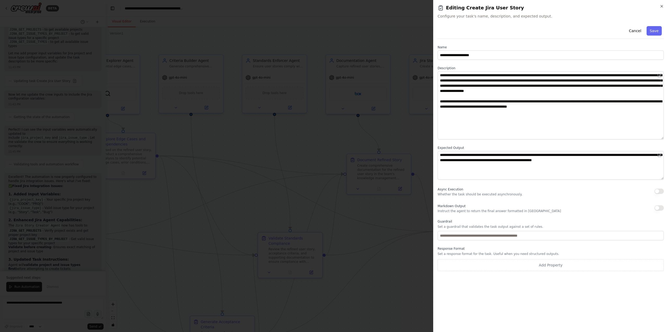
drag, startPoint x: 661, startPoint y: 97, endPoint x: 669, endPoint y: 137, distance: 40.4
click at [668, 137] on html "BETA Hello! I'm the CrewAI assistant. What kind of automation do you want to bu…" at bounding box center [334, 166] width 668 height 332
click at [651, 29] on button "Save" at bounding box center [654, 30] width 15 height 9
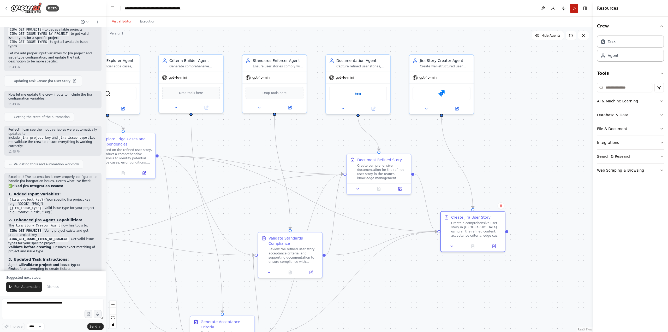
click at [573, 9] on button "Run" at bounding box center [574, 8] width 8 height 9
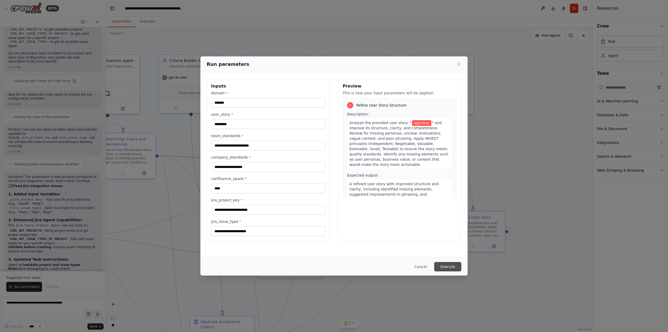
click at [452, 266] on button "Execute" at bounding box center [448, 266] width 27 height 9
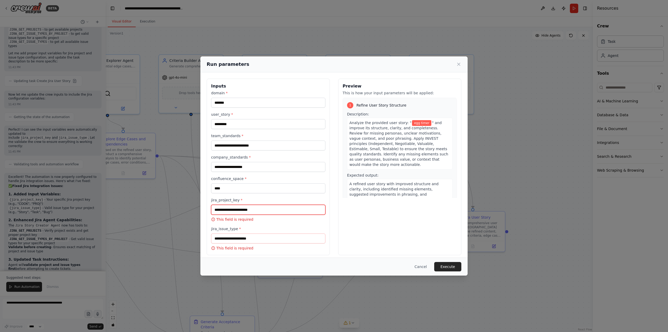
click at [257, 211] on input "jira_project_key *" at bounding box center [268, 210] width 114 height 10
click at [231, 206] on input "jira_project_key *" at bounding box center [268, 210] width 114 height 10
paste input "*****"
type input "*****"
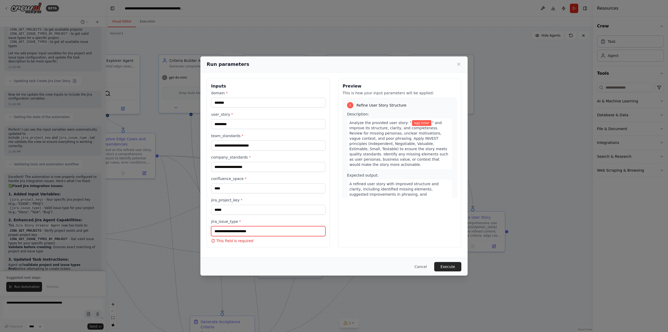
click at [248, 232] on input "jira_issue_type *" at bounding box center [268, 231] width 114 height 10
type input "*****"
click at [448, 265] on button "Execute" at bounding box center [448, 266] width 27 height 9
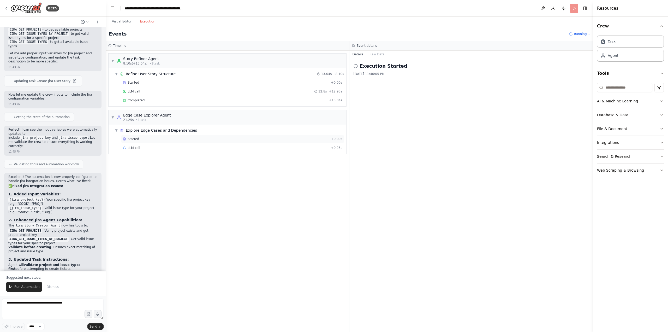
click at [144, 137] on div "Started" at bounding box center [226, 139] width 206 height 4
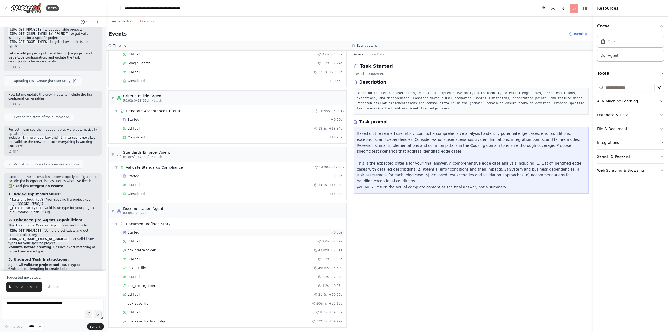
scroll to position [95, 0]
click at [140, 284] on span "box_create_folder" at bounding box center [142, 284] width 28 height 4
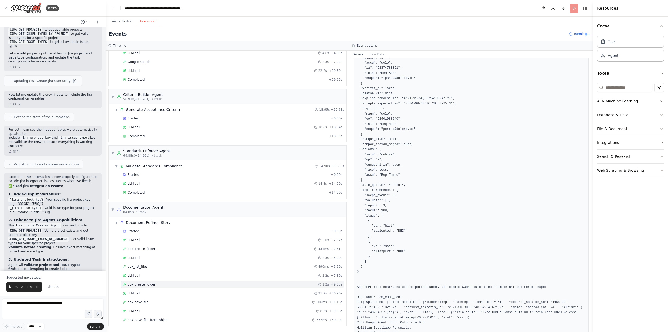
scroll to position [339, 0]
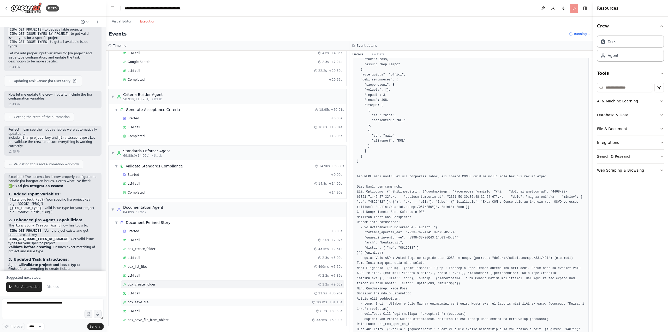
click at [139, 302] on span "box_save_file" at bounding box center [138, 302] width 21 height 4
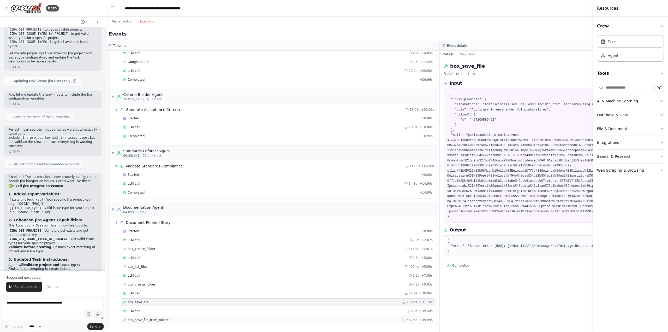
click at [145, 319] on span "box_save_file_from_object" at bounding box center [148, 320] width 41 height 4
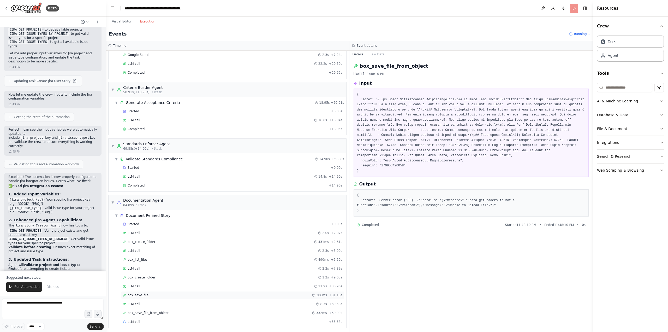
scroll to position [104, 0]
click at [473, 194] on pre "{ "error": "Server error (500): {\"details\":{\"message\":\"data.getHeaders is …" at bounding box center [471, 203] width 229 height 20
copy pre "getHeaders"
click at [117, 214] on span "▼" at bounding box center [116, 214] width 3 height 4
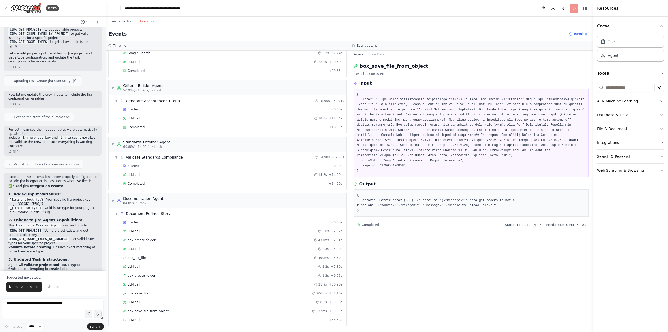
scroll to position [0, 0]
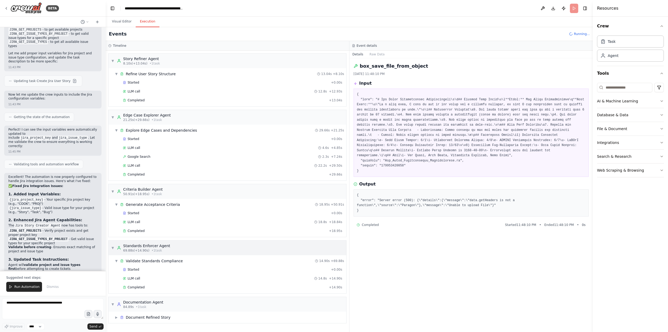
click at [112, 248] on span "▼" at bounding box center [112, 248] width 3 height 4
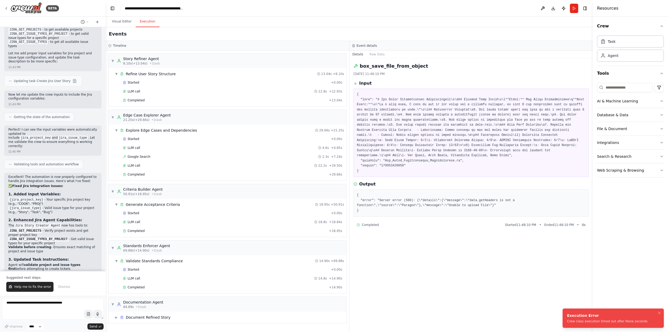
click at [599, 322] on div "Crew class execution timed out after None seconds" at bounding box center [607, 321] width 80 height 4
click at [117, 316] on span "▶" at bounding box center [116, 317] width 3 height 4
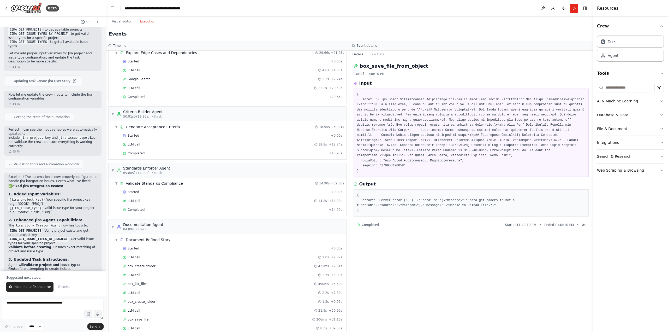
scroll to position [104, 0]
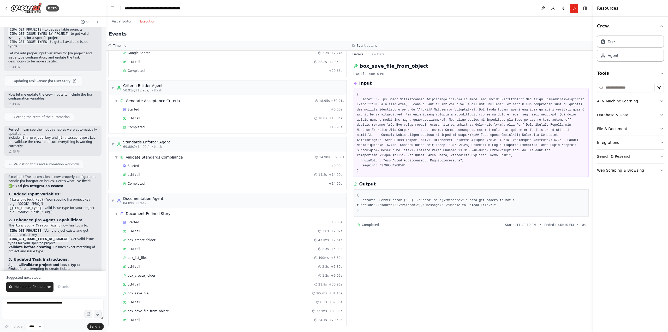
click at [381, 207] on pre "{ "error": "Server error (500): {\"details\":{\"message\":\"data.getHeaders is …" at bounding box center [471, 203] width 229 height 20
drag, startPoint x: 368, startPoint y: 206, endPoint x: 351, endPoint y: 191, distance: 22.7
click at [351, 191] on div "box_save_file_from_object [DATE] 11:48:10 PM Input Output { "error": "Server er…" at bounding box center [472, 195] width 244 height 274
copy pre "{ "error": "Server error (500): {\"details\":{\"message\":\"data.getHeaders is …"
click at [32, 308] on textarea at bounding box center [53, 308] width 102 height 21
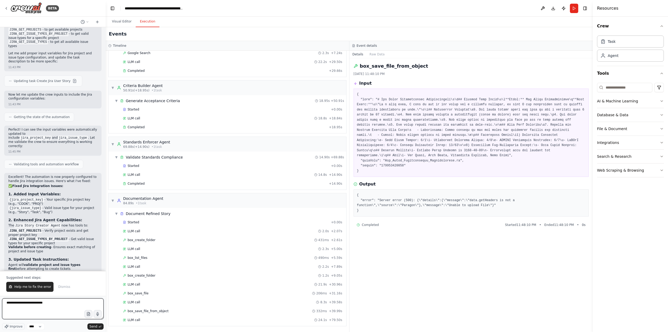
paste textarea "**********"
type textarea "**********"
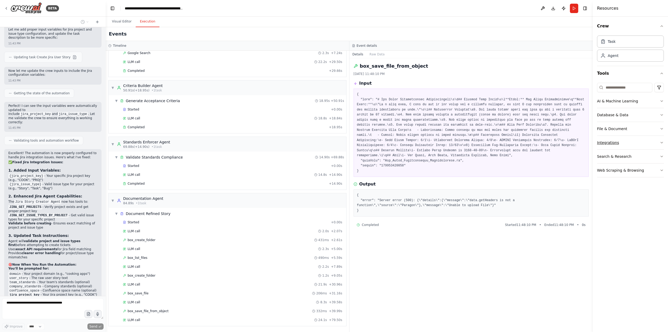
click at [609, 140] on div "Integrations" at bounding box center [608, 142] width 22 height 5
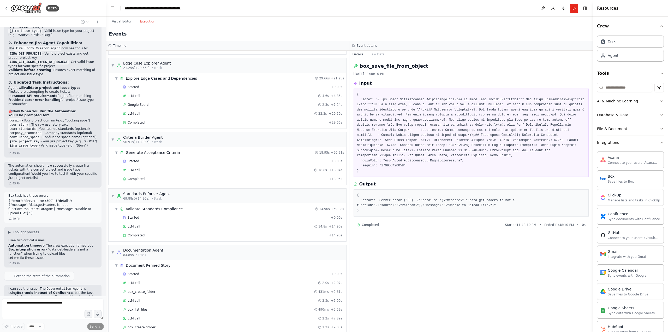
scroll to position [25, 0]
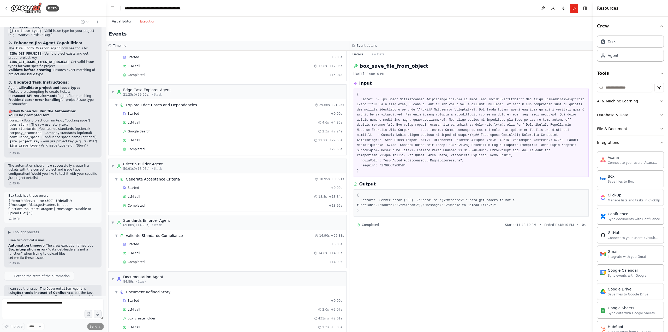
click at [118, 25] on button "Visual Editor" at bounding box center [122, 21] width 28 height 11
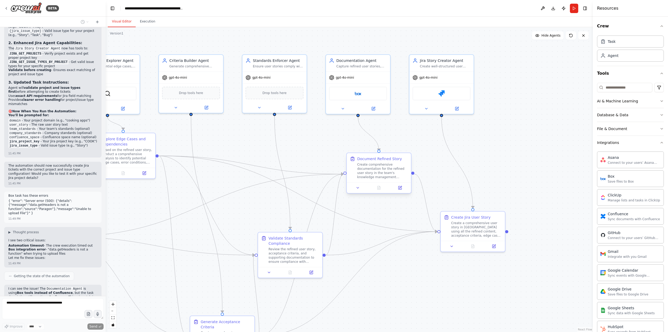
click at [373, 168] on div "Create comprehensive documentation for the refined user story in the team's kno…" at bounding box center [382, 170] width 51 height 17
click at [399, 189] on icon at bounding box center [400, 187] width 3 height 3
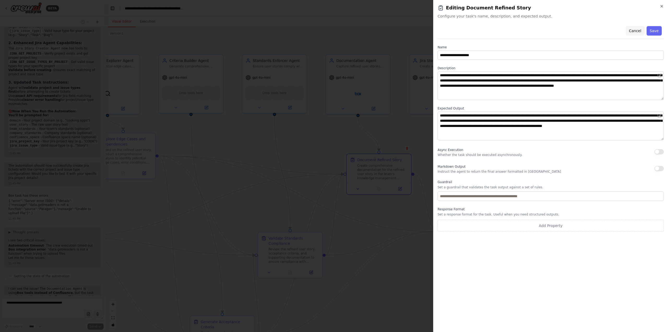
click at [638, 31] on button "Cancel" at bounding box center [635, 30] width 19 height 9
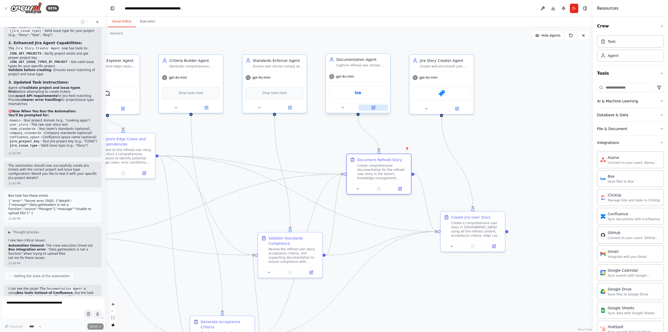
click at [375, 105] on button at bounding box center [374, 107] width 30 height 6
click at [361, 169] on div "Create comprehensive documentation for the refined user story in the team's kno…" at bounding box center [382, 171] width 51 height 17
click at [376, 174] on div "Create comprehensive documentation for the refined user story in the team's kno…" at bounding box center [382, 170] width 51 height 17
click at [400, 190] on button at bounding box center [400, 188] width 18 height 6
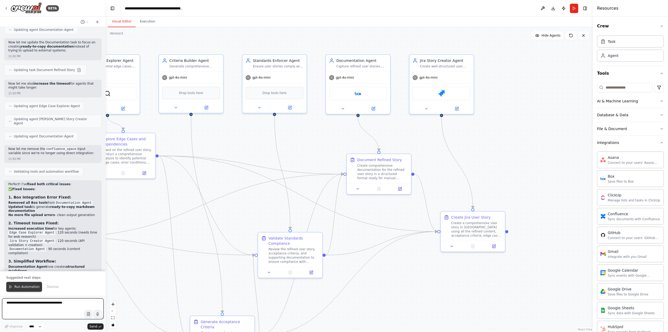
scroll to position [3208, 0]
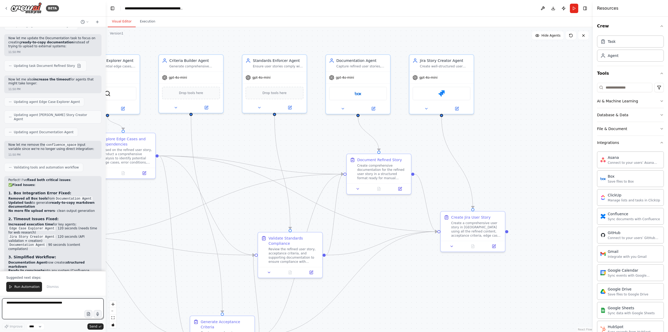
click at [31, 303] on textarea at bounding box center [53, 308] width 102 height 21
type textarea "**********"
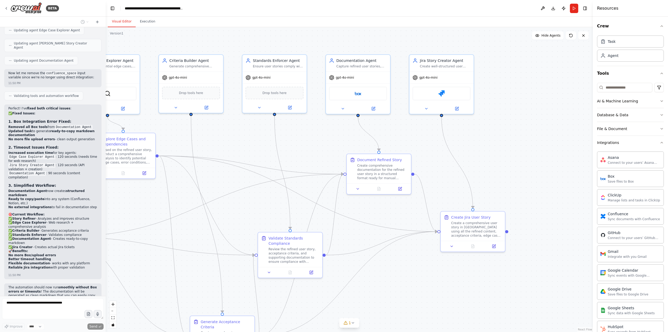
scroll to position [3279, 0]
click at [371, 104] on button at bounding box center [374, 107] width 30 height 6
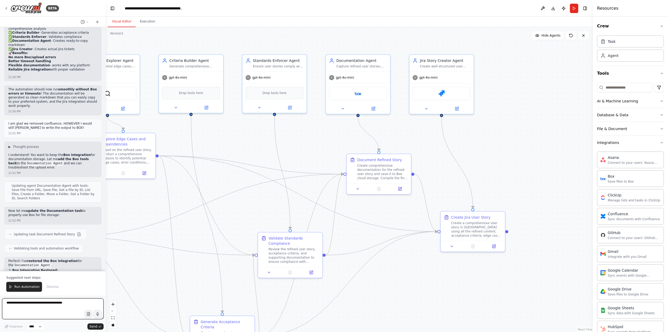
scroll to position [3481, 0]
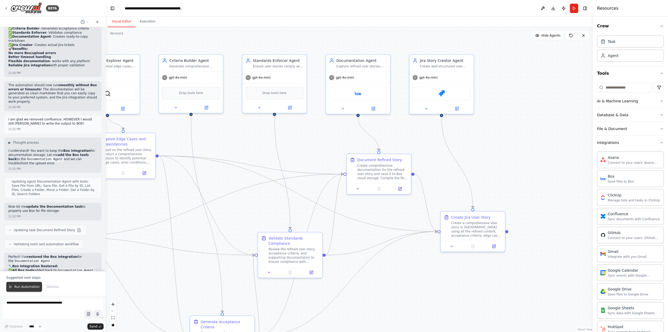
click at [26, 285] on span "Run Automation" at bounding box center [26, 287] width 25 height 4
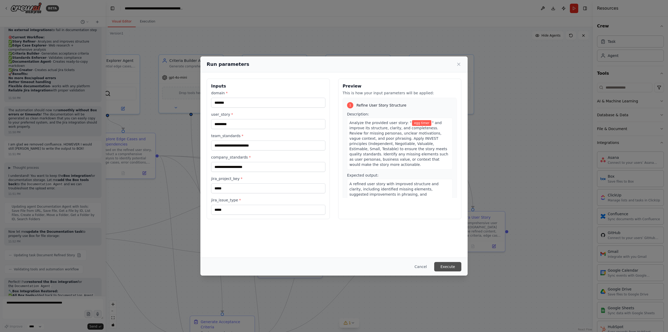
click at [440, 265] on button "Execute" at bounding box center [448, 266] width 27 height 9
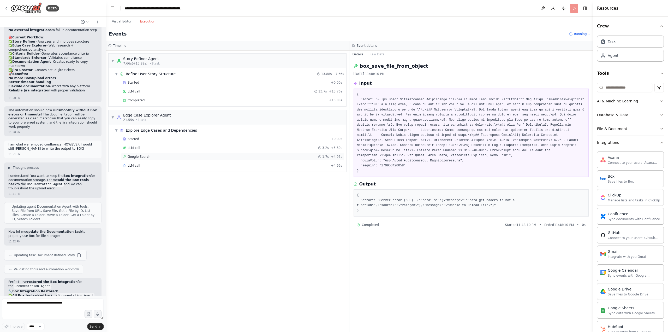
click at [135, 157] on span "Google Search" at bounding box center [139, 157] width 23 height 4
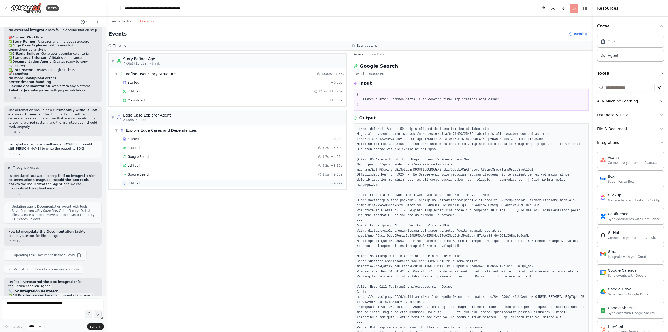
click at [135, 185] on span "LLM call" at bounding box center [134, 183] width 13 height 4
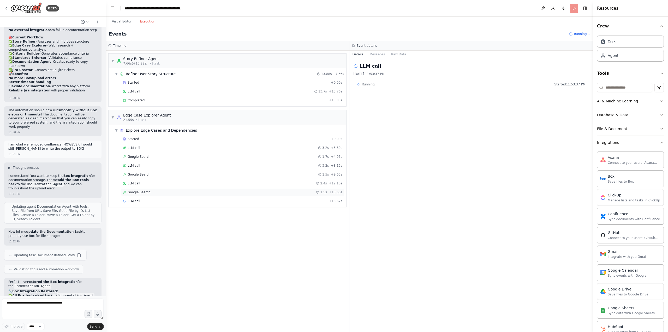
click at [132, 189] on div "Google Search 1.5s + 13.66s" at bounding box center [232, 192] width 223 height 8
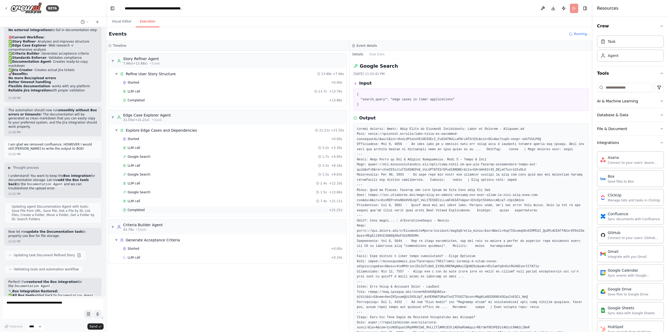
click at [133, 211] on span "Completed" at bounding box center [136, 210] width 17 height 4
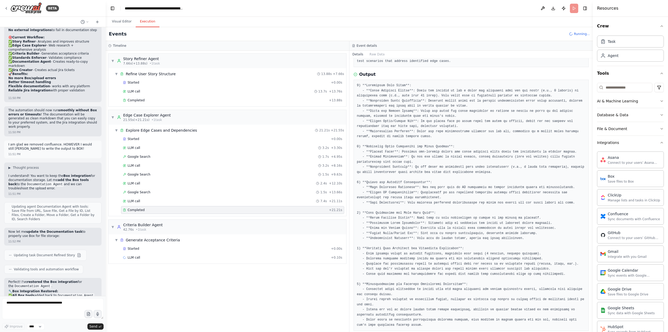
scroll to position [55, 0]
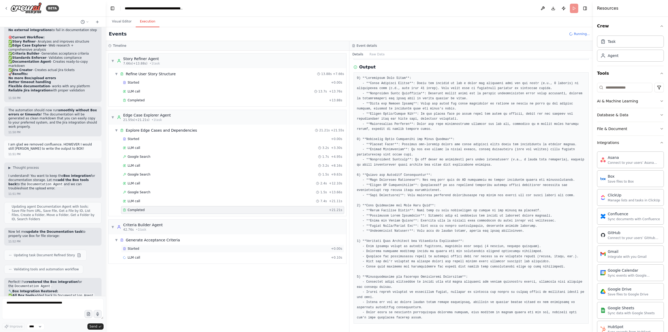
click at [132, 248] on span "Started" at bounding box center [133, 249] width 11 height 4
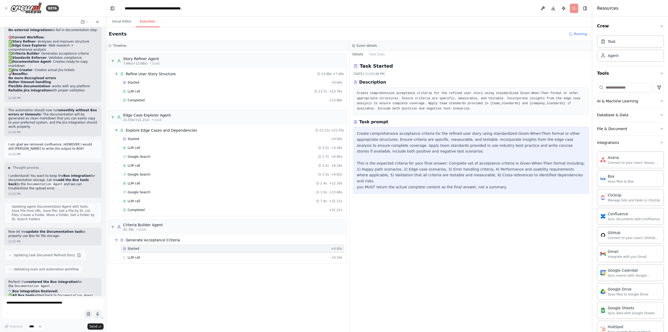
scroll to position [0, 0]
click at [131, 260] on div "LLM call 28.3s + 28.42s" at bounding box center [232, 258] width 223 height 8
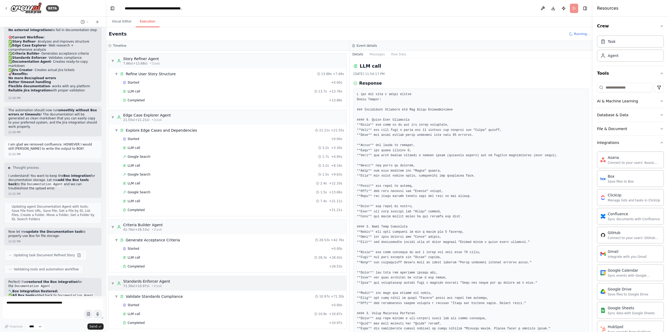
scroll to position [50, 0]
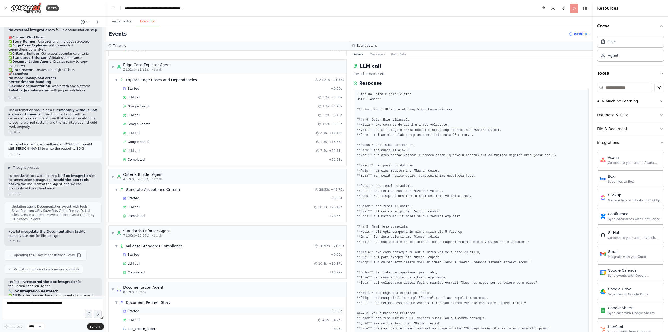
click at [134, 311] on span "Started" at bounding box center [133, 311] width 11 height 4
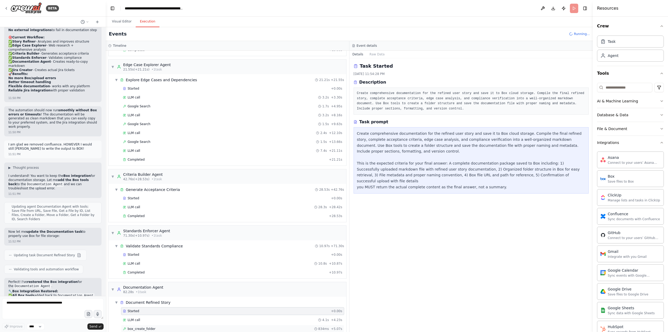
click at [135, 326] on div "box_create_folder 834ms + 5.07s" at bounding box center [232, 329] width 223 height 8
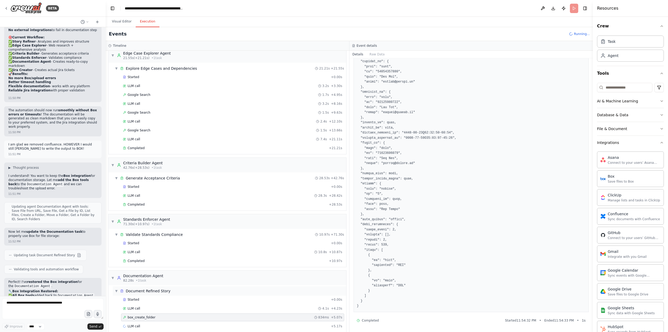
scroll to position [68, 0]
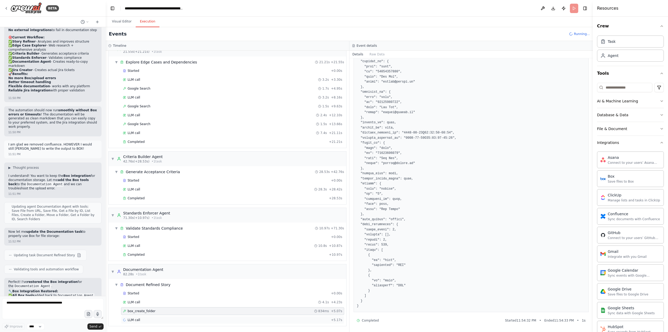
click at [137, 319] on span "LLM call" at bounding box center [134, 320] width 13 height 4
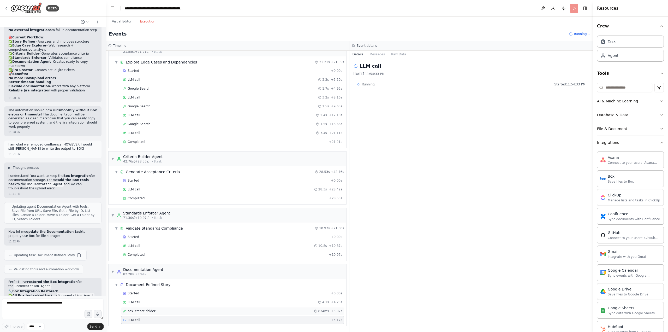
click at [144, 310] on span "box_create_folder" at bounding box center [142, 311] width 28 height 4
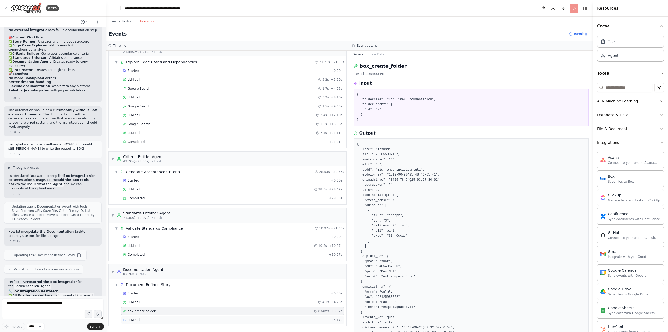
click at [134, 318] on span "LLM call" at bounding box center [134, 320] width 13 height 4
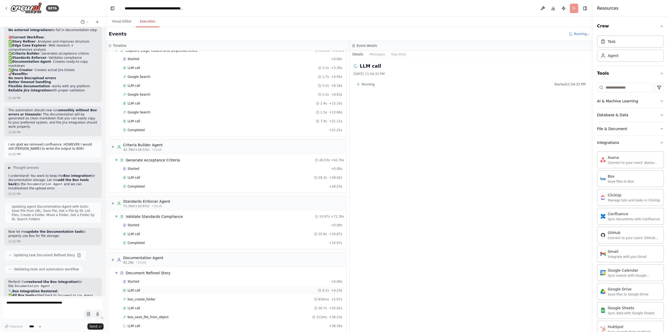
scroll to position [86, 0]
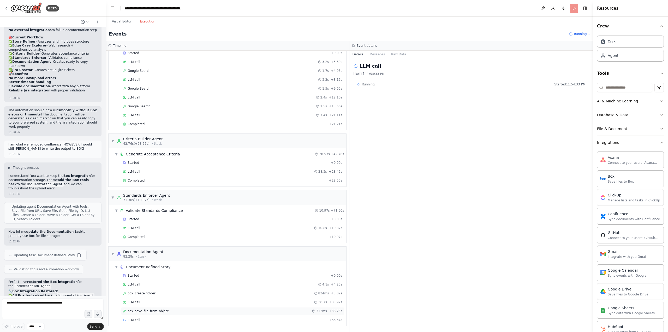
click at [155, 309] on span "box_save_file_from_object" at bounding box center [148, 311] width 41 height 4
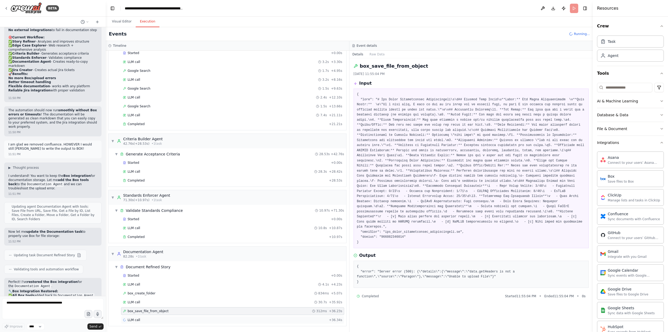
click at [169, 317] on div "LLM call + 36.34s" at bounding box center [232, 320] width 223 height 8
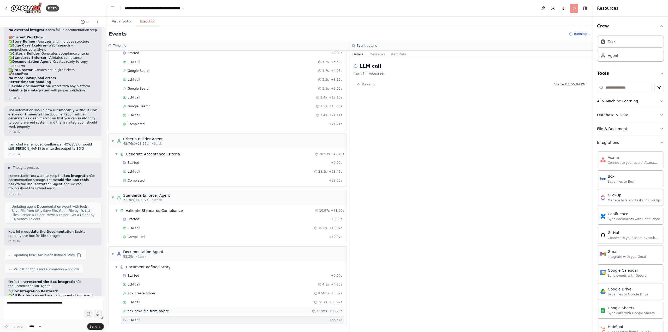
click at [137, 311] on span "box_save_file_from_object" at bounding box center [148, 311] width 41 height 4
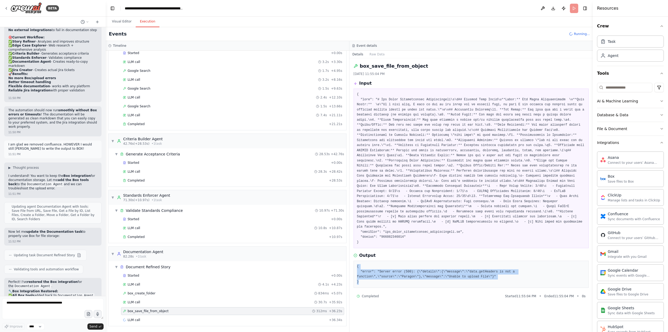
drag, startPoint x: 365, startPoint y: 269, endPoint x: 353, endPoint y: 252, distance: 20.8
click at [353, 252] on div "box_save_file_from_object [DATE] 11:55:04 PM Input Output { "error": "Server er…" at bounding box center [472, 195] width 244 height 274
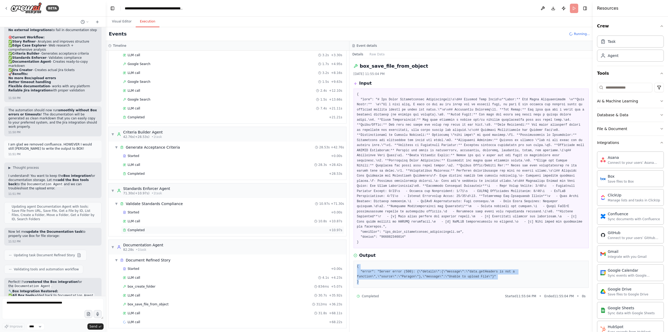
scroll to position [95, 0]
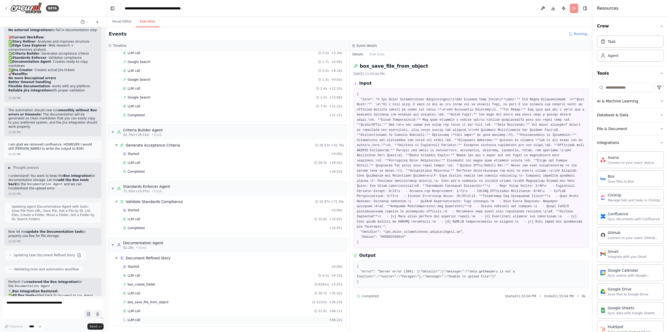
click at [143, 319] on div "LLM call + 68.22s" at bounding box center [233, 320] width 220 height 4
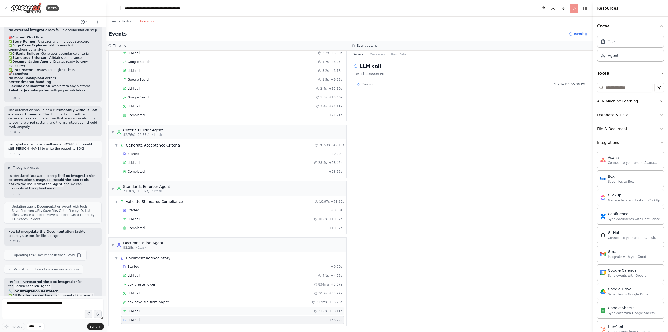
click at [143, 314] on div "LLM call 31.8s + 68.11s" at bounding box center [232, 311] width 223 height 8
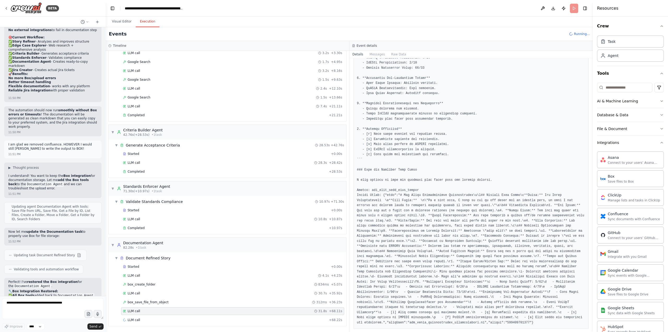
scroll to position [277, 0]
click at [149, 319] on div "LLM call + 68.22s" at bounding box center [233, 320] width 220 height 4
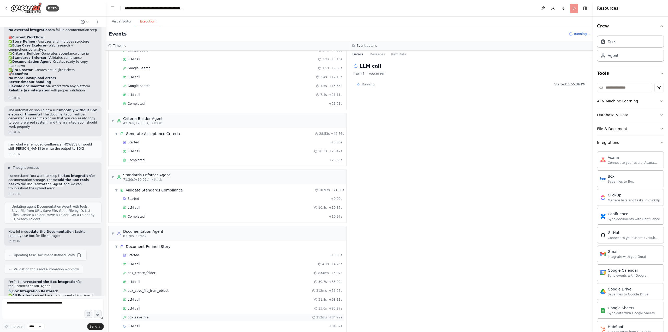
scroll to position [113, 0]
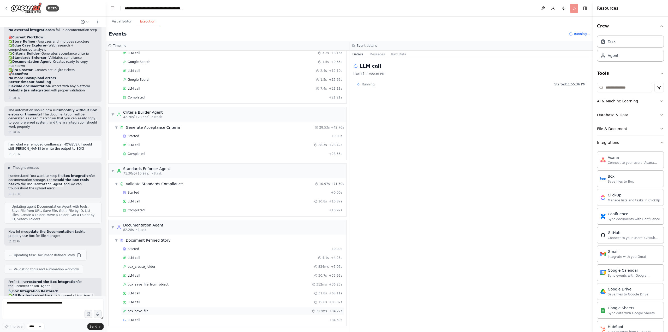
click at [146, 312] on div "box_save_file 212ms + 84.27s" at bounding box center [233, 311] width 220 height 4
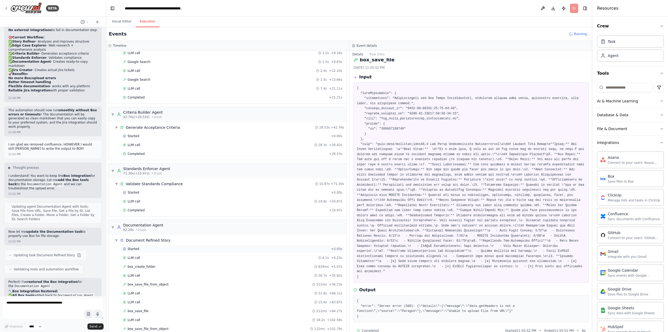
scroll to position [130, 0]
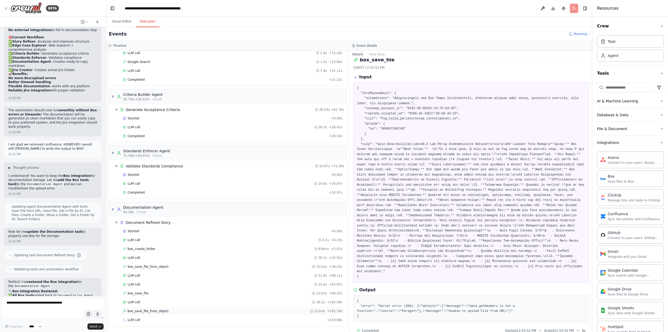
click at [142, 310] on span "box_save_file_from_object" at bounding box center [148, 311] width 41 height 4
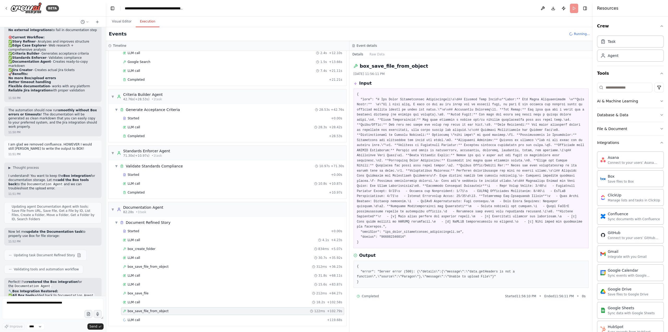
scroll to position [0, 0]
click at [138, 321] on span "LLM call" at bounding box center [134, 320] width 13 height 4
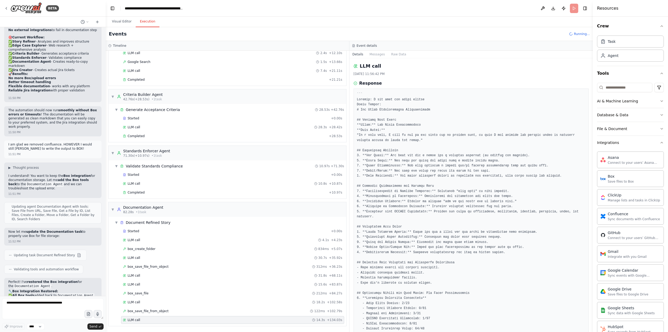
scroll to position [3481, 0]
